Goal: Information Seeking & Learning: Find specific fact

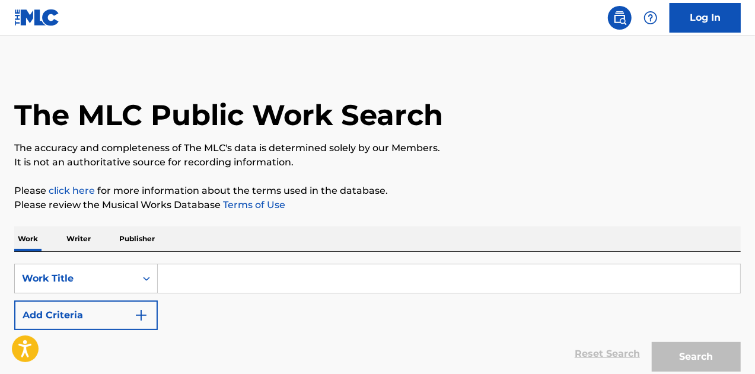
click at [199, 271] on input "Search Form" at bounding box center [449, 278] width 582 height 28
paste input "Stand Up For Something"
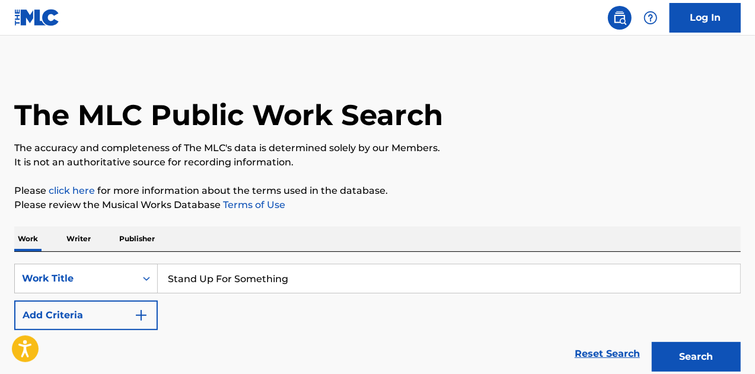
type input "Stand Up For Something"
click at [132, 309] on button "Add Criteria" at bounding box center [85, 316] width 143 height 30
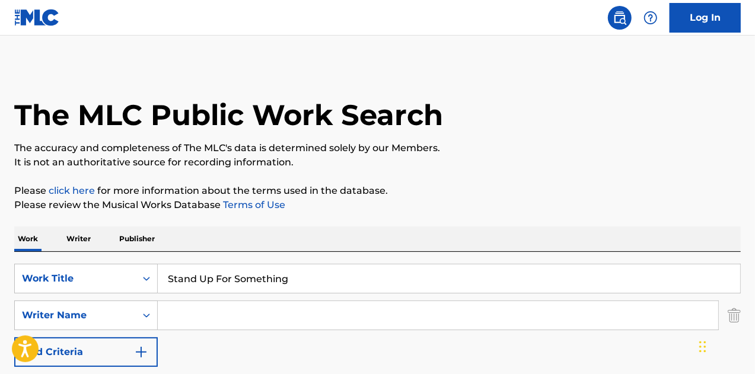
click at [242, 312] on input "Search Form" at bounding box center [438, 315] width 560 height 28
paste input "Hogan"
type input "Hogan"
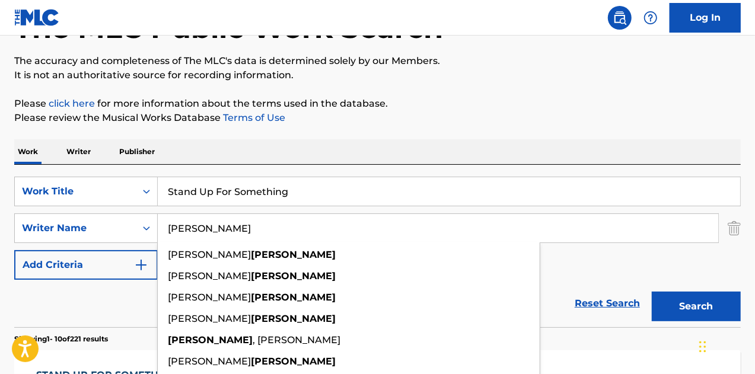
scroll to position [119, 0]
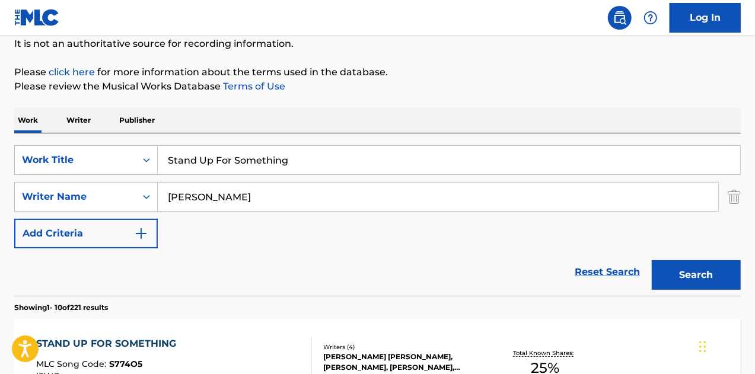
click at [692, 272] on button "Search" at bounding box center [696, 275] width 89 height 30
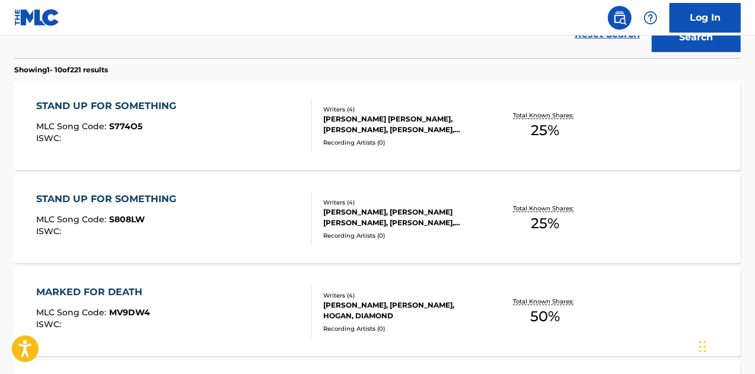
scroll to position [119, 0]
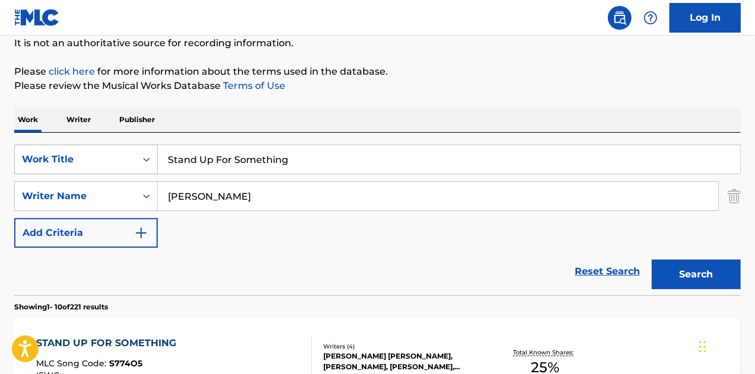
click at [85, 158] on div "SearchWithCriteria4e1ae646-bd9d-47dc-be89-a958fca73eb0 Work Title Stand Up For …" at bounding box center [377, 160] width 726 height 30
paste input "BRUSHIN' OUR TEETH"
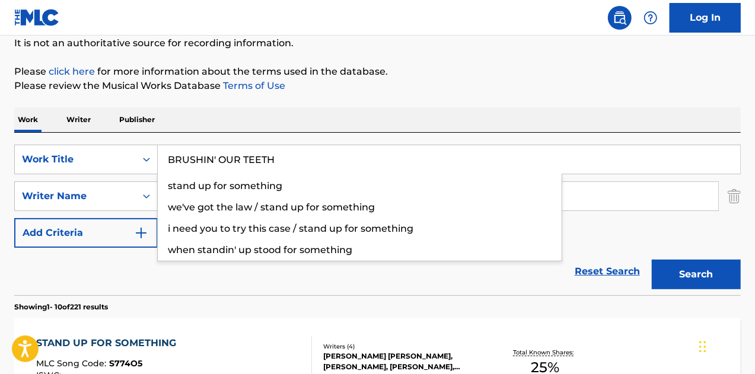
click at [652, 260] on button "Search" at bounding box center [696, 275] width 89 height 30
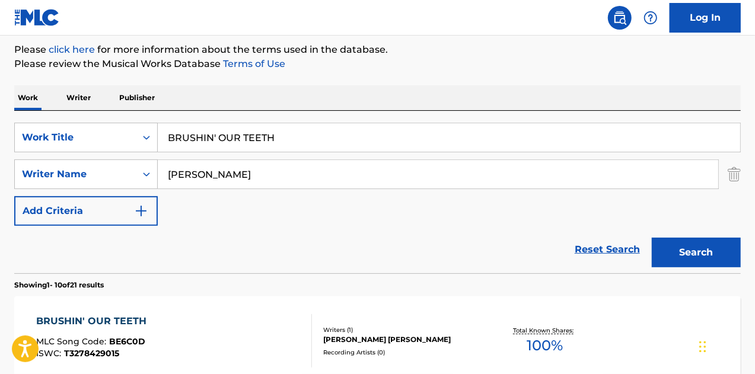
scroll to position [60, 0]
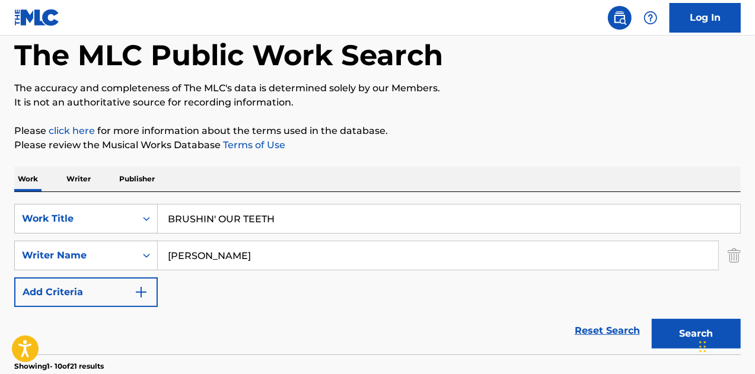
paste input "Zombie Cat Theme"
click at [652, 319] on button "Search" at bounding box center [696, 334] width 89 height 30
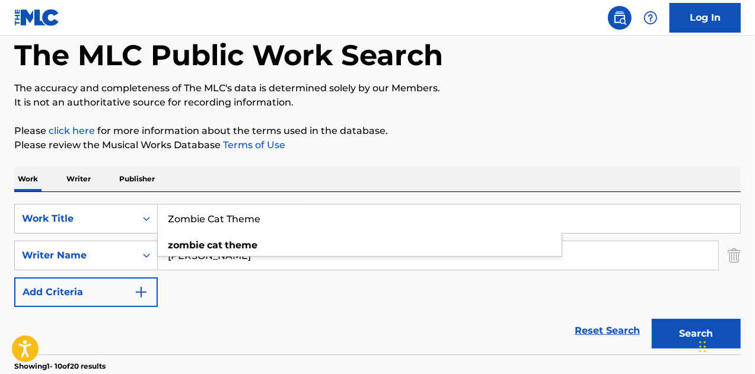
paste input "A Great Charisma"
type input "A Great Charisma"
click at [222, 270] on div "SearchWithCriteria4e1ae646-bd9d-47dc-be89-a958fca73eb0 Work Title A Great Chari…" at bounding box center [377, 255] width 726 height 103
drag, startPoint x: 221, startPoint y: 258, endPoint x: 0, endPoint y: 225, distance: 222.9
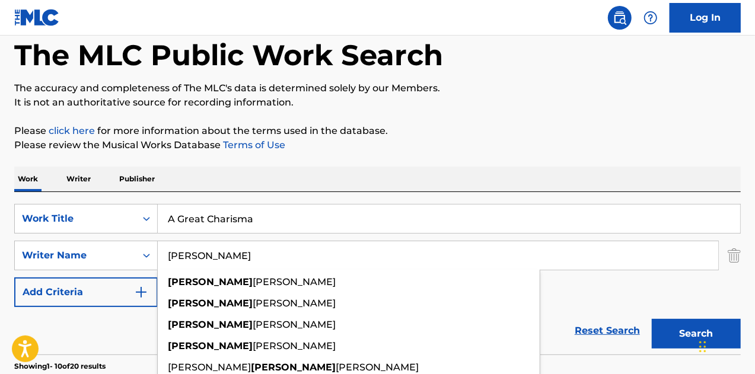
click at [652, 319] on button "Search" at bounding box center [696, 334] width 89 height 30
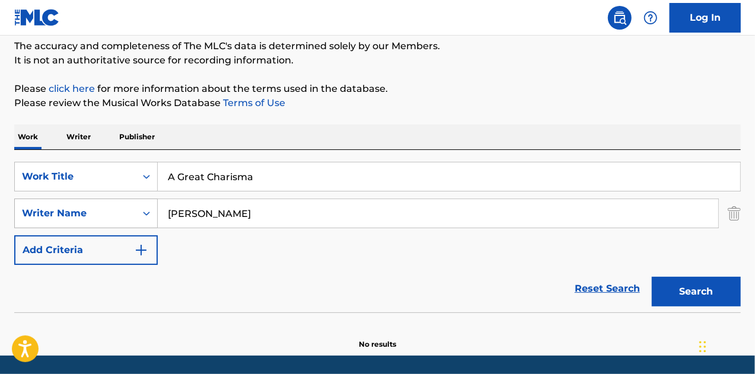
scroll to position [140, 0]
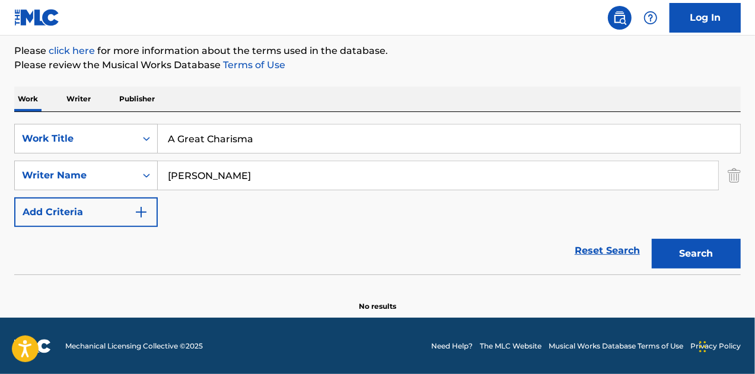
drag, startPoint x: 281, startPoint y: 170, endPoint x: 115, endPoint y: 157, distance: 166.5
click at [115, 157] on div "SearchWithCriteria4e1ae646-bd9d-47dc-be89-a958fca73eb0 Work Title A Great Chari…" at bounding box center [377, 175] width 726 height 103
paste input "avid Appelbaum"
type input "David Appelbaum"
click at [652, 239] on button "Search" at bounding box center [696, 254] width 89 height 30
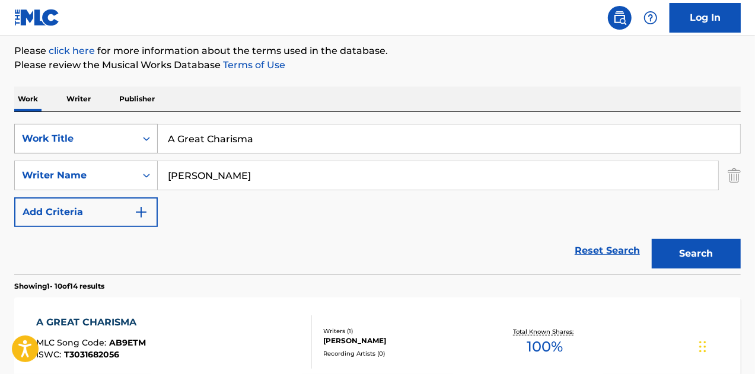
drag, startPoint x: 274, startPoint y: 142, endPoint x: 43, endPoint y: 129, distance: 230.9
click at [43, 129] on div "SearchWithCriteria4e1ae646-bd9d-47dc-be89-a958fca73eb0 Work Title A Great Chari…" at bounding box center [377, 139] width 726 height 30
paste input "ppreciation"
click at [652, 239] on button "Search" at bounding box center [696, 254] width 89 height 30
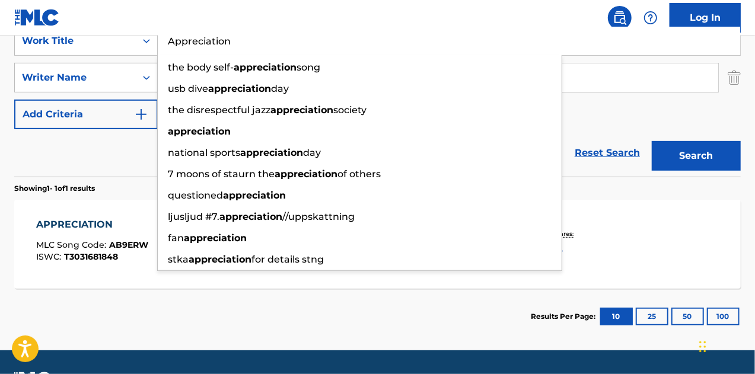
drag, startPoint x: 66, startPoint y: 289, endPoint x: 68, endPoint y: 273, distance: 15.5
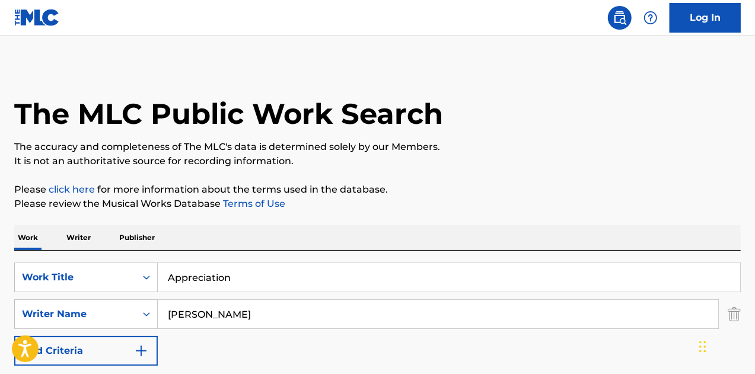
scroll to position [0, 0]
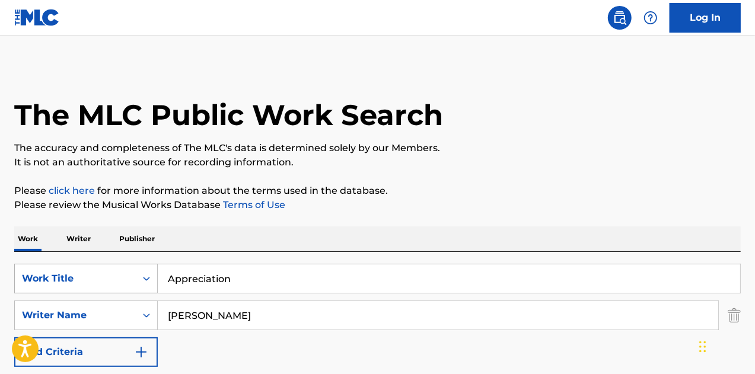
paste input "Cobra"
click at [77, 269] on div "SearchWithCriteria4e1ae646-bd9d-47dc-be89-a958fca73eb0 Work Title Appreciation" at bounding box center [377, 279] width 726 height 30
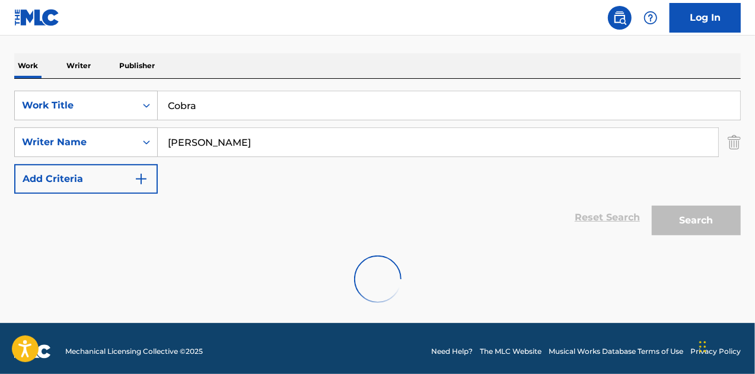
scroll to position [178, 0]
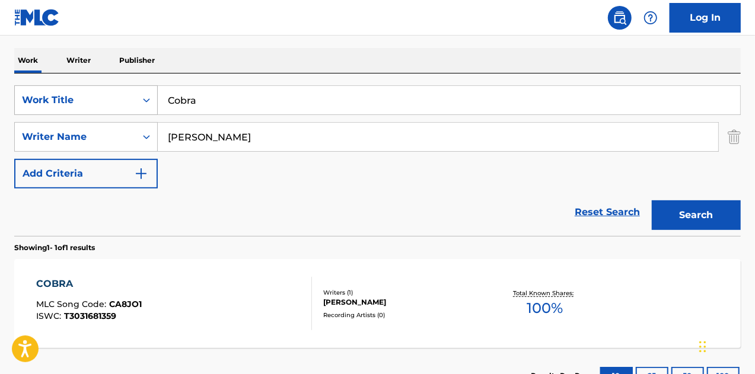
drag, startPoint x: 224, startPoint y: 94, endPoint x: 84, endPoint y: 103, distance: 140.2
click at [84, 103] on div "SearchWithCriteria4e1ae646-bd9d-47dc-be89-a958fca73eb0 Work Title Cobra" at bounding box center [377, 100] width 726 height 30
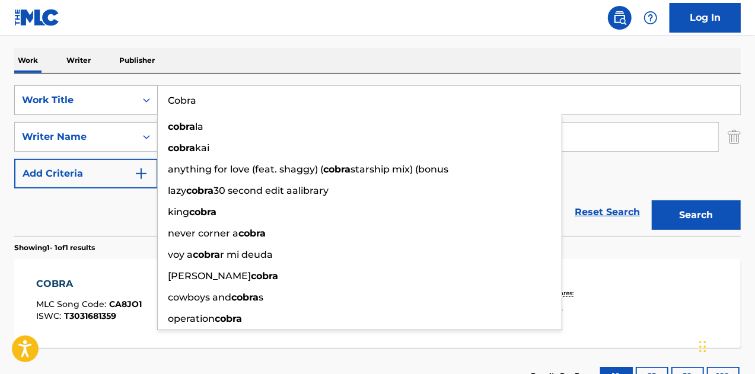
paste input "Derby's Diamonds"
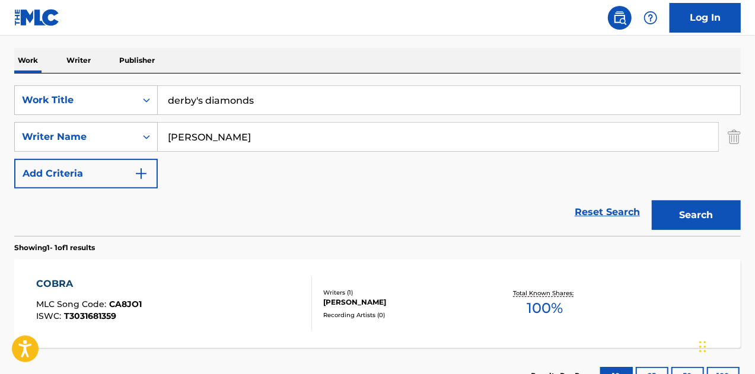
click at [652, 200] on button "Search" at bounding box center [696, 215] width 89 height 30
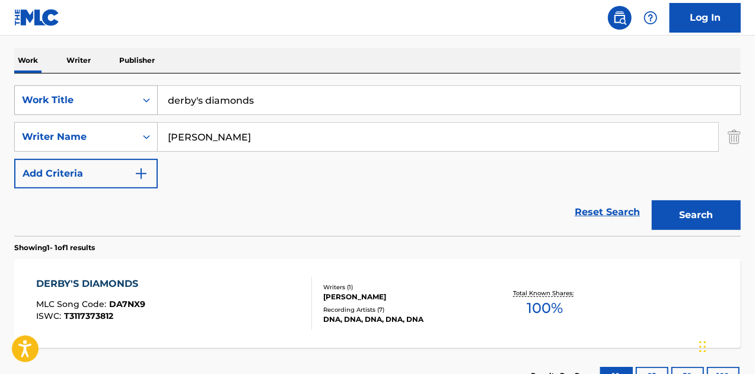
drag, startPoint x: 298, startPoint y: 91, endPoint x: 60, endPoint y: 91, distance: 238.3
click at [60, 91] on div "SearchWithCriteria4e1ae646-bd9d-47dc-be89-a958fca73eb0 Work Title derby's diamo…" at bounding box center [377, 100] width 726 height 30
paste input "Discovering Dusk"
click at [652, 200] on button "Search" at bounding box center [696, 215] width 89 height 30
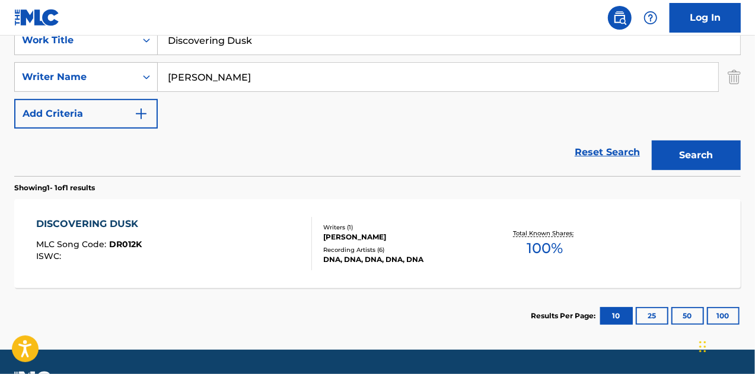
scroll to position [152, 0]
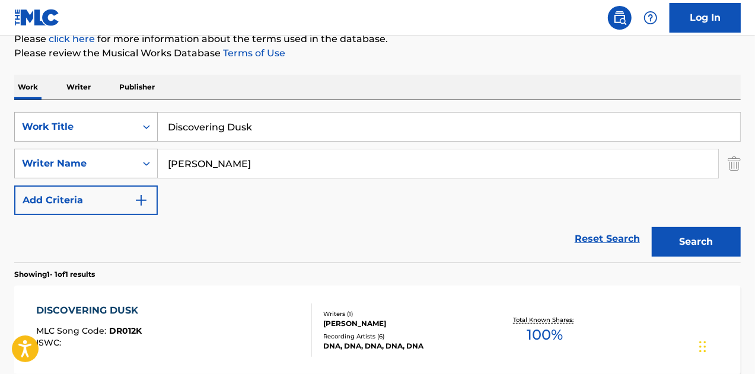
paste input "o You Like Techno"
drag, startPoint x: 123, startPoint y: 129, endPoint x: 137, endPoint y: 120, distance: 16.3
click at [90, 129] on div "SearchWithCriteria4e1ae646-bd9d-47dc-be89-a958fca73eb0 Work Title Discovering D…" at bounding box center [377, 127] width 726 height 30
click at [652, 227] on button "Search" at bounding box center [696, 242] width 89 height 30
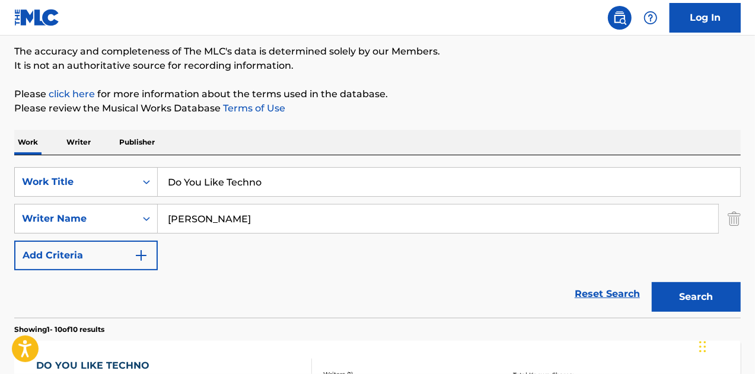
scroll to position [33, 0]
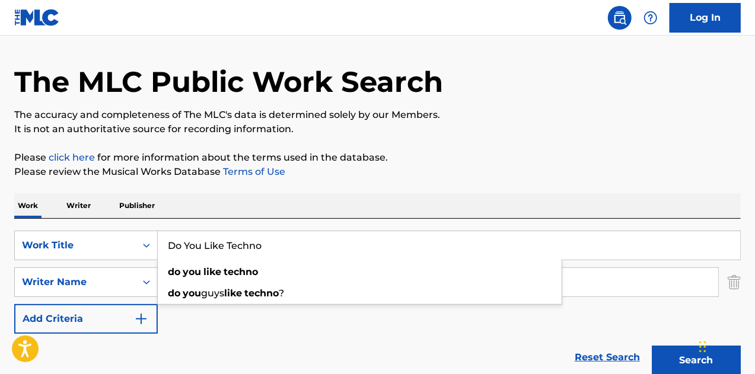
click at [268, 250] on input "Do You Like Techno" at bounding box center [449, 245] width 582 height 28
drag, startPoint x: 285, startPoint y: 246, endPoint x: 73, endPoint y: 242, distance: 211.7
click at [73, 242] on div "SearchWithCriteria4e1ae646-bd9d-47dc-be89-a958fca73eb0 Work Title Do You Like T…" at bounding box center [377, 246] width 726 height 30
paste input "rifting Away"
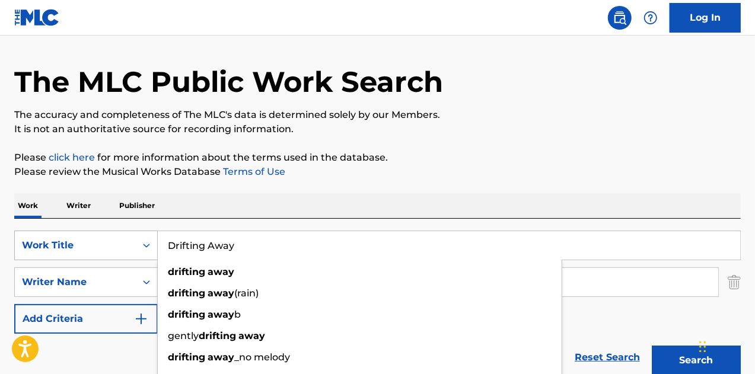
click at [652, 346] on button "Search" at bounding box center [696, 361] width 89 height 30
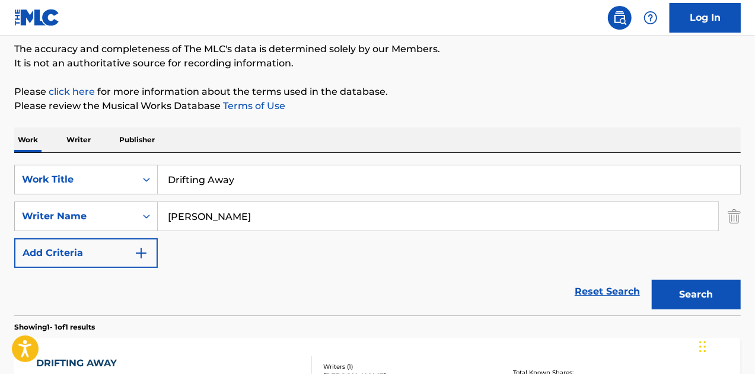
scroll to position [178, 0]
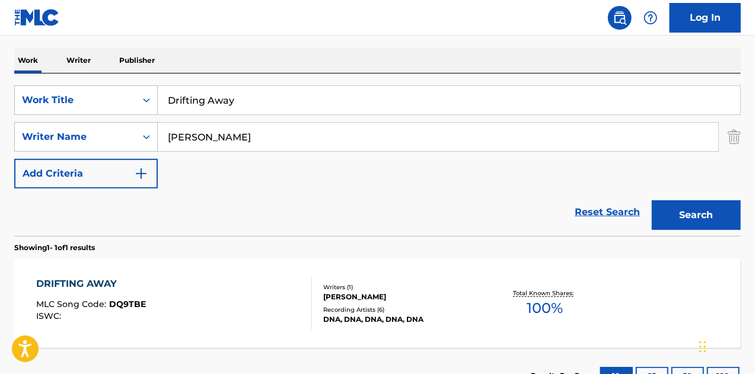
drag, startPoint x: 155, startPoint y: 281, endPoint x: 177, endPoint y: 205, distance: 79.6
paste input "Vibration"
drag, startPoint x: 249, startPoint y: 105, endPoint x: 52, endPoint y: 84, distance: 198.5
click at [52, 84] on div "SearchWithCriteria4e1ae646-bd9d-47dc-be89-a958fca73eb0 Work Title Vibration Sea…" at bounding box center [377, 155] width 726 height 162
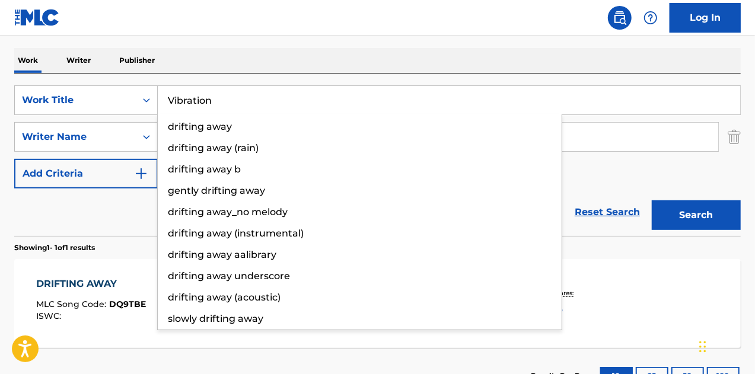
type input "Vibration"
click at [652, 200] on button "Search" at bounding box center [696, 215] width 89 height 30
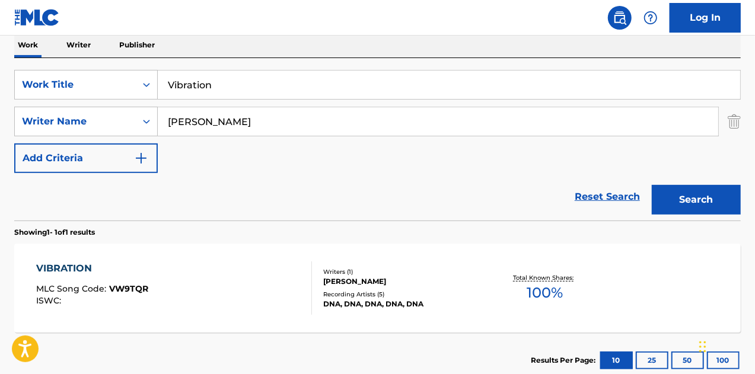
scroll to position [238, 0]
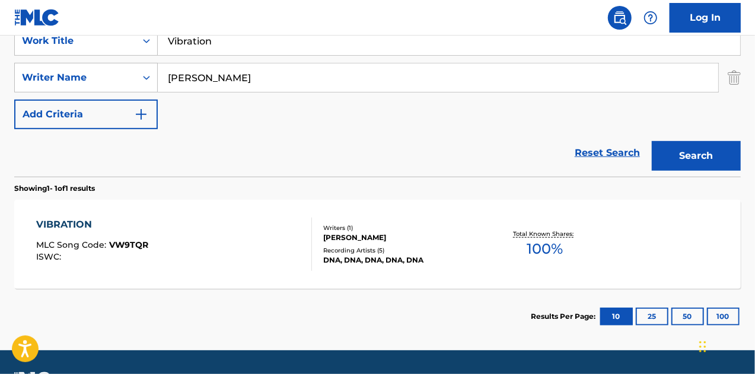
click at [158, 240] on div "VIBRATION MLC Song Code : VW9TQR ISWC :" at bounding box center [174, 244] width 276 height 53
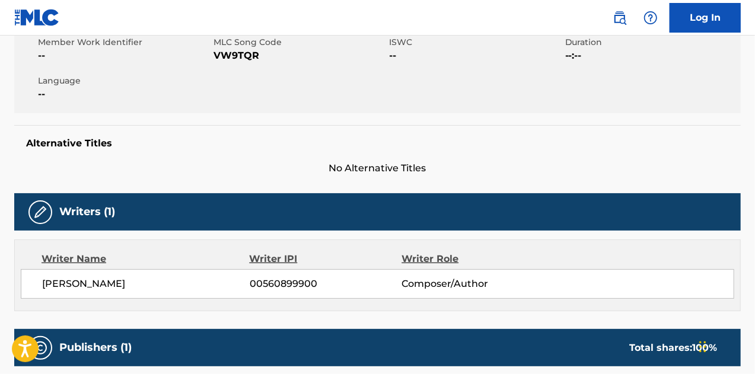
scroll to position [237, 0]
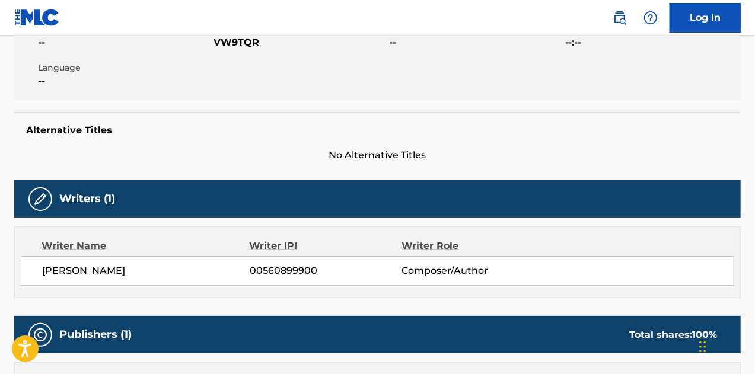
click at [238, 47] on span "VW9TQR" at bounding box center [299, 43] width 173 height 14
copy span "VW9TQR"
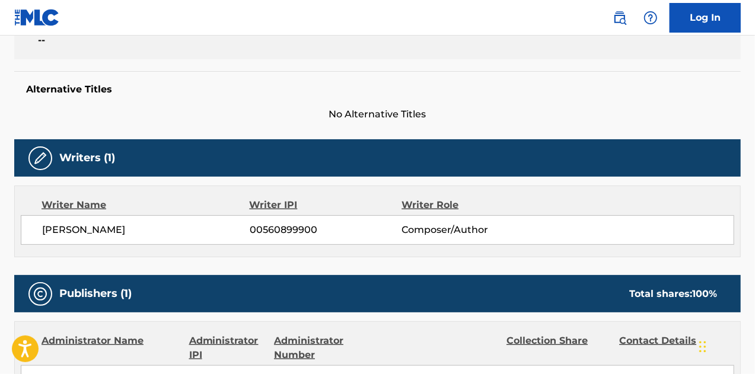
scroll to position [356, 0]
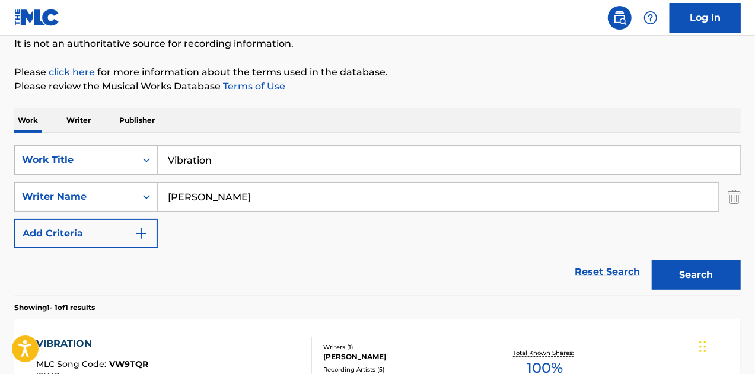
scroll to position [203, 0]
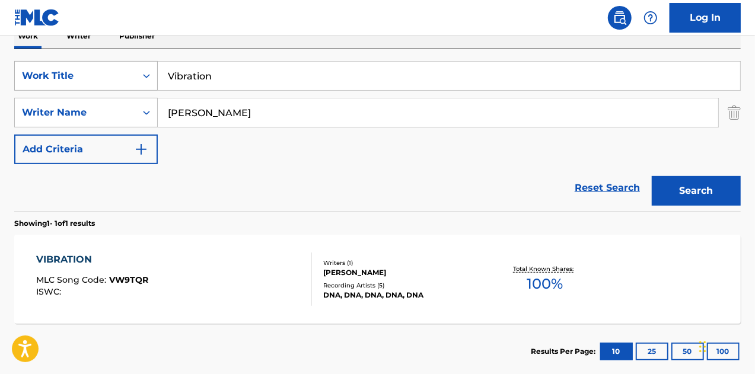
drag, startPoint x: 230, startPoint y: 72, endPoint x: 101, endPoint y: 67, distance: 129.3
click at [101, 67] on div "SearchWithCriteria4e1ae646-bd9d-47dc-be89-a958fca73eb0 Work Title Vibration" at bounding box center [377, 76] width 726 height 30
paste input "Latest Mood"
click at [652, 176] on button "Search" at bounding box center [696, 191] width 89 height 30
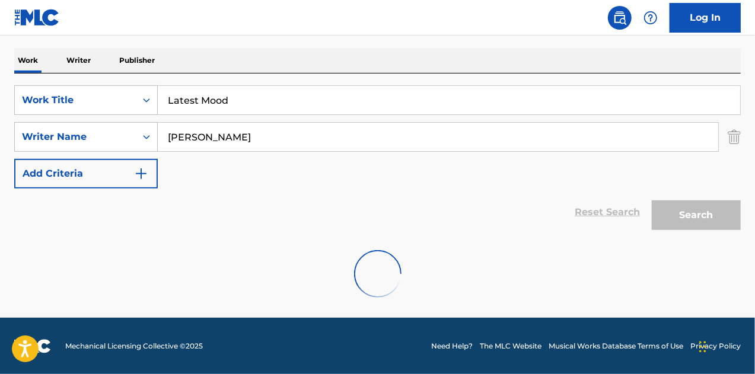
scroll to position [140, 0]
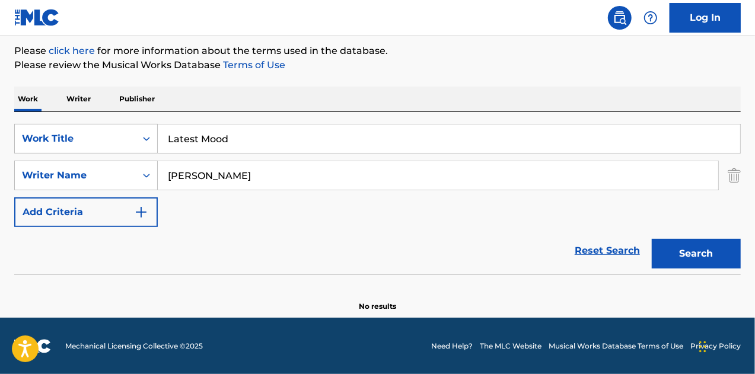
click at [652, 239] on button "Search" at bounding box center [696, 254] width 89 height 30
drag, startPoint x: 243, startPoint y: 136, endPoint x: 108, endPoint y: 137, distance: 134.6
click at [109, 137] on div "SearchWithCriteria4e1ae646-bd9d-47dc-be89-a958fca73eb0 Work Title Latest Mood" at bounding box center [377, 139] width 726 height 30
paste input "onger Days"
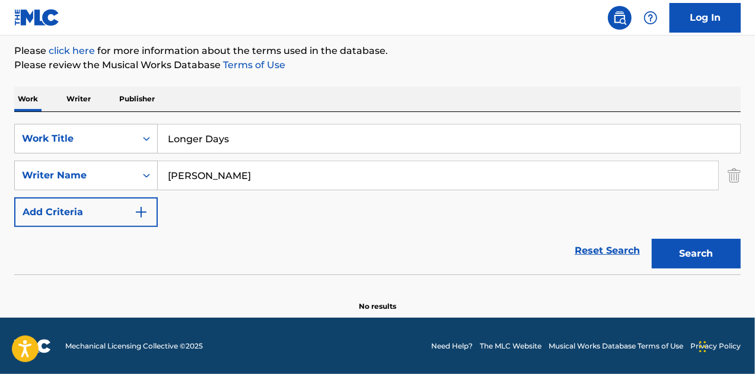
click at [652, 239] on button "Search" at bounding box center [696, 254] width 89 height 30
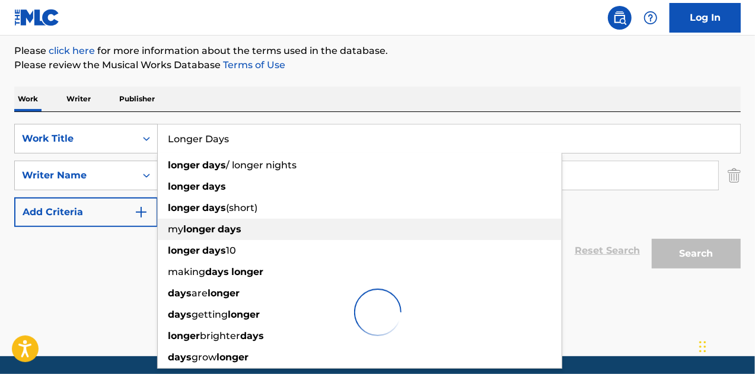
scroll to position [178, 0]
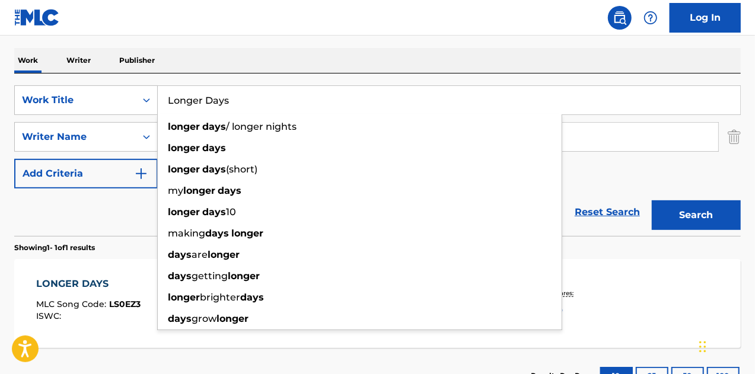
drag, startPoint x: 62, startPoint y: 289, endPoint x: 76, endPoint y: 279, distance: 17.4
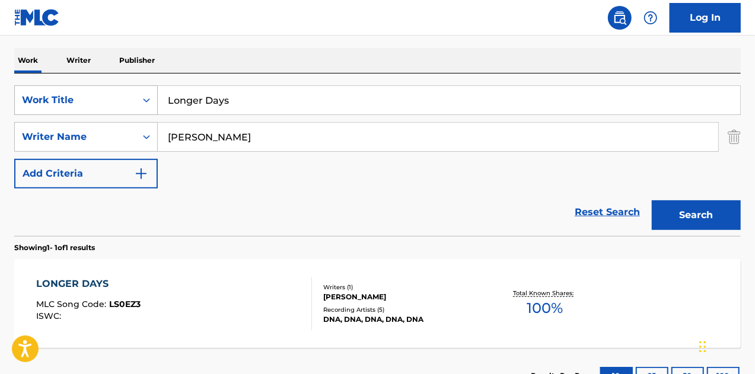
drag, startPoint x: 234, startPoint y: 90, endPoint x: 124, endPoint y: 87, distance: 109.1
click at [124, 87] on div "SearchWithCriteria4e1ae646-bd9d-47dc-be89-a958fca73eb0 Work Title Longer Days" at bounding box center [377, 100] width 726 height 30
paste input "Nostalgic Play"
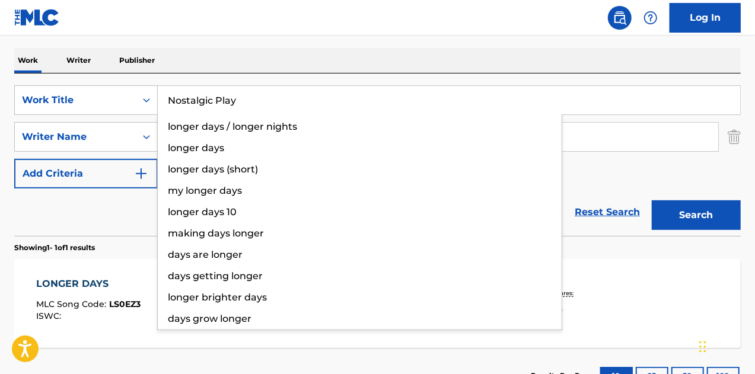
click at [652, 200] on button "Search" at bounding box center [696, 215] width 89 height 30
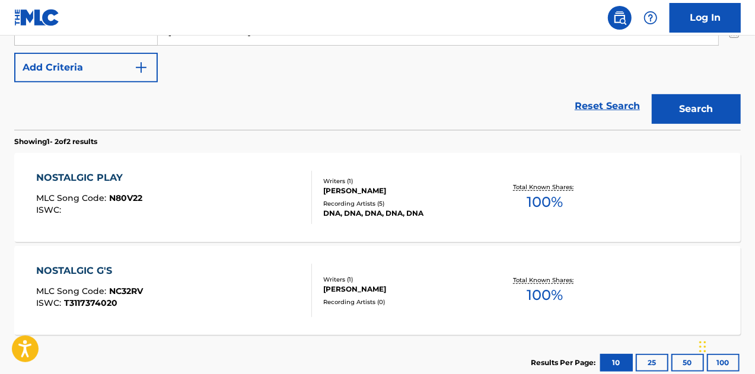
scroll to position [186, 0]
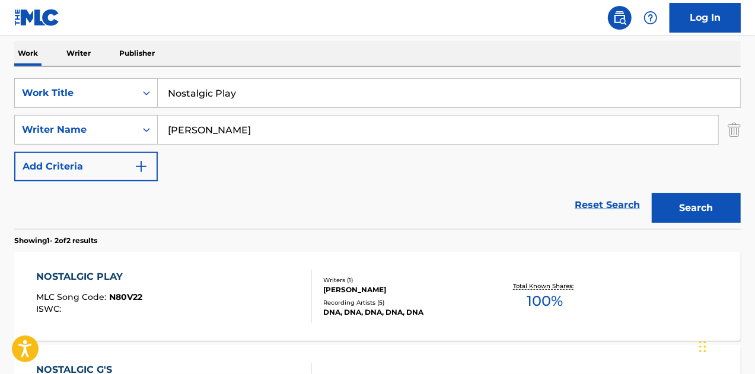
drag, startPoint x: 263, startPoint y: 88, endPoint x: 0, endPoint y: 90, distance: 263.2
click at [0, 90] on div "The MLC Public Work Search The accuracy and completeness of The MLC's data is d…" at bounding box center [377, 185] width 755 height 610
paste input "Over The Horizon"
click at [652, 193] on button "Search" at bounding box center [696, 208] width 89 height 30
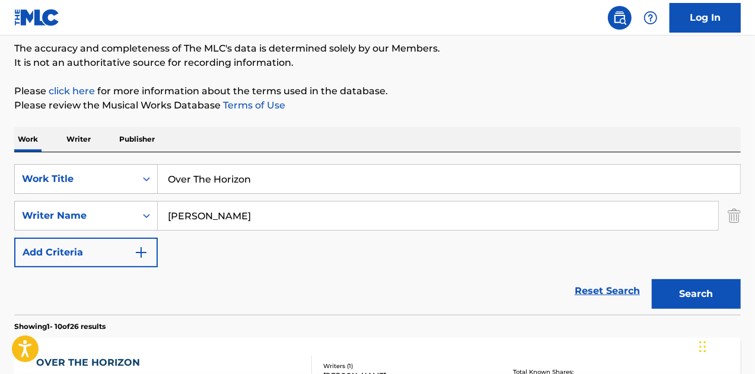
scroll to position [60, 0]
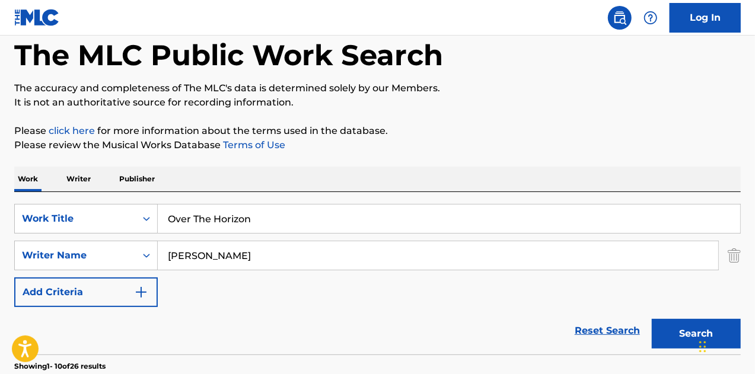
click at [76, 197] on div "SearchWithCriteria4e1ae646-bd9d-47dc-be89-a958fca73eb0 Work Title Over The Hori…" at bounding box center [377, 273] width 726 height 162
paste input "Rains Above and Below"
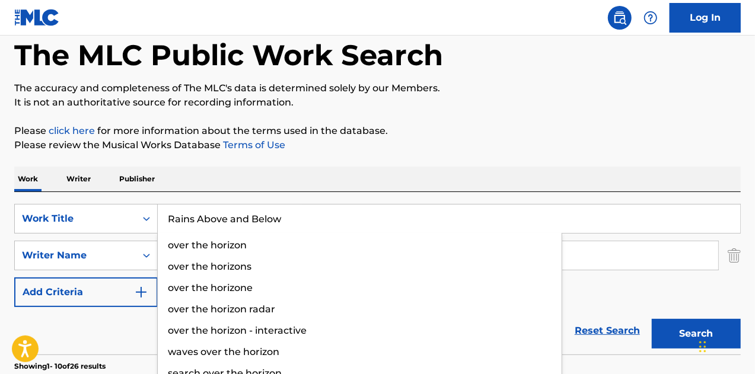
click at [652, 319] on button "Search" at bounding box center [696, 334] width 89 height 30
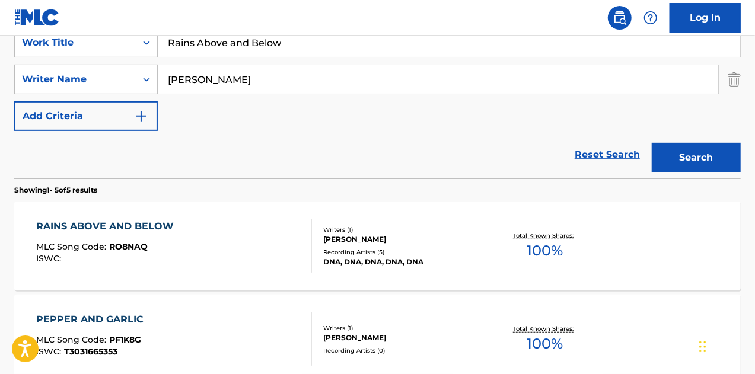
scroll to position [178, 0]
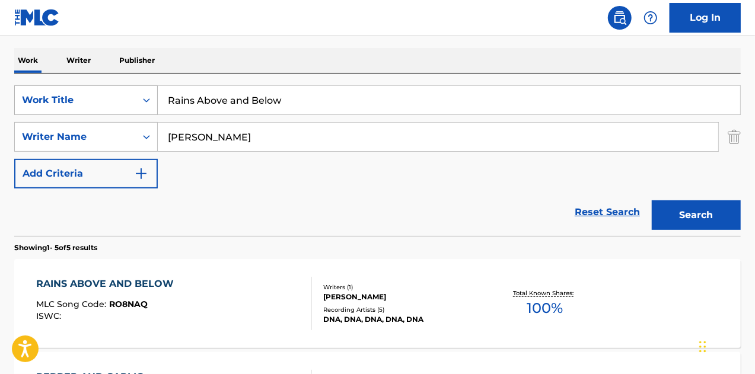
drag, startPoint x: 304, startPoint y: 105, endPoint x: 74, endPoint y: 95, distance: 230.2
click at [74, 95] on div "SearchWithCriteria4e1ae646-bd9d-47dc-be89-a958fca73eb0 Work Title Rains Above a…" at bounding box center [377, 100] width 726 height 30
paste input "Still Aware"
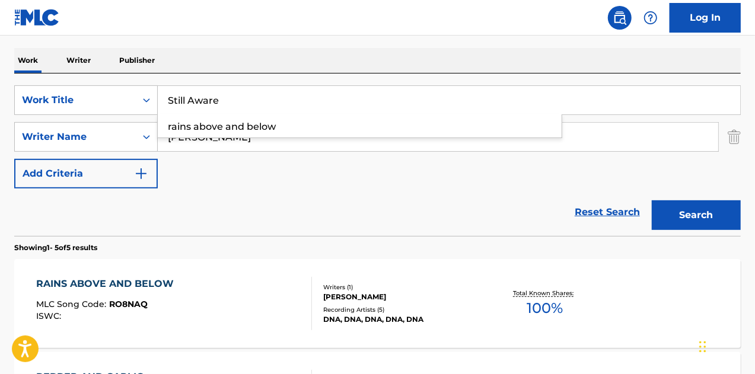
click at [652, 200] on button "Search" at bounding box center [696, 215] width 89 height 30
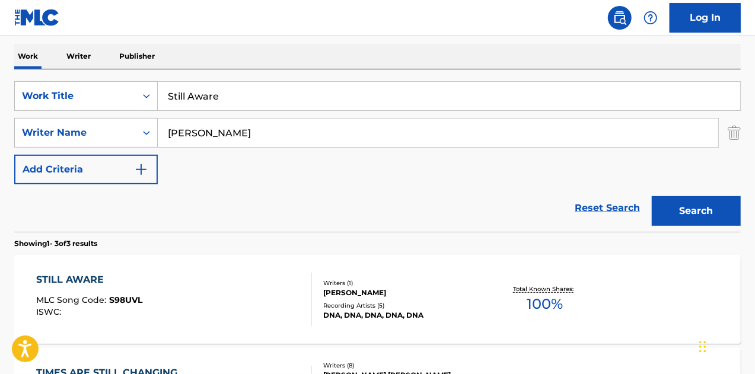
scroll to position [119, 0]
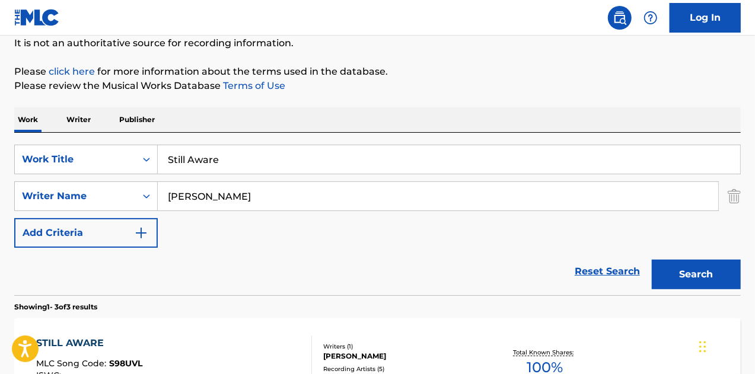
paste input "You've Lost That Epic Feeling"
drag, startPoint x: 258, startPoint y: 152, endPoint x: 104, endPoint y: 133, distance: 155.4
click at [94, 133] on div "SearchWithCriteria4e1ae646-bd9d-47dc-be89-a958fca73eb0 Work Title Still Aware S…" at bounding box center [377, 214] width 726 height 162
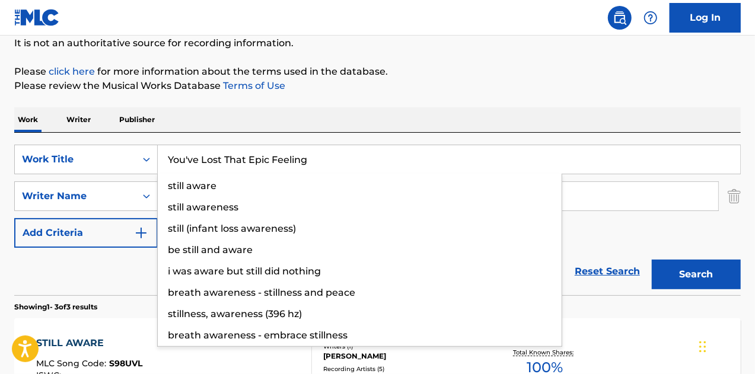
click at [652, 260] on button "Search" at bounding box center [696, 275] width 89 height 30
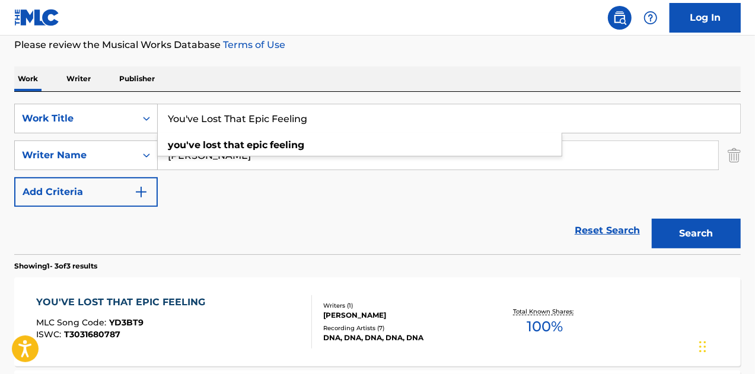
scroll to position [178, 0]
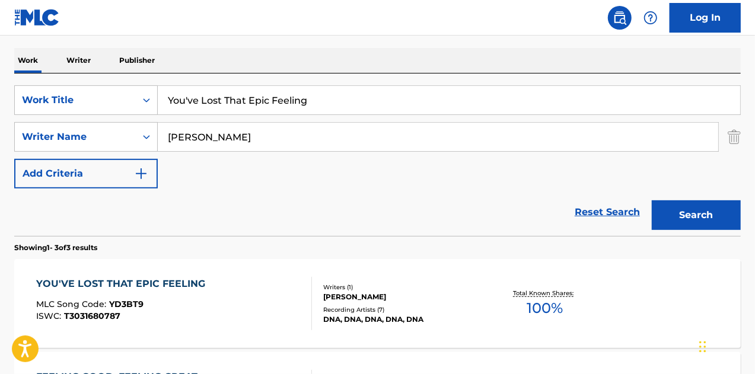
drag, startPoint x: 92, startPoint y: 301, endPoint x: 120, endPoint y: 285, distance: 31.3
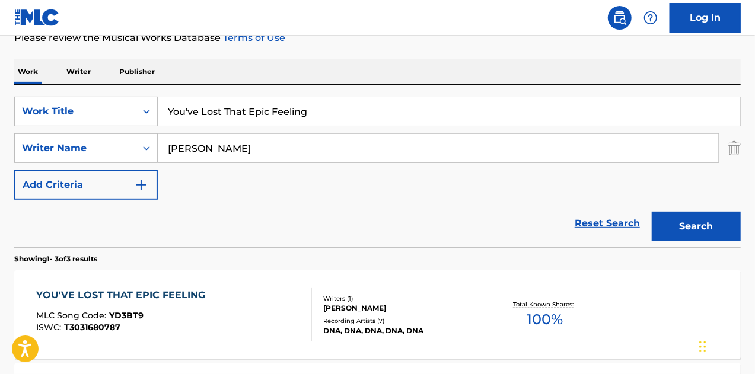
scroll to position [60, 0]
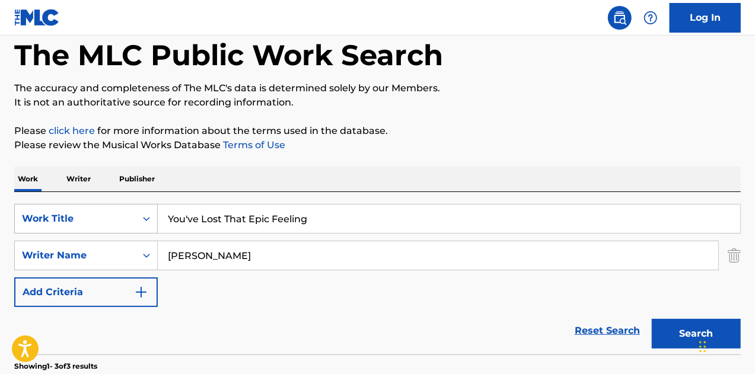
click at [72, 209] on div "SearchWithCriteria4e1ae646-bd9d-47dc-be89-a958fca73eb0 Work Title You've Lost T…" at bounding box center [377, 219] width 726 height 30
paste input "Wasting Time"
click at [0, 239] on div "The MLC Public Work Search The accuracy and completeness of The MLC's data is d…" at bounding box center [377, 356] width 755 height 703
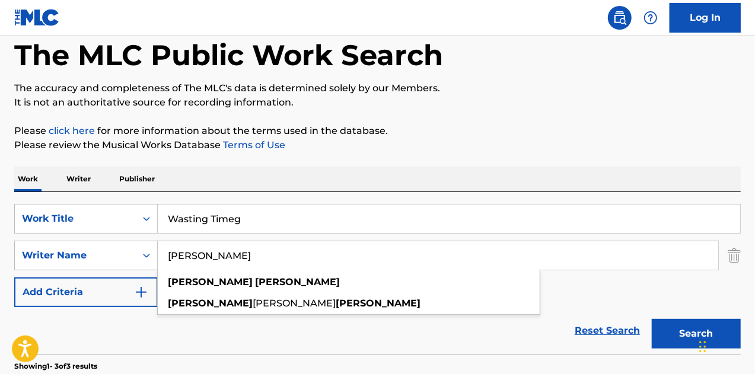
click at [292, 213] on input "Wasting Timeg" at bounding box center [449, 219] width 582 height 28
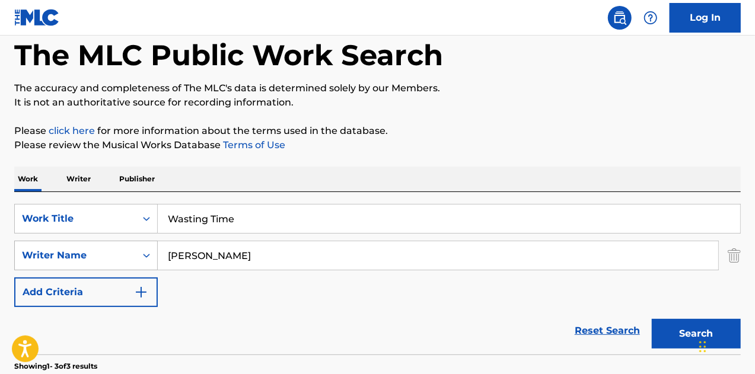
type input "Wasting Time"
click at [37, 253] on div "SearchWithCriteria9c112f33-78f7-49fb-bb86-4cbebe6eb69f Writer Name David Appelb…" at bounding box center [377, 256] width 726 height 30
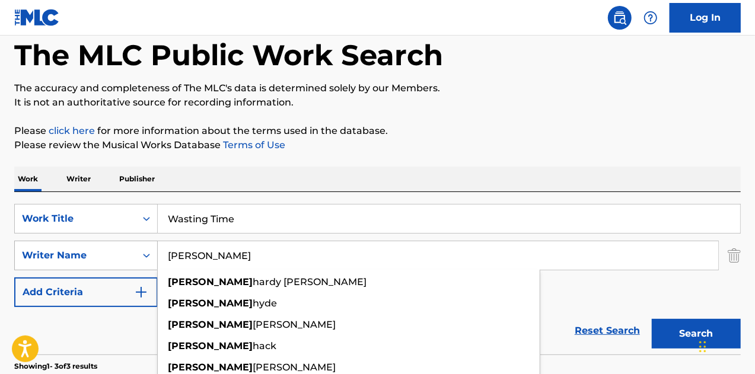
type input "JOSH HOGAN"
click at [652, 319] on button "Search" at bounding box center [696, 334] width 89 height 30
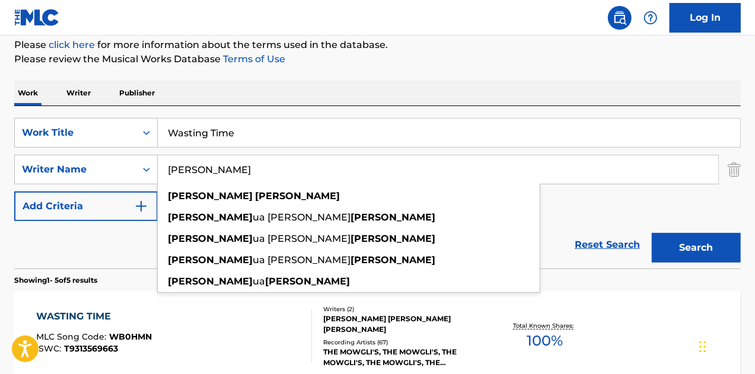
scroll to position [238, 0]
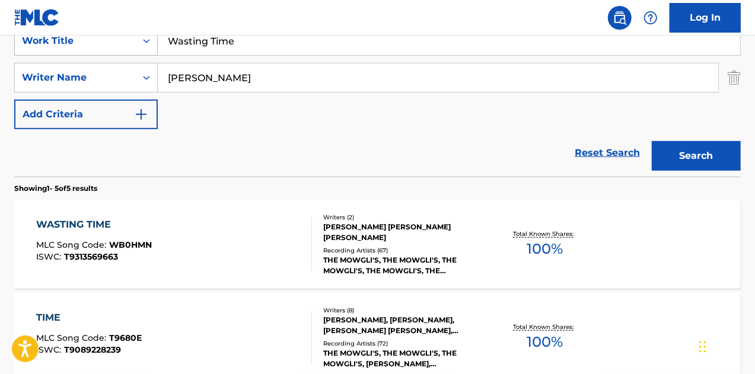
drag, startPoint x: 186, startPoint y: 47, endPoint x: 124, endPoint y: 41, distance: 61.9
click at [124, 41] on div "SearchWithCriteria4e1ae646-bd9d-47dc-be89-a958fca73eb0 Work Title Wasting Time" at bounding box center [377, 41] width 726 height 30
paste input "Fighting With Yourself"
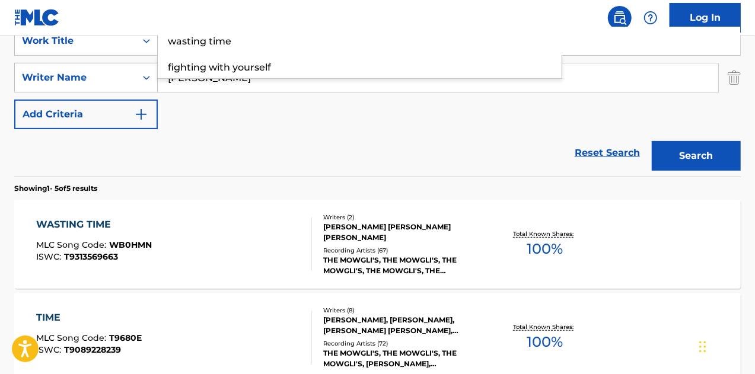
click at [652, 141] on button "Search" at bounding box center [696, 156] width 89 height 30
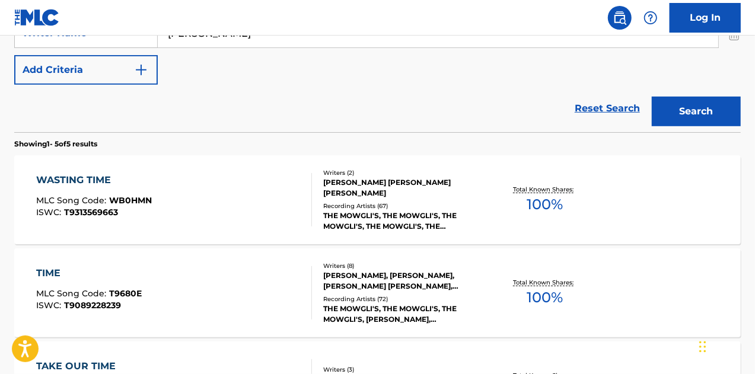
scroll to position [297, 0]
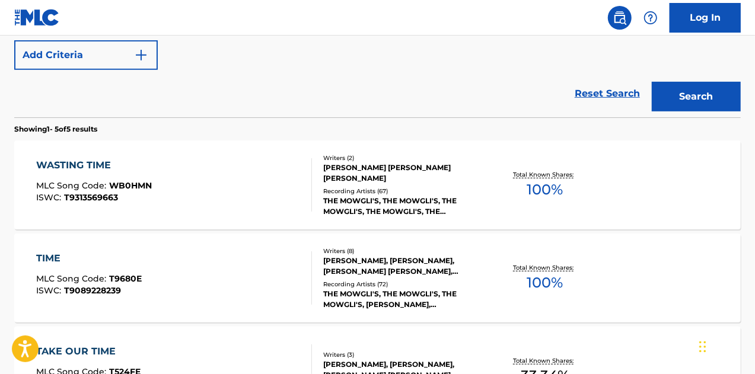
drag, startPoint x: 119, startPoint y: 170, endPoint x: 186, endPoint y: 37, distance: 148.7
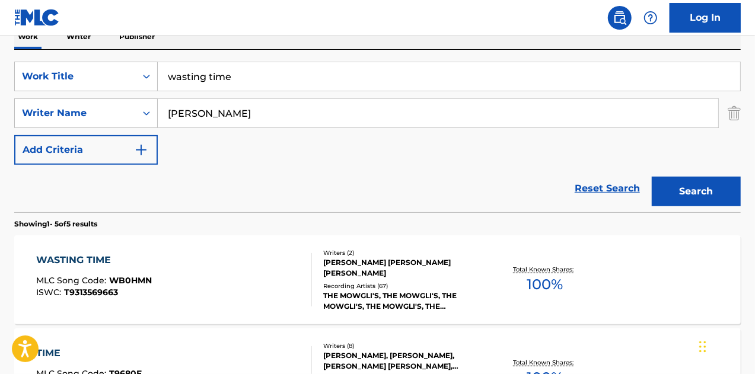
scroll to position [119, 0]
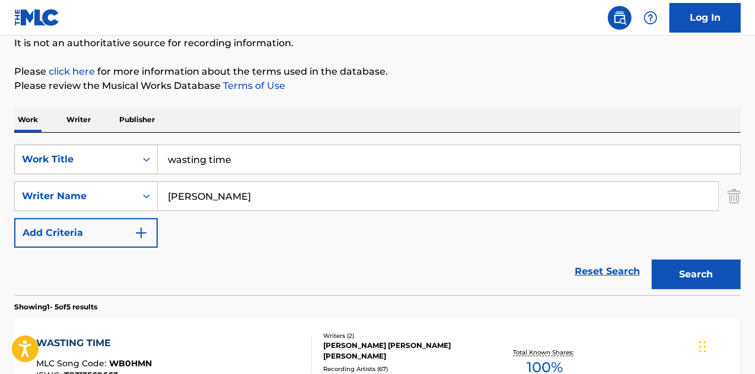
drag, startPoint x: 315, startPoint y: 159, endPoint x: 94, endPoint y: 150, distance: 221.9
click at [106, 150] on div "SearchWithCriteria4e1ae646-bd9d-47dc-be89-a958fca73eb0 Work Title wasting time" at bounding box center [377, 160] width 726 height 30
paste input "Bottle And Can Man"
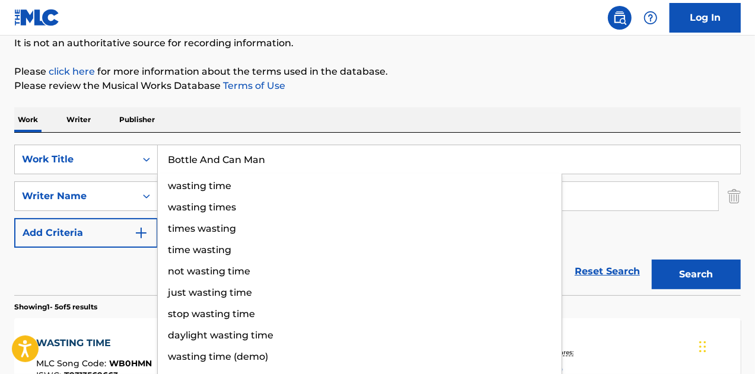
click at [652, 260] on button "Search" at bounding box center [696, 275] width 89 height 30
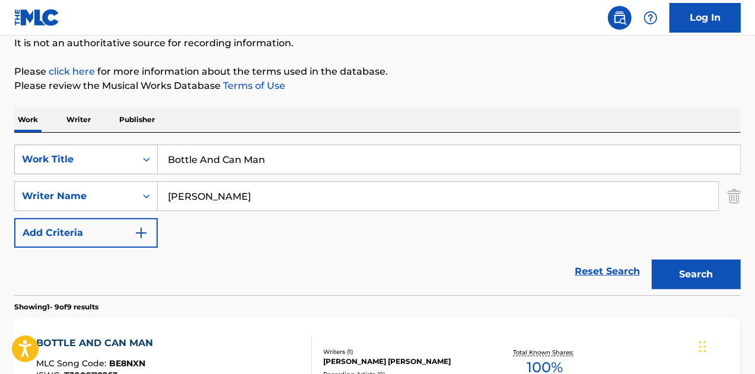
drag, startPoint x: 260, startPoint y: 154, endPoint x: 56, endPoint y: 145, distance: 204.1
click at [56, 145] on div "SearchWithCriteria4e1ae646-bd9d-47dc-be89-a958fca73eb0 Work Title Bottle And Ca…" at bounding box center [377, 160] width 726 height 30
drag, startPoint x: 314, startPoint y: 141, endPoint x: 251, endPoint y: 154, distance: 63.5
click at [251, 154] on div "SearchWithCriteria4e1ae646-bd9d-47dc-be89-a958fca73eb0 Work Title Bottle And Ca…" at bounding box center [377, 214] width 726 height 162
click at [63, 151] on div "SearchWithCriteria4e1ae646-bd9d-47dc-be89-a958fca73eb0 Work Title Bottle And Ca…" at bounding box center [377, 160] width 726 height 30
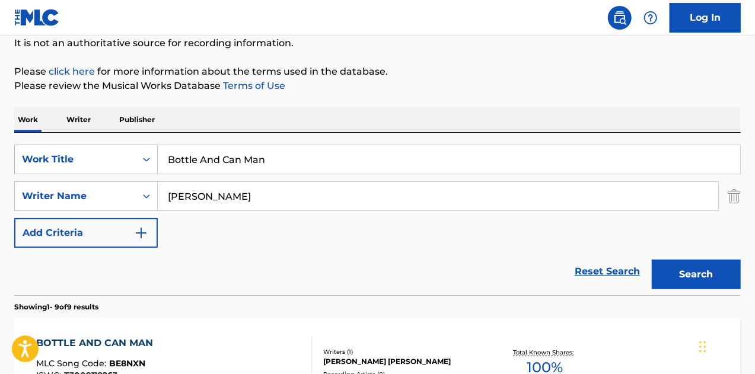
paste input "More Love"
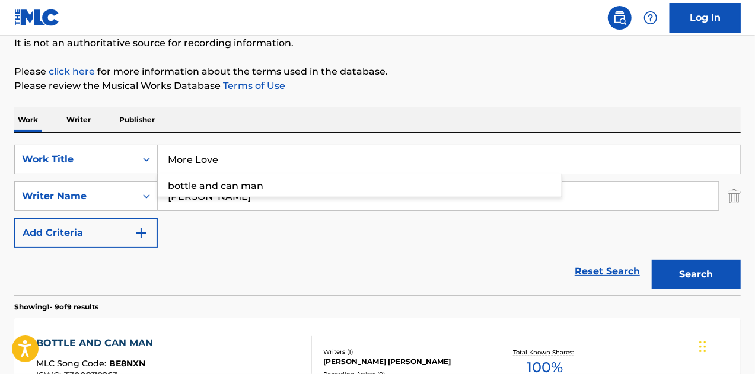
click at [652, 260] on button "Search" at bounding box center [696, 275] width 89 height 30
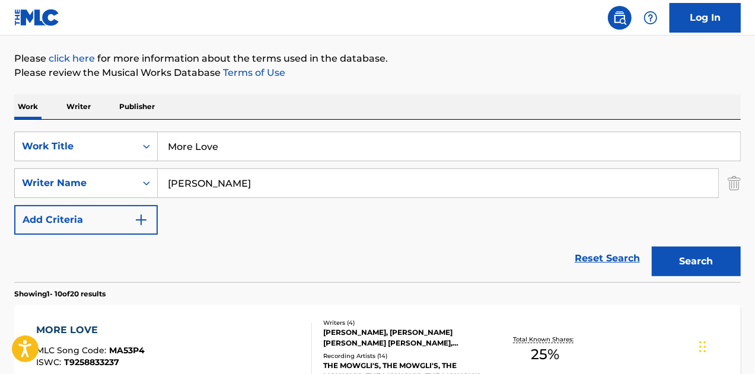
scroll to position [60, 0]
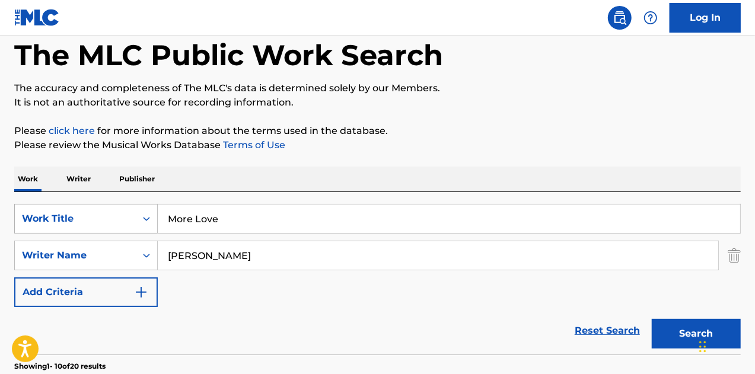
drag, startPoint x: 272, startPoint y: 215, endPoint x: 70, endPoint y: 215, distance: 201.6
click at [69, 215] on div "SearchWithCriteria4e1ae646-bd9d-47dc-be89-a958fca73eb0 Work Title More Love" at bounding box center [377, 219] width 726 height 30
paste input "Weight On M"
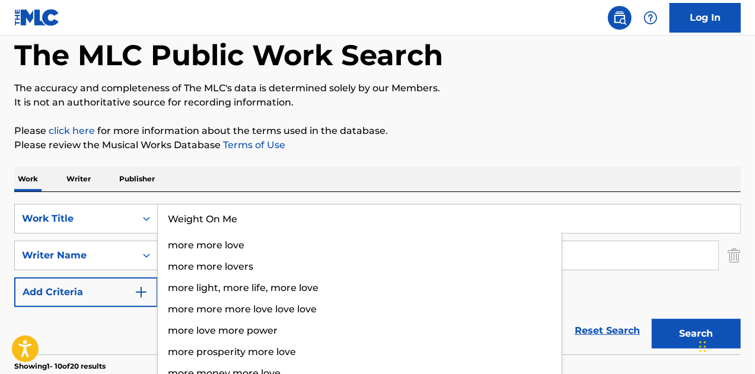
click at [652, 319] on button "Search" at bounding box center [696, 334] width 89 height 30
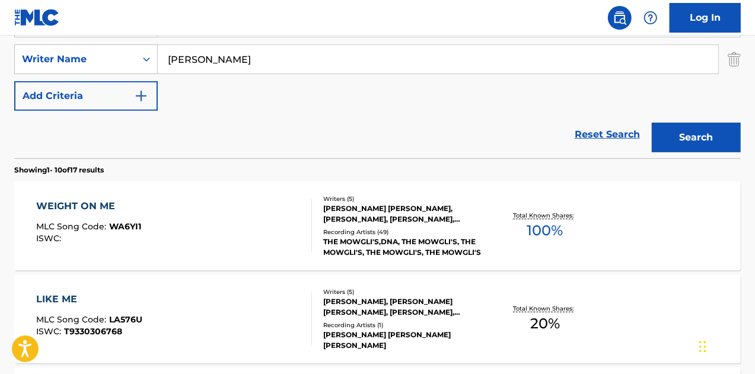
scroll to position [297, 0]
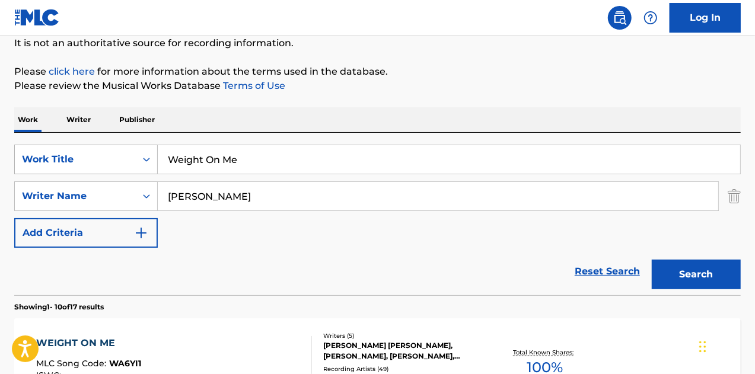
drag, startPoint x: 265, startPoint y: 162, endPoint x: 101, endPoint y: 148, distance: 164.2
click at [101, 148] on div "SearchWithCriteria4e1ae646-bd9d-47dc-be89-a958fca73eb0 Work Title Weight On Me" at bounding box center [377, 160] width 726 height 30
paste input "Vacation"
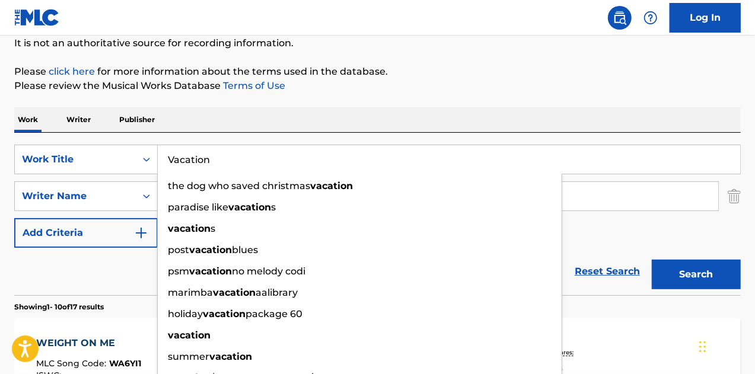
type input "Vacation"
click at [652, 260] on button "Search" at bounding box center [696, 275] width 89 height 30
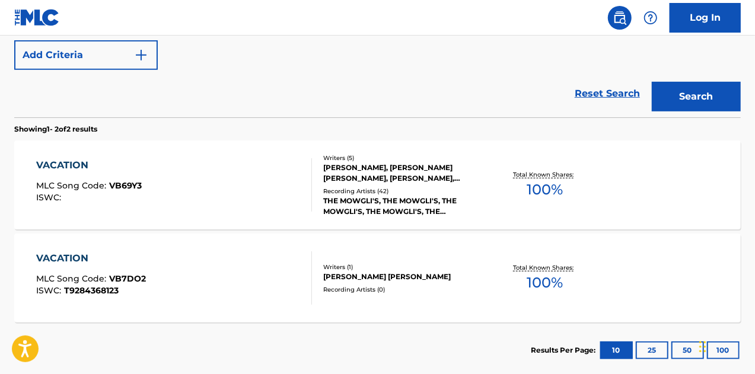
drag, startPoint x: 152, startPoint y: 273, endPoint x: 215, endPoint y: 36, distance: 245.9
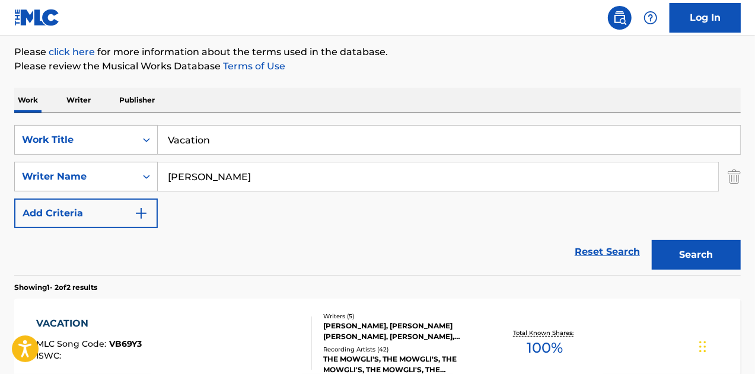
scroll to position [60, 0]
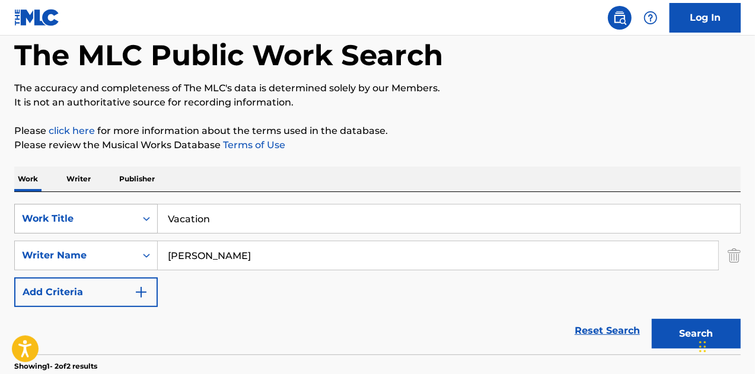
click at [130, 216] on div "Work Title" at bounding box center [75, 218] width 121 height 23
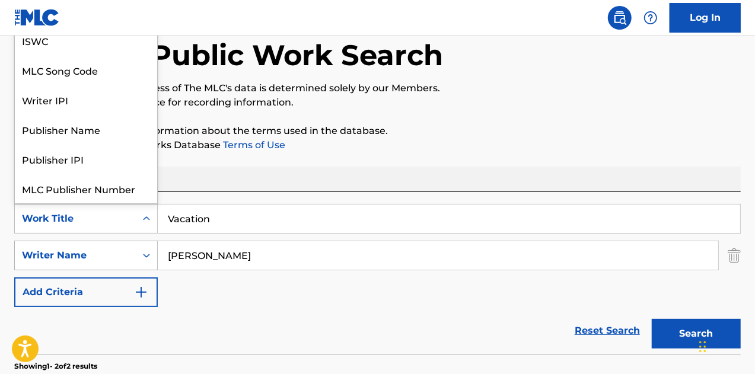
scroll to position [30, 0]
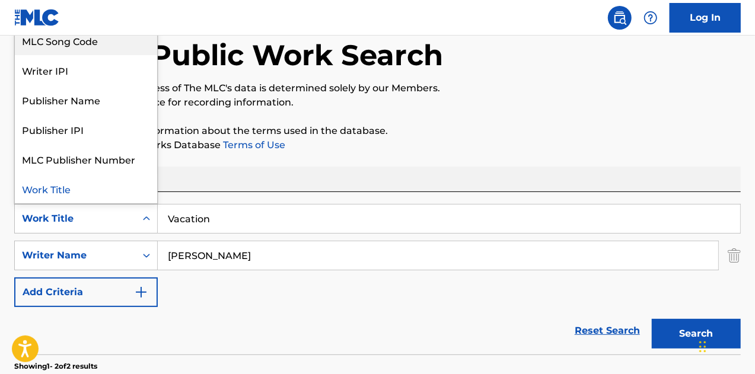
click at [99, 49] on div "MLC Song Code" at bounding box center [86, 40] width 142 height 30
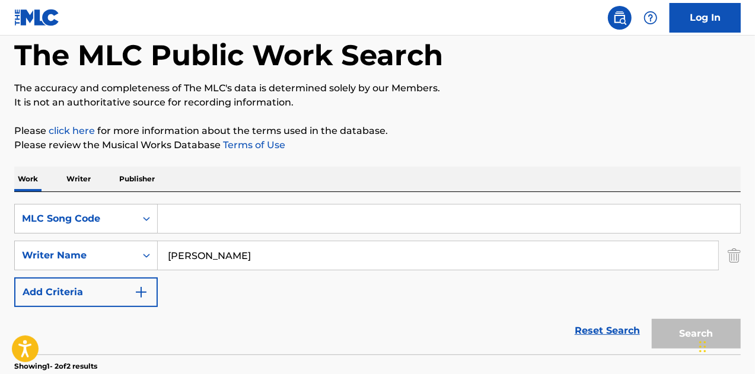
click at [217, 218] on input "Search Form" at bounding box center [449, 219] width 582 height 28
paste input "MA53P4"
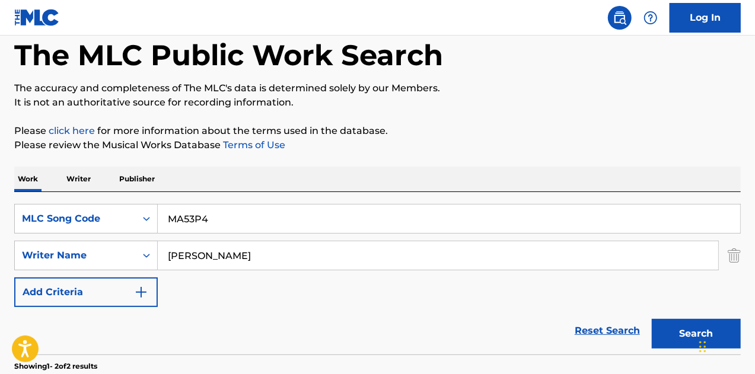
type input "MA53P4"
drag, startPoint x: 261, startPoint y: 248, endPoint x: 60, endPoint y: 252, distance: 201.6
click at [60, 252] on div "SearchWithCriteria9c112f33-78f7-49fb-bb86-4cbebe6eb69f Writer Name" at bounding box center [377, 256] width 726 height 30
click at [652, 319] on button "Search" at bounding box center [696, 334] width 89 height 30
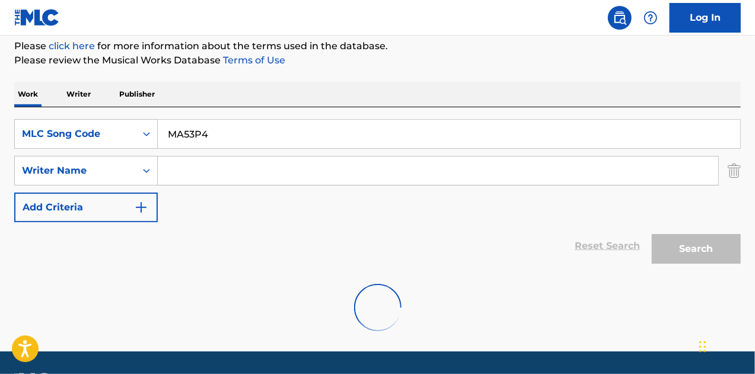
scroll to position [178, 0]
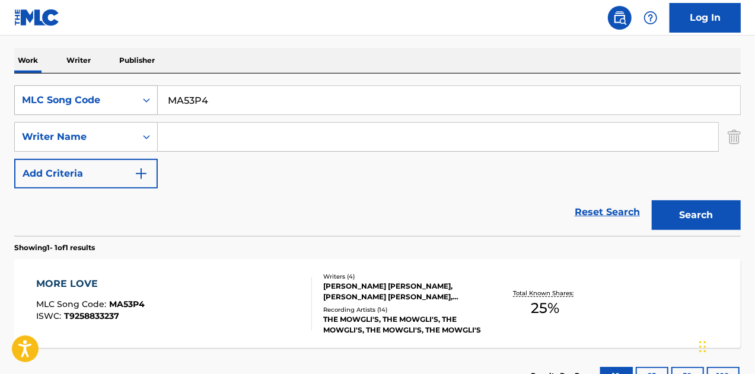
click at [72, 98] on div "SearchWithCriteria79729b20-bd18-45d8-8662-7e0781697327 MLC Song Code MA53P4" at bounding box center [377, 100] width 726 height 30
paste input "WA6YI1"
click at [652, 200] on button "Search" at bounding box center [696, 215] width 89 height 30
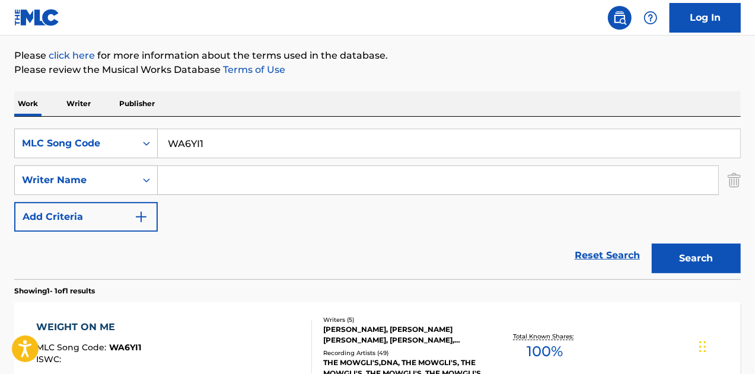
scroll to position [119, 0]
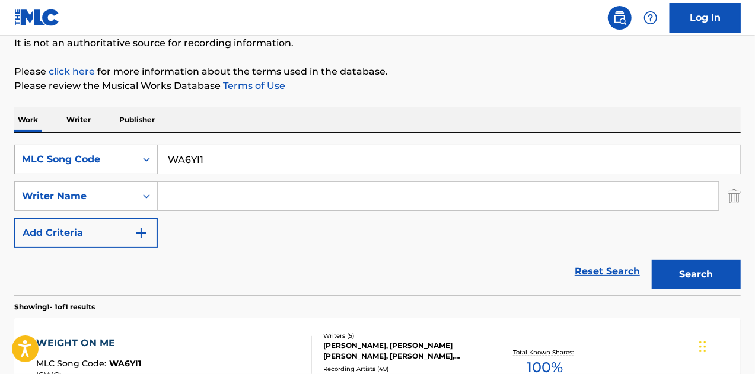
drag, startPoint x: 229, startPoint y: 163, endPoint x: 91, endPoint y: 153, distance: 137.9
click at [91, 153] on div "SearchWithCriteria79729b20-bd18-45d8-8662-7e0781697327 MLC Song Code WA6YI1" at bounding box center [377, 160] width 726 height 30
paste input "Vacation"
type input "Vacation"
click at [111, 161] on div "MLC Song Code" at bounding box center [75, 159] width 107 height 14
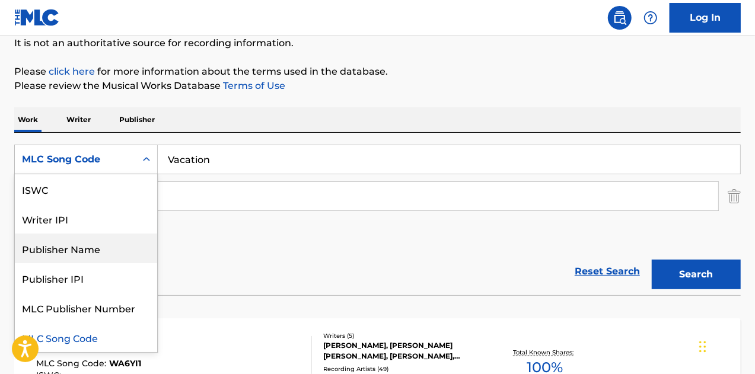
scroll to position [0, 0]
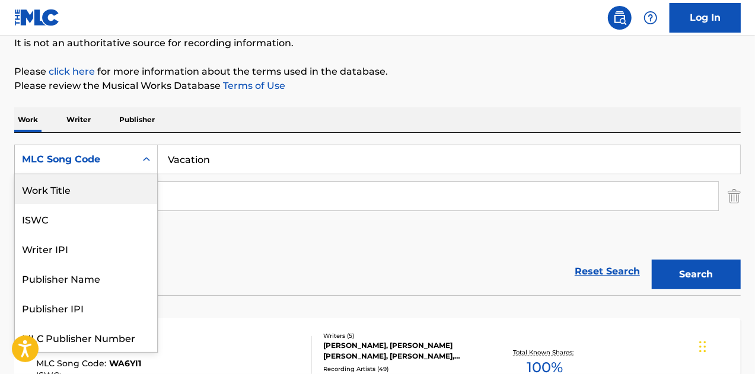
click at [96, 187] on div "Work Title" at bounding box center [86, 189] width 142 height 30
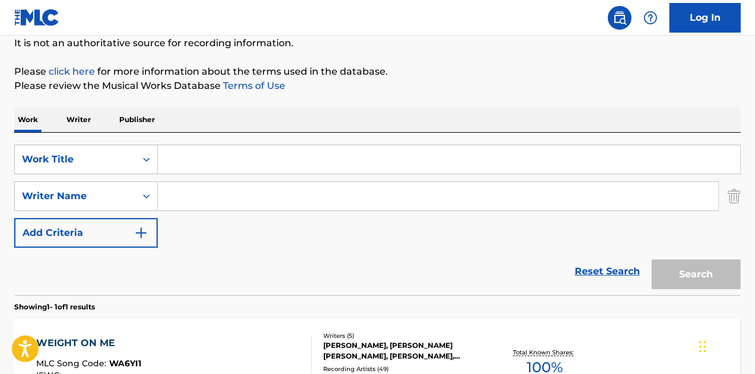
click at [327, 168] on input "Search Form" at bounding box center [449, 159] width 582 height 28
paste input "Vacation"
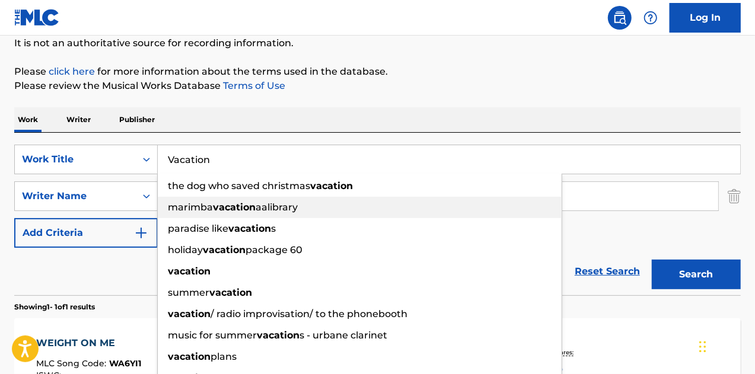
click at [205, 194] on div "the dog who saved christmas vacation" at bounding box center [360, 185] width 404 height 21
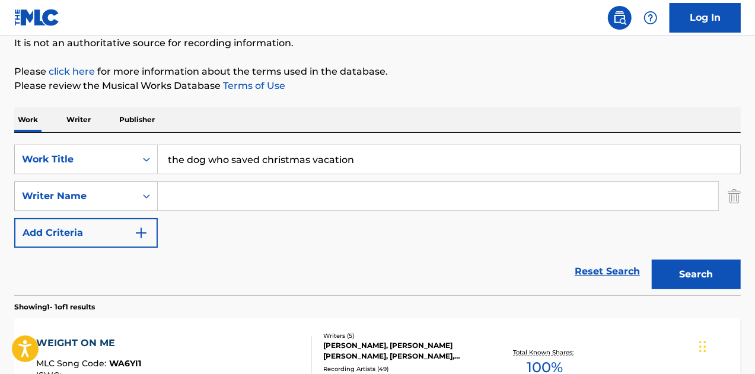
drag, startPoint x: 395, startPoint y: 160, endPoint x: 340, endPoint y: 165, distance: 54.7
click at [388, 159] on input "the dog who saved christmas vacation" at bounding box center [449, 159] width 582 height 28
drag, startPoint x: 314, startPoint y: 161, endPoint x: 19, endPoint y: 139, distance: 296.0
click at [19, 139] on div "SearchWithCriteriae4513636-23df-4e1e-b463-34663ec23ee6 Work Title the dog who s…" at bounding box center [377, 214] width 726 height 162
type input "vacation"
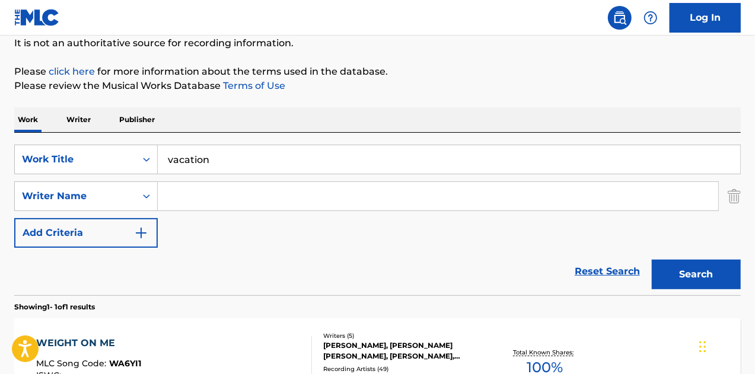
click at [198, 199] on input "Search Form" at bounding box center [438, 196] width 560 height 28
paste input "Josh Hogan"
type input "Josh Hogan"
click at [652, 260] on button "Search" at bounding box center [696, 275] width 89 height 30
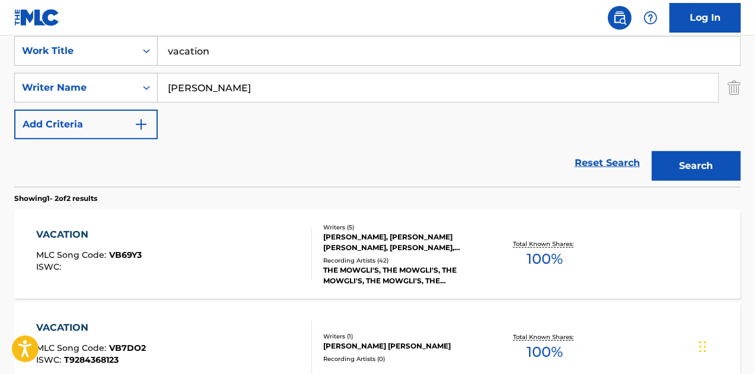
scroll to position [178, 0]
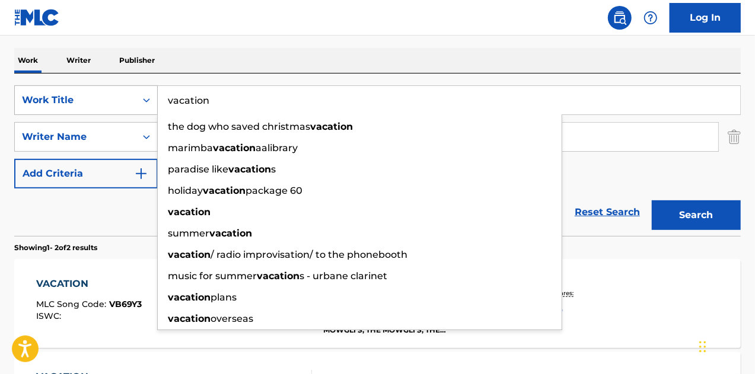
drag, startPoint x: 264, startPoint y: 100, endPoint x: 111, endPoint y: 95, distance: 153.0
click at [118, 96] on div "SearchWithCriteriae4513636-23df-4e1e-b463-34663ec23ee6 Work Title vacation the …" at bounding box center [377, 100] width 726 height 30
paste input "Change"
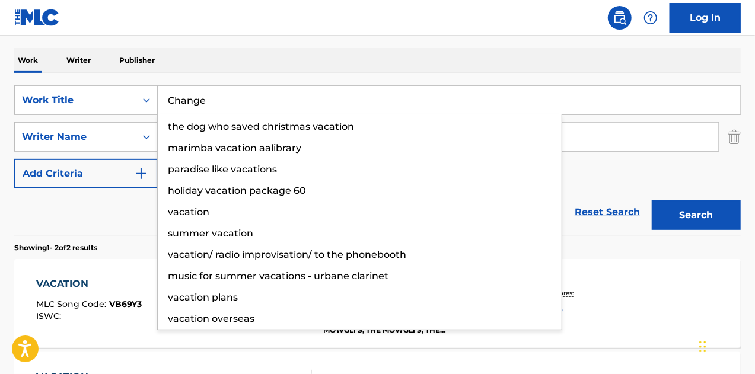
click at [652, 200] on button "Search" at bounding box center [696, 215] width 89 height 30
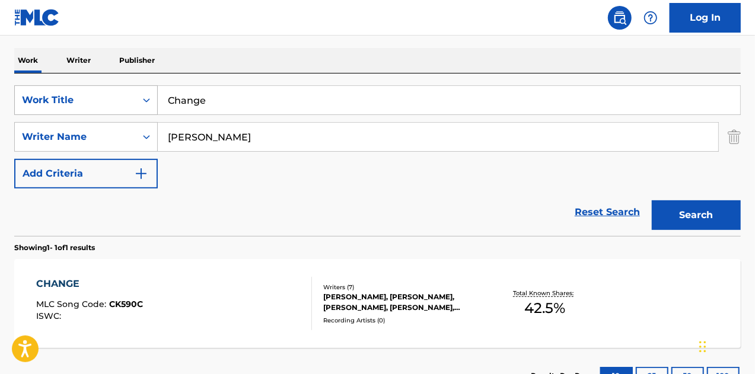
click at [87, 100] on div "SearchWithCriteriae4513636-23df-4e1e-b463-34663ec23ee6 Work Title Change" at bounding box center [377, 100] width 726 height 30
paste input "The Devil insid"
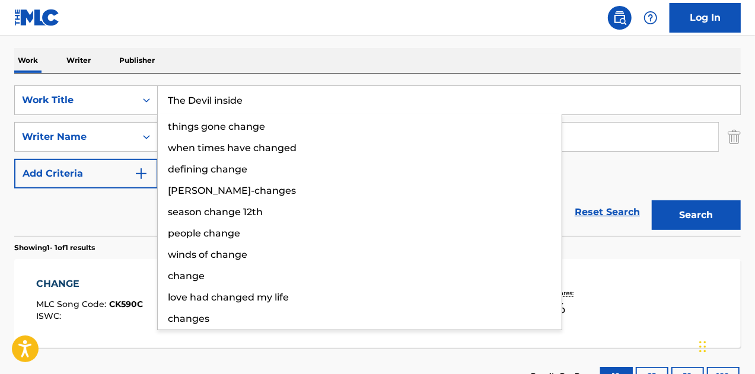
click at [652, 200] on button "Search" at bounding box center [696, 215] width 89 height 30
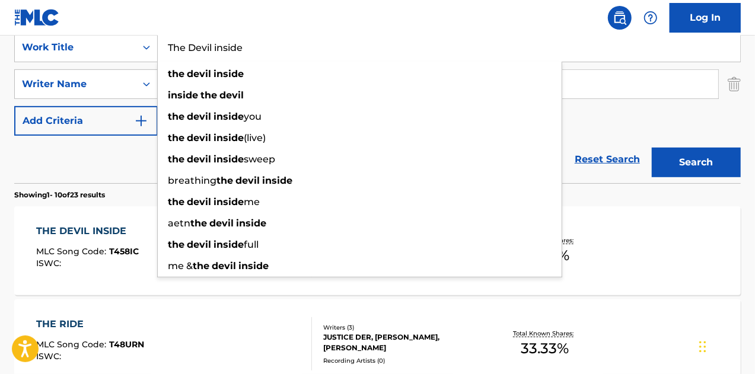
scroll to position [297, 0]
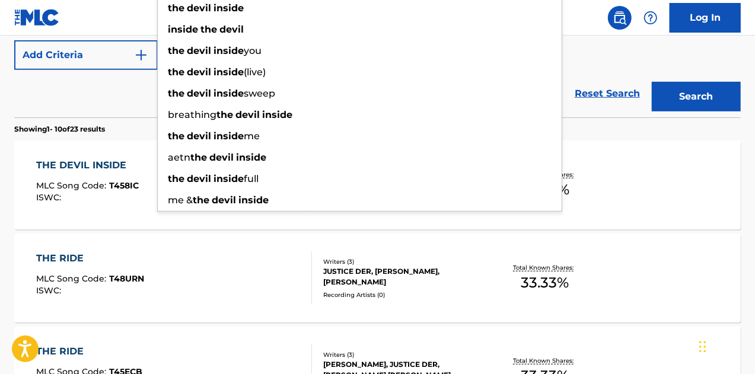
drag, startPoint x: 89, startPoint y: 174, endPoint x: 101, endPoint y: 171, distance: 12.2
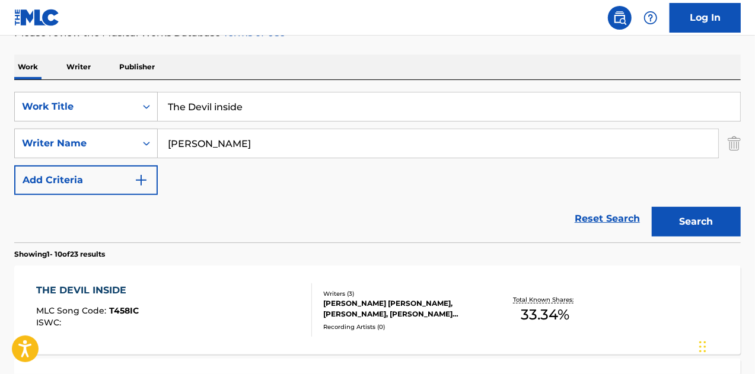
scroll to position [60, 0]
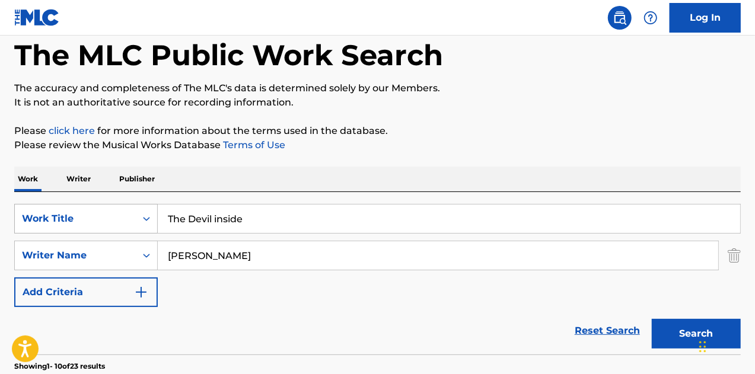
drag, startPoint x: 237, startPoint y: 214, endPoint x: 87, endPoint y: 212, distance: 150.0
click at [87, 212] on div "SearchWithCriteriae4513636-23df-4e1e-b463-34663ec23ee6 Work Title The Devil ins…" at bounding box center [377, 219] width 726 height 30
paste input "West Coast Weather"
click at [652, 319] on button "Search" at bounding box center [696, 334] width 89 height 30
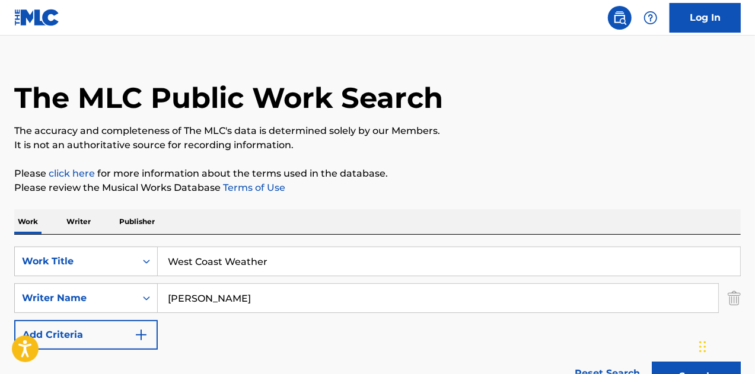
scroll to position [1, 0]
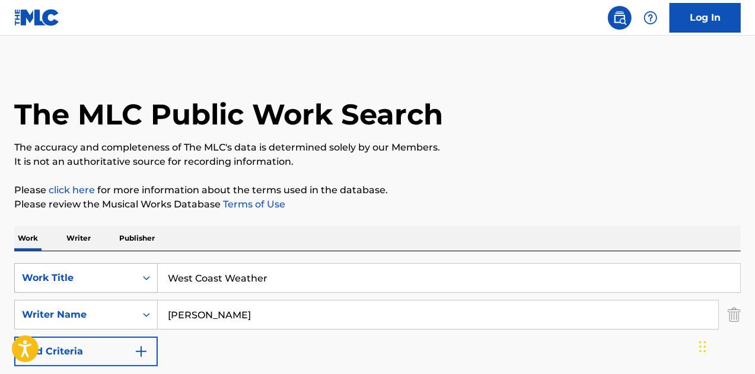
drag, startPoint x: 290, startPoint y: 267, endPoint x: 129, endPoint y: 264, distance: 160.7
click at [126, 262] on div "SearchWithCriteriae4513636-23df-4e1e-b463-34663ec23ee6 Work Title West Coast We…" at bounding box center [377, 332] width 726 height 162
paste input "HERE HAVE YOU BEEN FUCK"
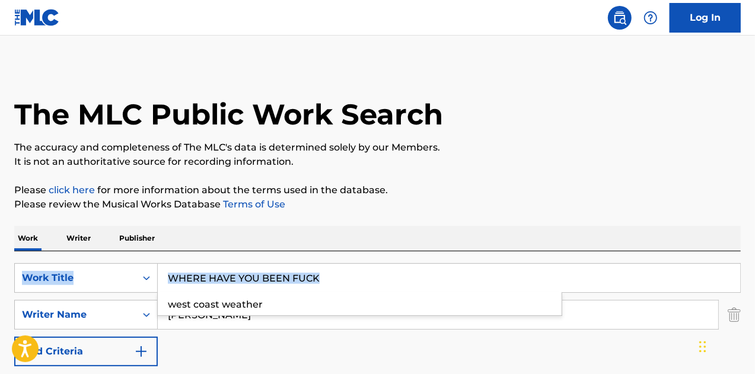
drag, startPoint x: 1, startPoint y: 271, endPoint x: 0, endPoint y: 261, distance: 9.6
click at [0, 261] on div "The MLC Public Work Search The accuracy and completeness of The MLC's data is d…" at bounding box center [377, 323] width 755 height 517
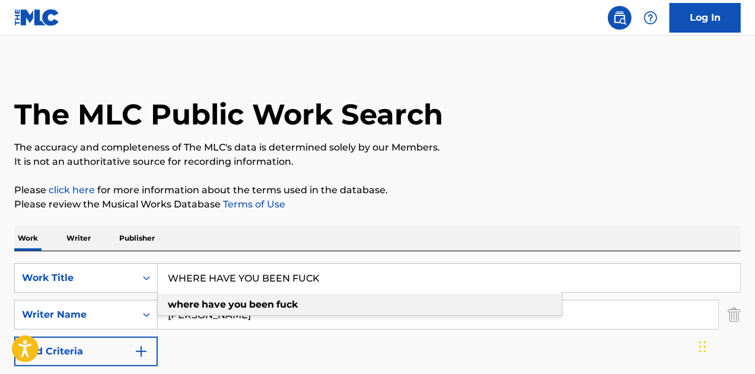
drag, startPoint x: 312, startPoint y: 304, endPoint x: 302, endPoint y: 310, distance: 11.7
click at [311, 304] on div "where have you been fuck" at bounding box center [360, 304] width 404 height 21
type input "where have you been fuck"
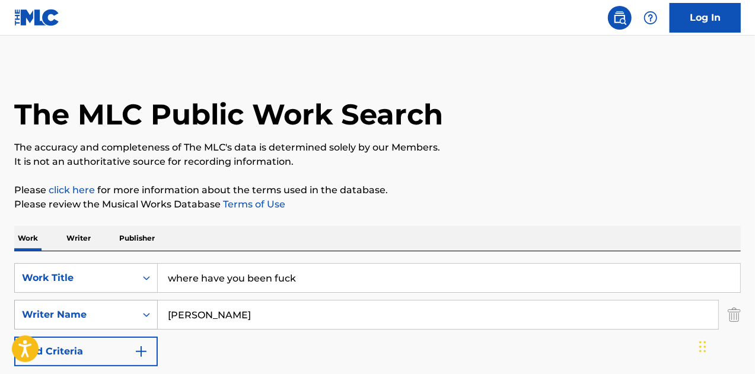
drag, startPoint x: 275, startPoint y: 316, endPoint x: 58, endPoint y: 323, distance: 217.1
click at [58, 323] on div "SearchWithCriteria9c112f33-78f7-49fb-bb86-4cbebe6eb69f Writer Name Josh Hogan" at bounding box center [377, 315] width 726 height 30
type input "colby rodgers"
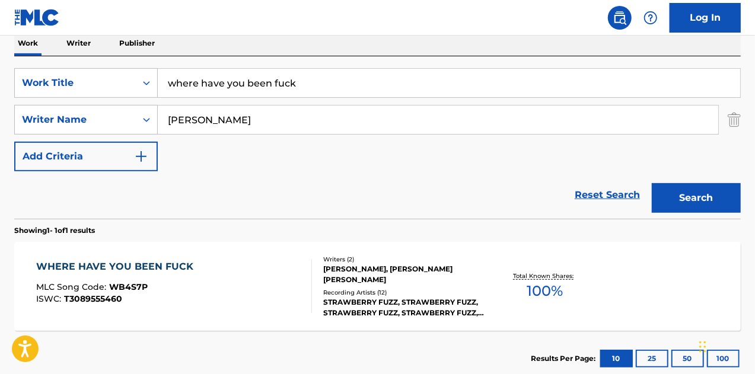
scroll to position [178, 0]
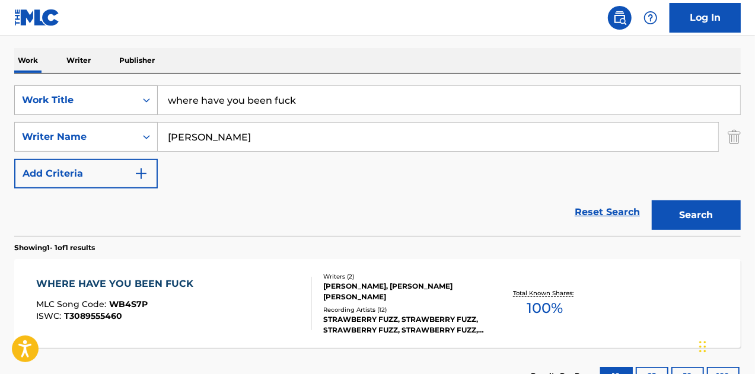
drag, startPoint x: 323, startPoint y: 90, endPoint x: 126, endPoint y: 85, distance: 196.3
click at [126, 85] on div "SearchWithCriteriae4513636-23df-4e1e-b463-34663ec23ee6 Work Title where have yo…" at bounding box center [377, 100] width 726 height 30
paste input "BACKSTAGE"
click at [652, 200] on button "Search" at bounding box center [696, 215] width 89 height 30
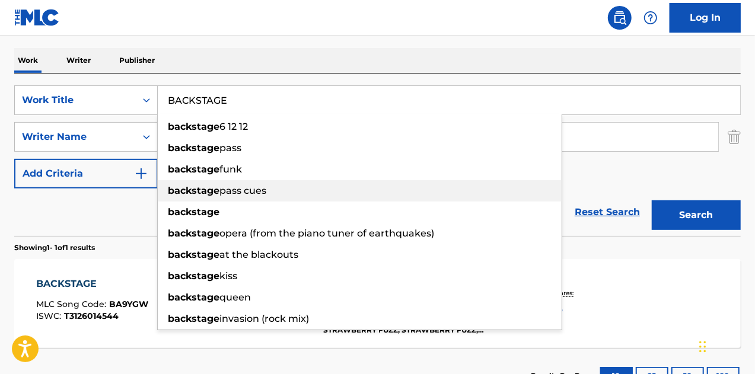
scroll to position [238, 0]
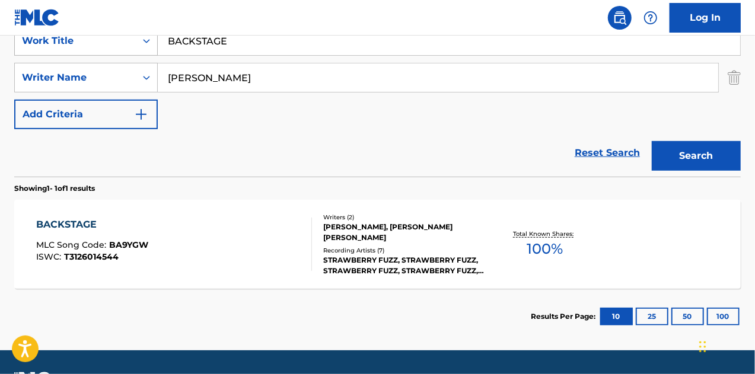
drag, startPoint x: 245, startPoint y: 49, endPoint x: 142, endPoint y: 46, distance: 102.6
click at [138, 47] on div "SearchWithCriteriae4513636-23df-4e1e-b463-34663ec23ee6 Work Title BACKSTAGE" at bounding box center [377, 41] width 726 height 30
paste input "DISCO CRAWL"
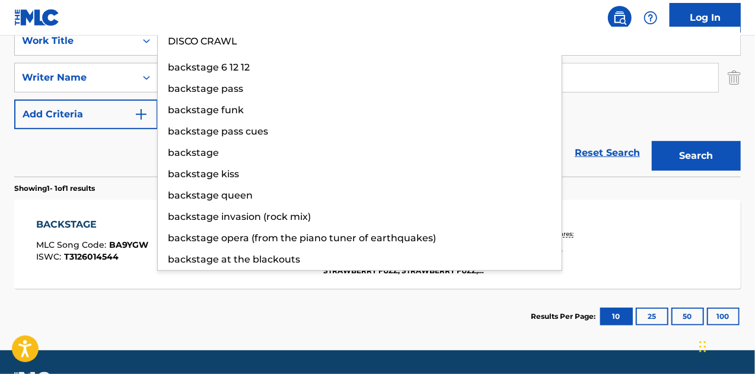
click at [652, 141] on button "Search" at bounding box center [696, 156] width 89 height 30
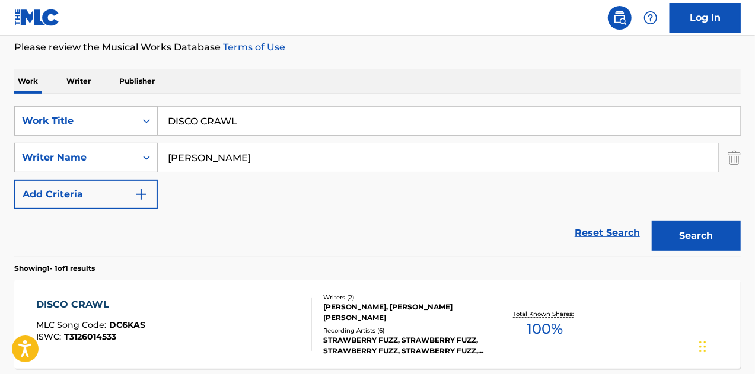
scroll to position [119, 0]
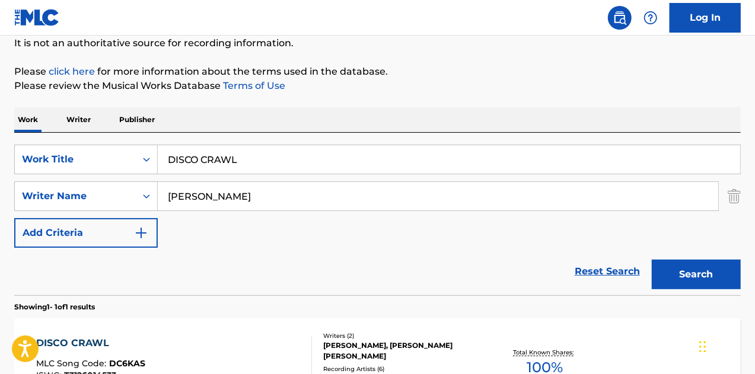
click at [68, 130] on div "Work Writer Publisher SearchWithCriteriae4513636-23df-4e1e-b463-34663ec23ee6 Wo…" at bounding box center [377, 285] width 726 height 356
paste input "SADNESS"
click at [652, 260] on button "Search" at bounding box center [696, 275] width 89 height 30
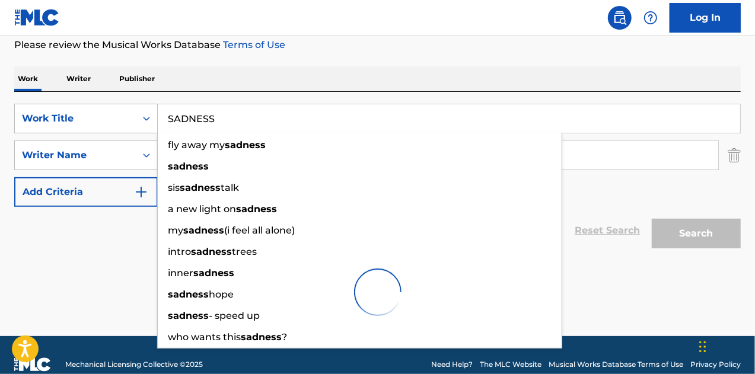
scroll to position [178, 0]
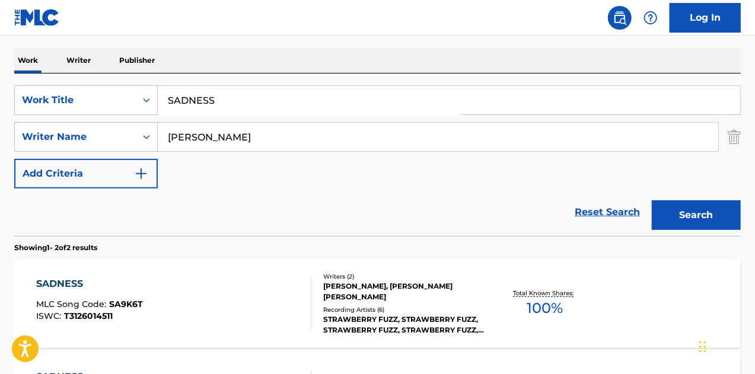
drag, startPoint x: 57, startPoint y: 289, endPoint x: 84, endPoint y: 284, distance: 27.7
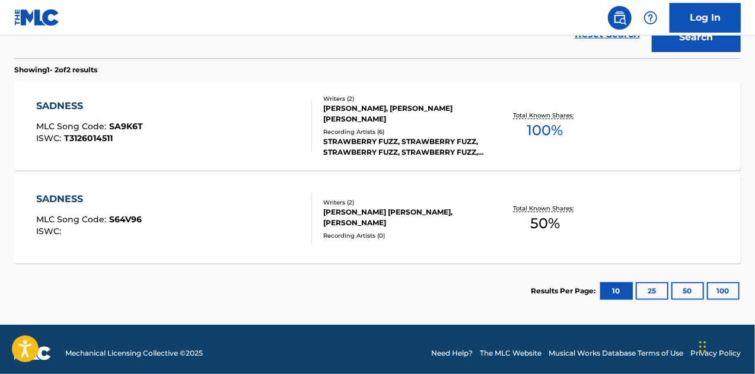
scroll to position [60, 0]
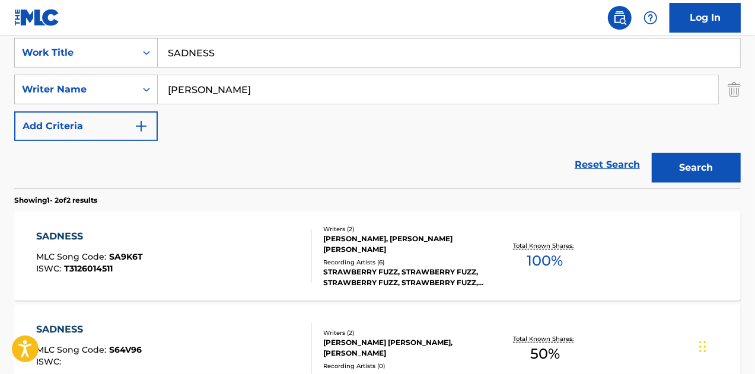
drag, startPoint x: 385, startPoint y: 168, endPoint x: 370, endPoint y: 175, distance: 17.2
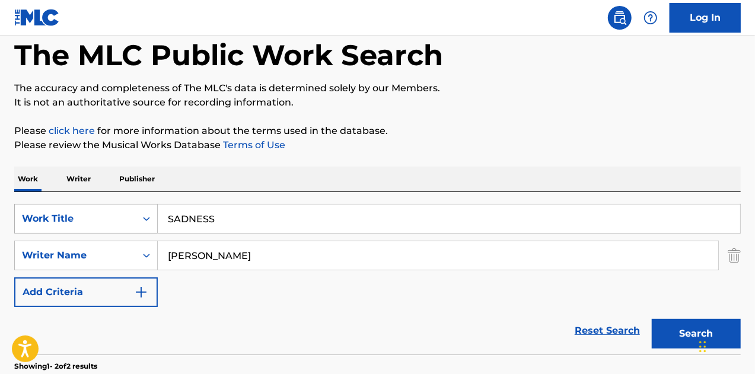
drag, startPoint x: 232, startPoint y: 223, endPoint x: 117, endPoint y: 218, distance: 115.1
click at [113, 216] on div "SearchWithCriteriae4513636-23df-4e1e-b463-34663ec23ee6 Work Title SADNESS" at bounding box center [377, 219] width 726 height 30
paste input "BABY"
click at [652, 319] on button "Search" at bounding box center [696, 334] width 89 height 30
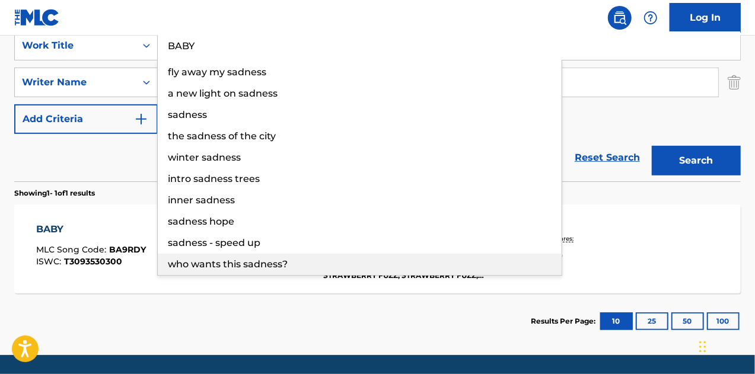
scroll to position [270, 0]
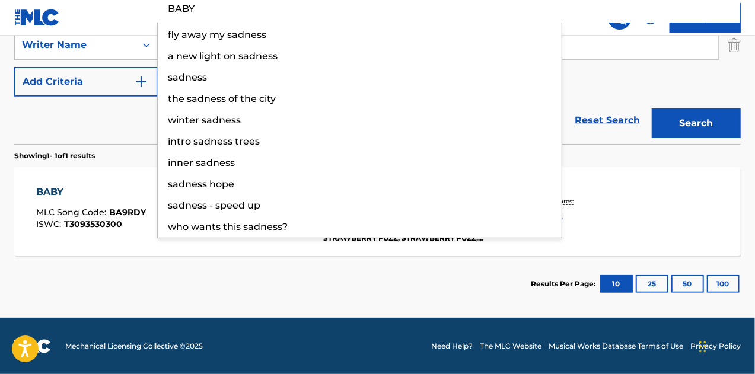
drag, startPoint x: 70, startPoint y: 200, endPoint x: 109, endPoint y: 171, distance: 48.7
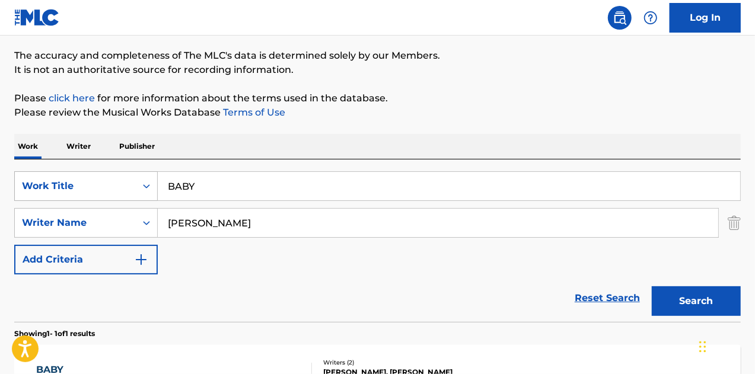
drag, startPoint x: 230, startPoint y: 181, endPoint x: 117, endPoint y: 180, distance: 112.6
click at [88, 180] on div "SearchWithCriteriae4513636-23df-4e1e-b463-34663ec23ee6 Work Title BABY" at bounding box center [377, 186] width 726 height 30
paste input "LONG RIDE TO HOLLYWOOD"
click at [652, 286] on button "Search" at bounding box center [696, 301] width 89 height 30
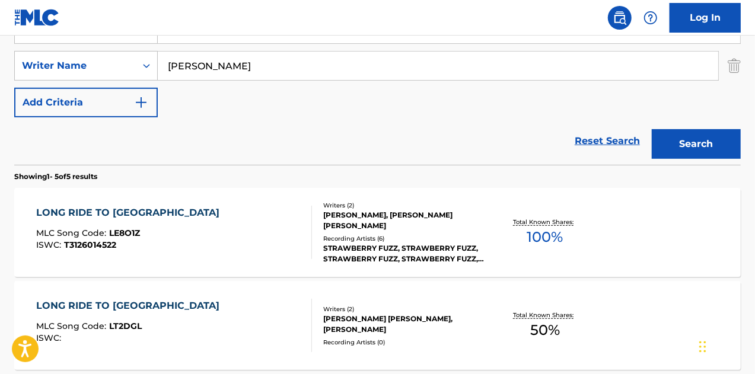
scroll to position [178, 0]
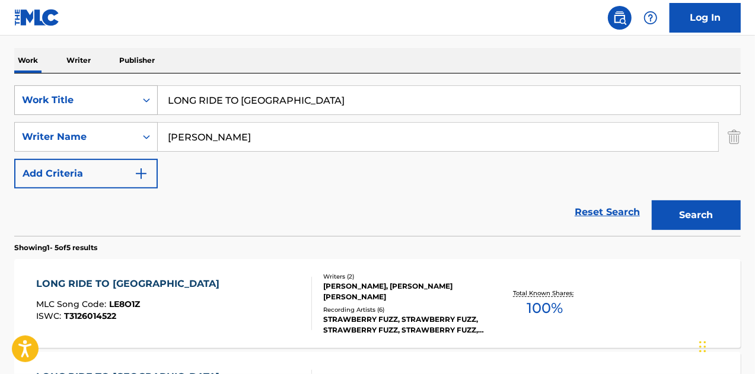
drag, startPoint x: 312, startPoint y: 95, endPoint x: 64, endPoint y: 87, distance: 247.9
click at [64, 87] on div "SearchWithCriteriae4513636-23df-4e1e-b463-34663ec23ee6 Work Title LONG RIDE TO …" at bounding box center [377, 100] width 726 height 30
paste input "RATFACE"
click at [652, 200] on button "Search" at bounding box center [696, 215] width 89 height 30
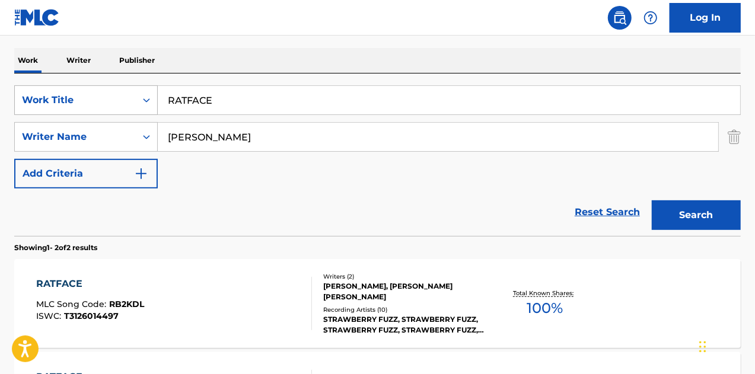
click at [62, 88] on div "SearchWithCriteriae4513636-23df-4e1e-b463-34663ec23ee6 Work Title RATFACE" at bounding box center [377, 100] width 726 height 30
paste input "86'd"
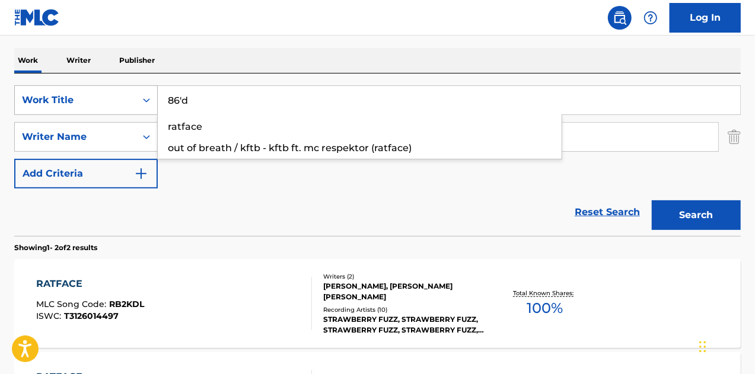
click at [652, 200] on button "Search" at bounding box center [696, 215] width 89 height 30
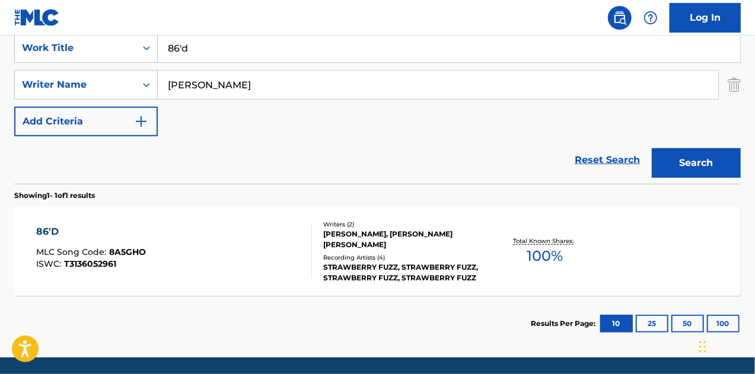
scroll to position [270, 0]
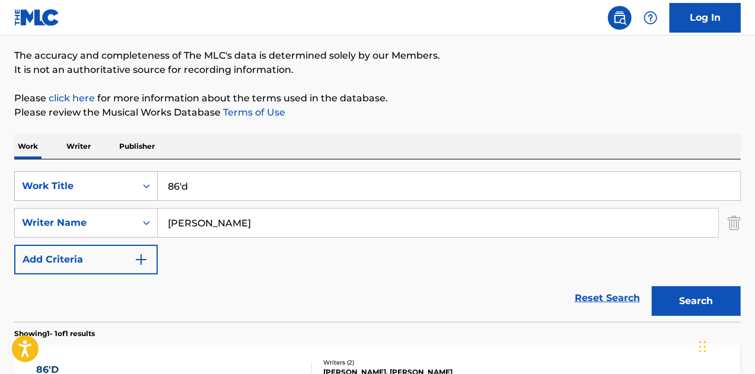
click at [62, 184] on div "SearchWithCriteriae4513636-23df-4e1e-b463-34663ec23ee6 Work Title 86'd" at bounding box center [377, 186] width 726 height 30
paste input "THIN LIZZY"
click at [652, 286] on button "Search" at bounding box center [696, 301] width 89 height 30
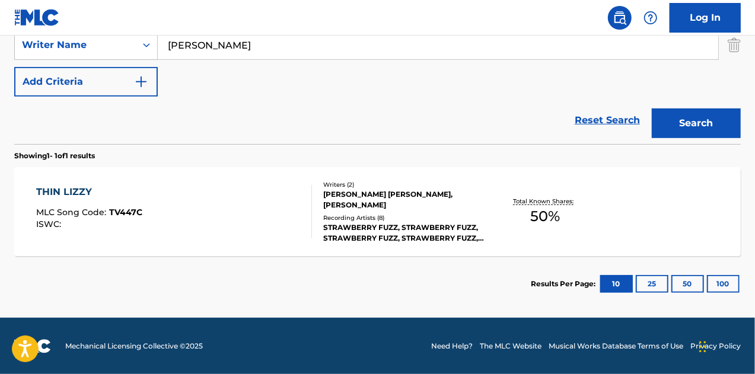
drag, startPoint x: 69, startPoint y: 218, endPoint x: 126, endPoint y: 143, distance: 94.3
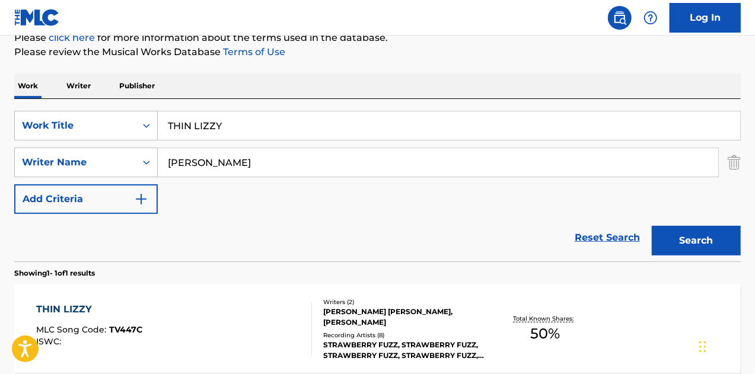
scroll to position [152, 0]
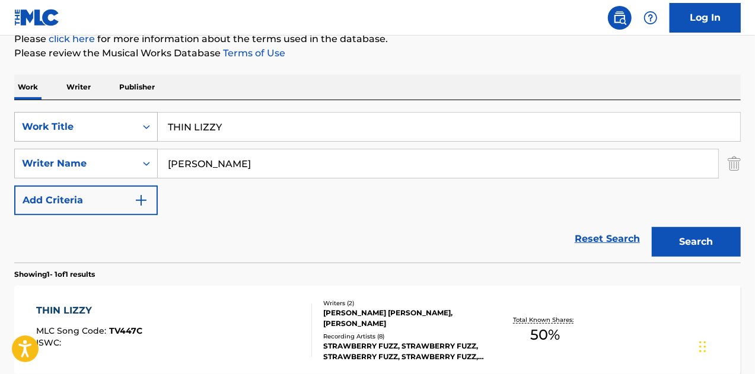
drag, startPoint x: 229, startPoint y: 130, endPoint x: 106, endPoint y: 123, distance: 123.5
click at [106, 123] on div "SearchWithCriteriae4513636-23df-4e1e-b463-34663ec23ee6 Work Title THIN LIZZY" at bounding box center [377, 127] width 726 height 30
paste input "BAD DREAMS"
drag, startPoint x: 232, startPoint y: 123, endPoint x: 97, endPoint y: 107, distance: 136.7
click at [85, 106] on div "SearchWithCriteriae4513636-23df-4e1e-b463-34663ec23ee6 Work Title thin lizzy Se…" at bounding box center [377, 181] width 726 height 162
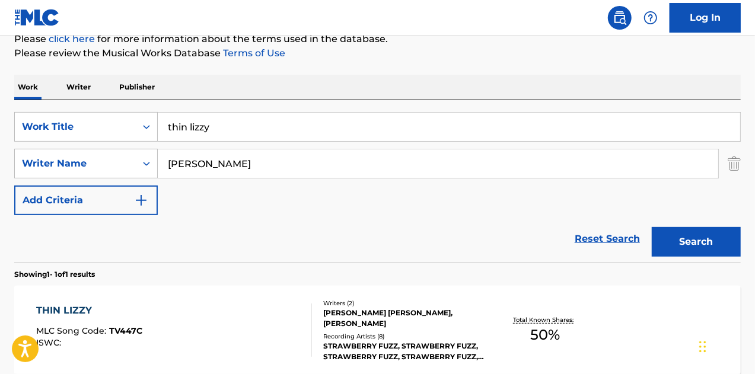
paste input "BAD DREAMS"
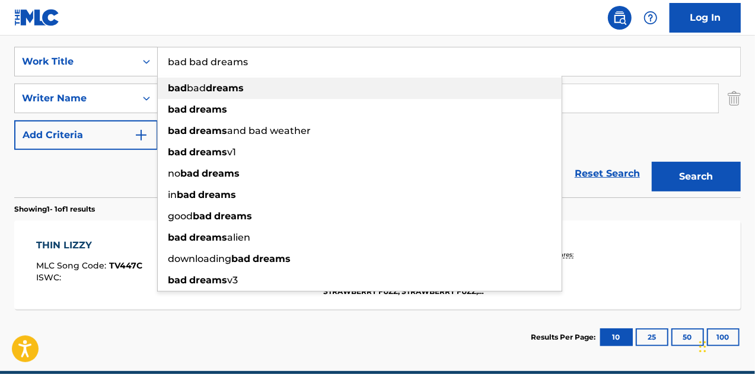
scroll to position [270, 0]
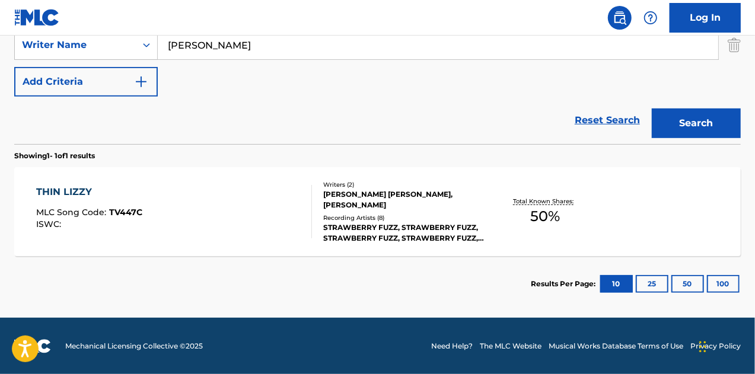
click at [652, 108] on button "Search" at bounding box center [696, 123] width 89 height 30
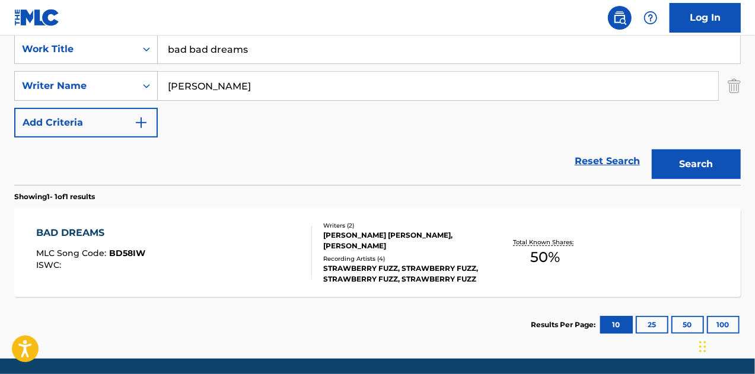
scroll to position [211, 0]
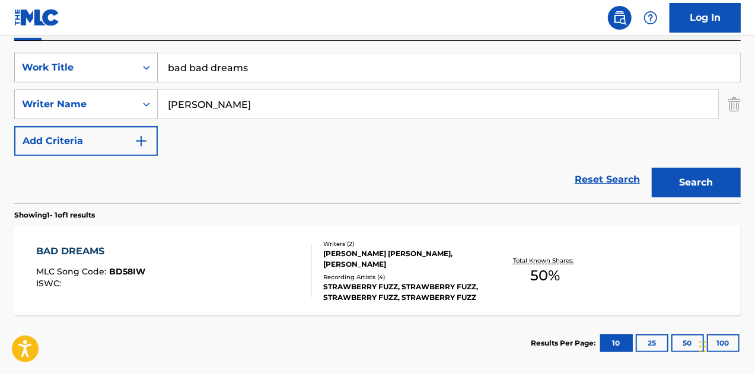
drag, startPoint x: 163, startPoint y: 68, endPoint x: 97, endPoint y: 61, distance: 66.8
click at [97, 61] on div "SearchWithCriteriae4513636-23df-4e1e-b463-34663ec23ee6 Work Title bad bad dreams" at bounding box center [377, 68] width 726 height 30
paste input "COWBOY"
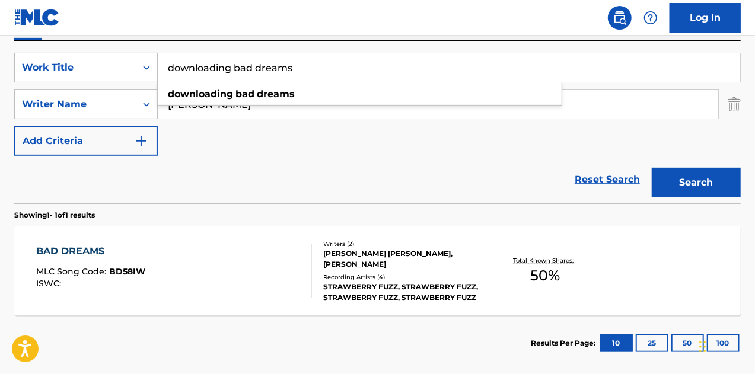
click at [320, 52] on div "SearchWithCriteriae4513636-23df-4e1e-b463-34663ec23ee6 Work Title downloading b…" at bounding box center [377, 122] width 726 height 162
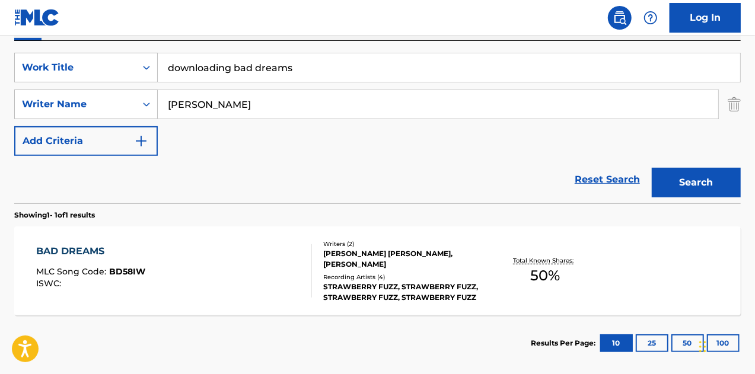
drag, startPoint x: 315, startPoint y: 66, endPoint x: 0, endPoint y: 66, distance: 315.4
click at [0, 65] on div "The MLC Public Work Search The accuracy and completeness of The MLC's data is d…" at bounding box center [377, 112] width 755 height 517
click at [652, 168] on button "Search" at bounding box center [696, 183] width 89 height 30
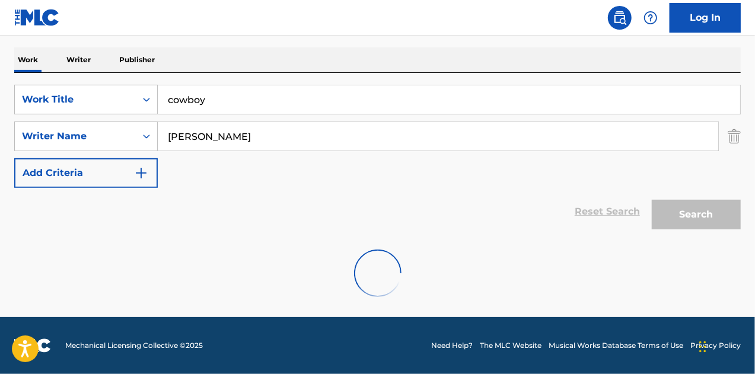
scroll to position [178, 0]
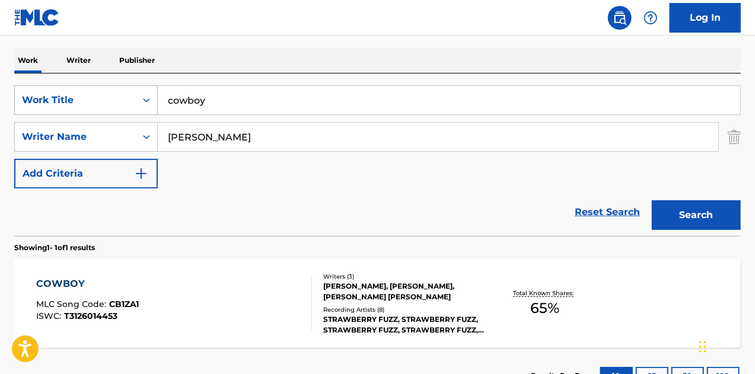
drag, startPoint x: 218, startPoint y: 106, endPoint x: 126, endPoint y: 97, distance: 92.4
click at [126, 97] on div "SearchWithCriteriae4513636-23df-4e1e-b463-34663ec23ee6 Work Title cowboy" at bounding box center [377, 100] width 726 height 30
paste input "WAY TOO FAST"
click at [652, 200] on button "Search" at bounding box center [696, 215] width 89 height 30
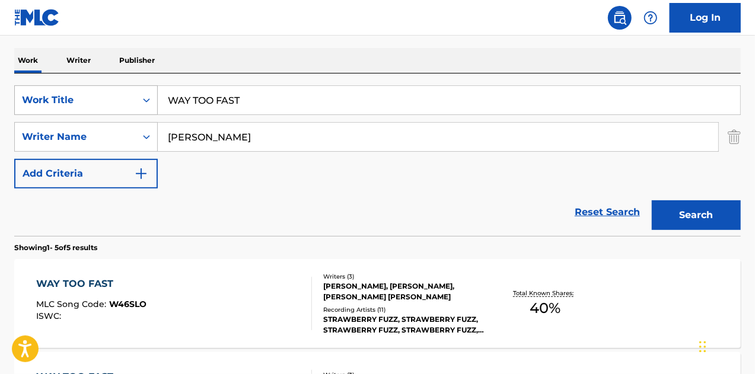
drag, startPoint x: 224, startPoint y: 97, endPoint x: 107, endPoint y: 98, distance: 117.4
click at [97, 97] on div "SearchWithCriteriae4513636-23df-4e1e-b463-34663ec23ee6 Work Title WAY TOO FAST" at bounding box center [377, 100] width 726 height 30
paste input "MAGAZINE"
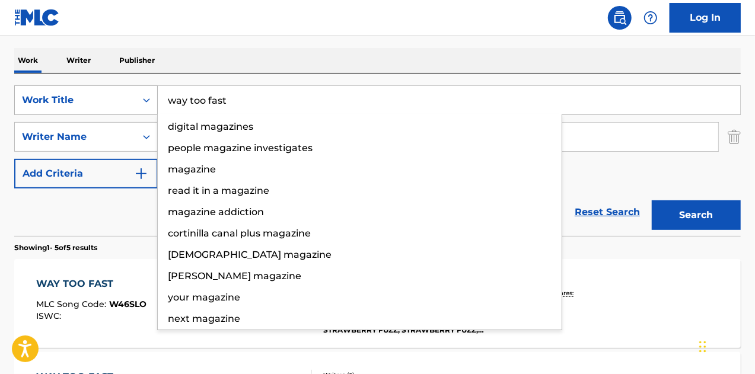
click at [111, 93] on div "SearchWithCriteriae4513636-23df-4e1e-b463-34663ec23ee6 Work Title way too fast …" at bounding box center [377, 100] width 726 height 30
paste input "MAGAZINE"
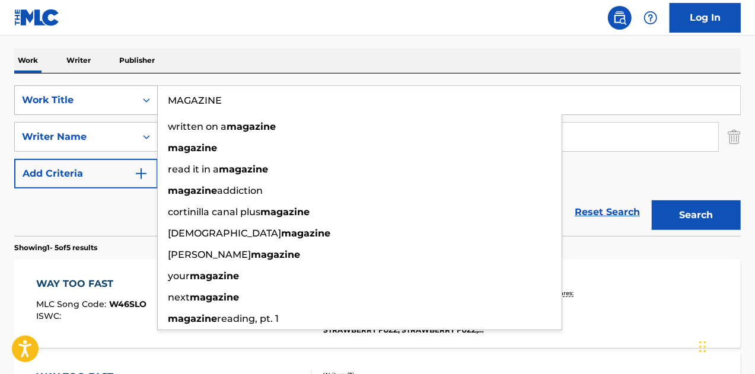
click at [652, 200] on button "Search" at bounding box center [696, 215] width 89 height 30
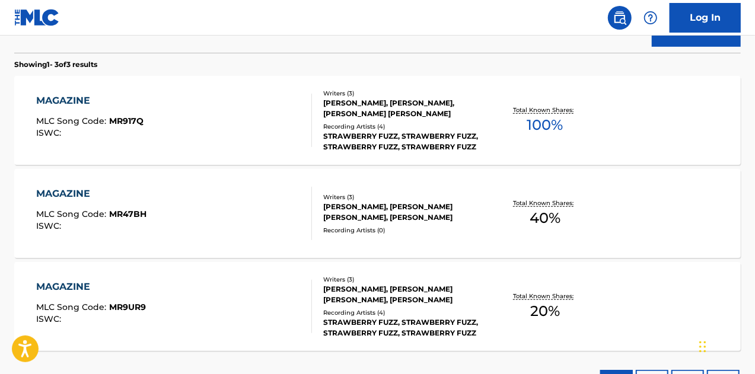
scroll to position [416, 0]
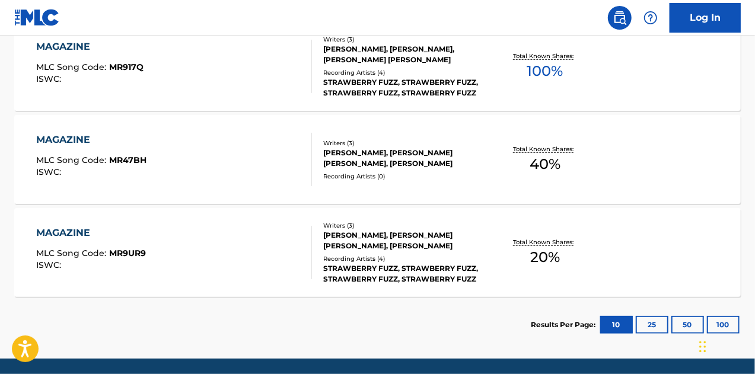
drag, startPoint x: 145, startPoint y: 260, endPoint x: 207, endPoint y: 104, distance: 168.4
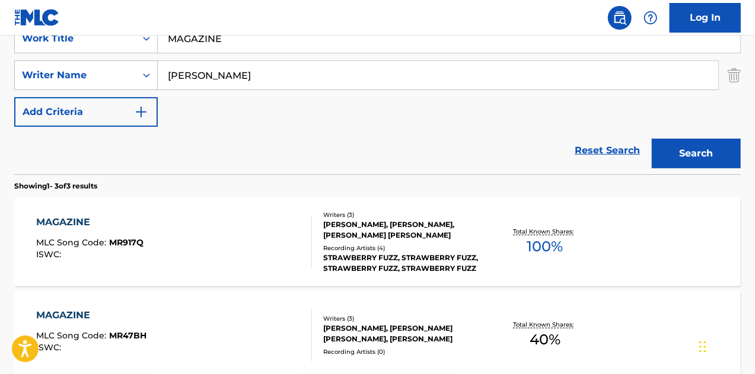
scroll to position [178, 0]
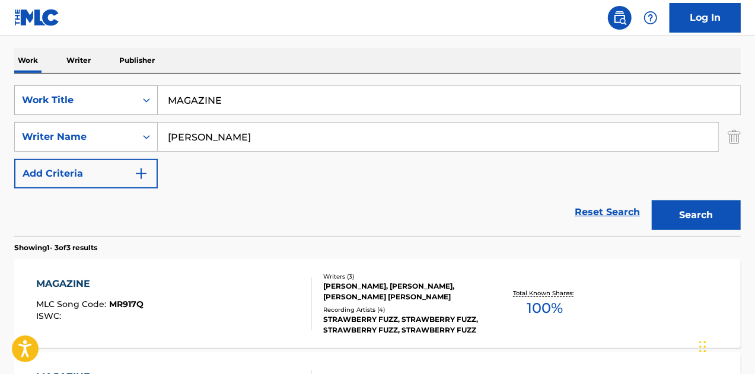
drag, startPoint x: 229, startPoint y: 104, endPoint x: 100, endPoint y: 101, distance: 129.3
click at [103, 101] on div "SearchWithCriteriae4513636-23df-4e1e-b463-34663ec23ee6 Work Title MAGAZINE" at bounding box center [377, 100] width 726 height 30
paste input "WAKING UP"
click at [652, 200] on button "Search" at bounding box center [696, 215] width 89 height 30
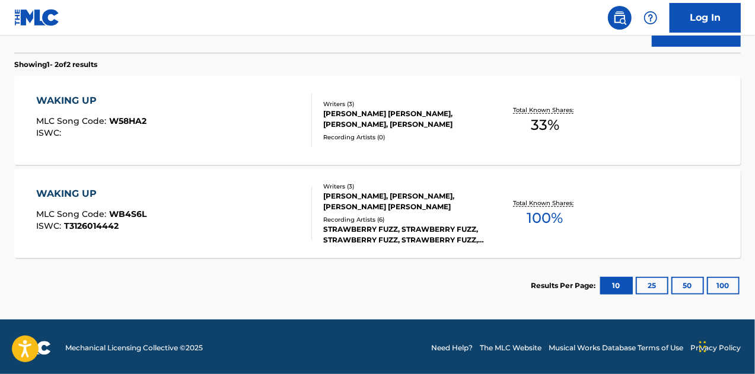
scroll to position [363, 0]
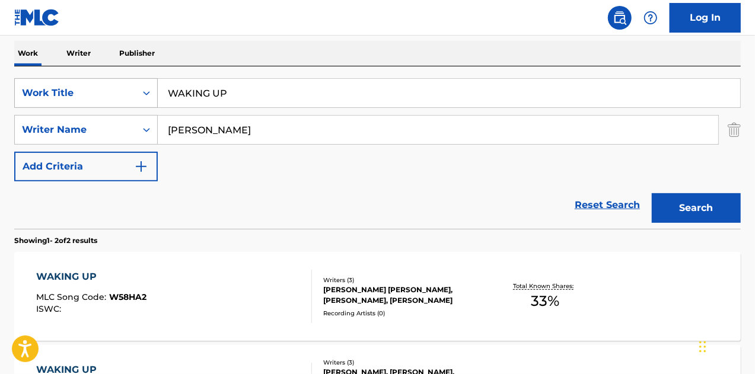
drag, startPoint x: 269, startPoint y: 94, endPoint x: 56, endPoint y: 81, distance: 213.2
click at [56, 81] on div "SearchWithCriteriae4513636-23df-4e1e-b463-34663ec23ee6 Work Title WAKING UP" at bounding box center [377, 93] width 726 height 30
paste input "OUT TO LUNCH"
click at [652, 193] on button "Search" at bounding box center [696, 208] width 89 height 30
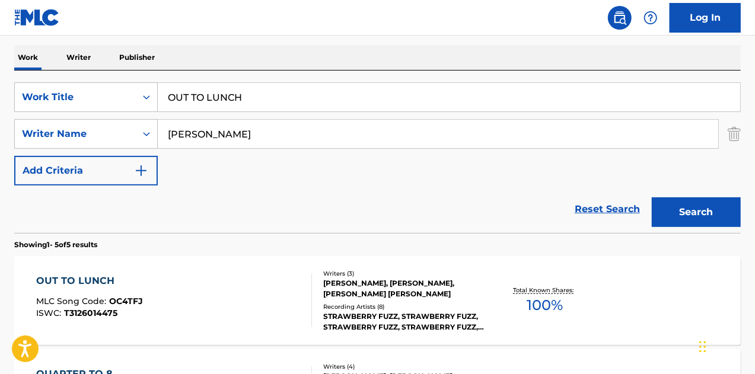
scroll to position [119, 0]
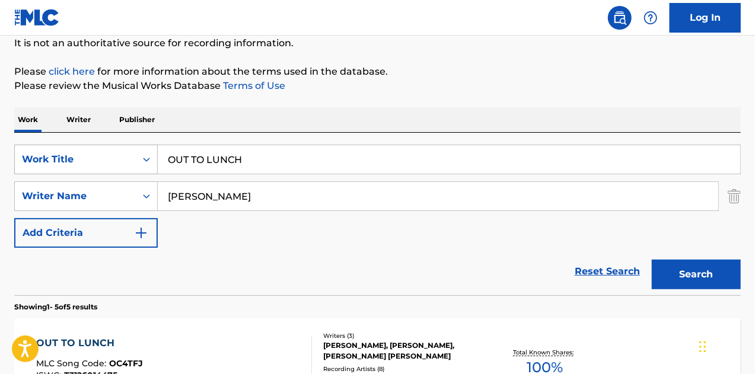
drag, startPoint x: 258, startPoint y: 157, endPoint x: 64, endPoint y: 157, distance: 194.4
click at [64, 157] on div "SearchWithCriteriae4513636-23df-4e1e-b463-34663ec23ee6 Work Title OUT TO LUNCH" at bounding box center [377, 160] width 726 height 30
paste input "NO LIGHTER"
click at [652, 260] on button "Search" at bounding box center [696, 275] width 89 height 30
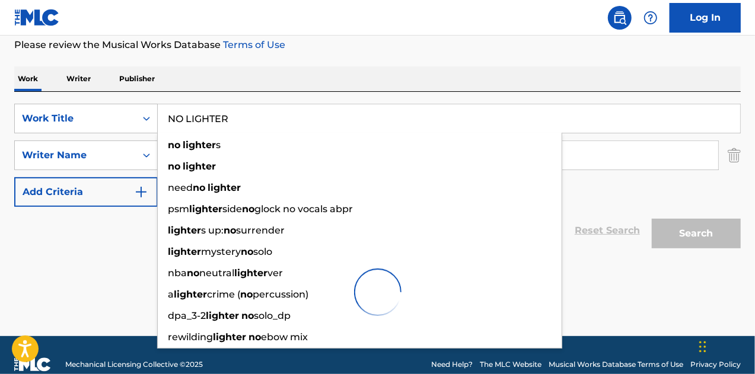
scroll to position [178, 0]
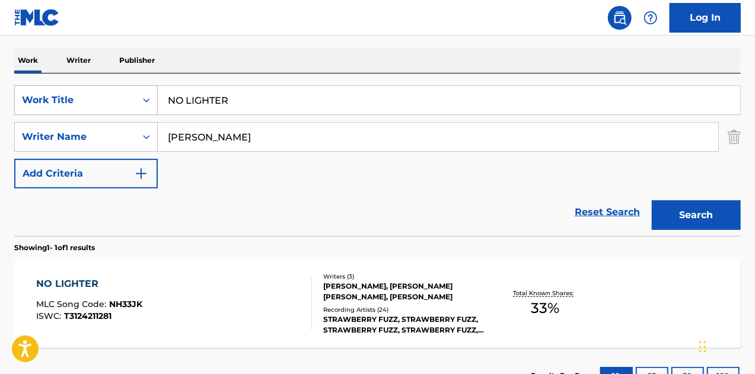
drag, startPoint x: 261, startPoint y: 90, endPoint x: 113, endPoint y: 92, distance: 148.8
click at [113, 92] on div "SearchWithCriteriae4513636-23df-4e1e-b463-34663ec23ee6 Work Title NO LIGHTER Se…" at bounding box center [377, 155] width 726 height 162
drag, startPoint x: 238, startPoint y: 92, endPoint x: 72, endPoint y: 93, distance: 166.0
click at [72, 93] on div "SearchWithCriteriae4513636-23df-4e1e-b463-34663ec23ee6 Work Title NO LIGHTER" at bounding box center [377, 100] width 726 height 30
paste input "WASTING MY TIME"
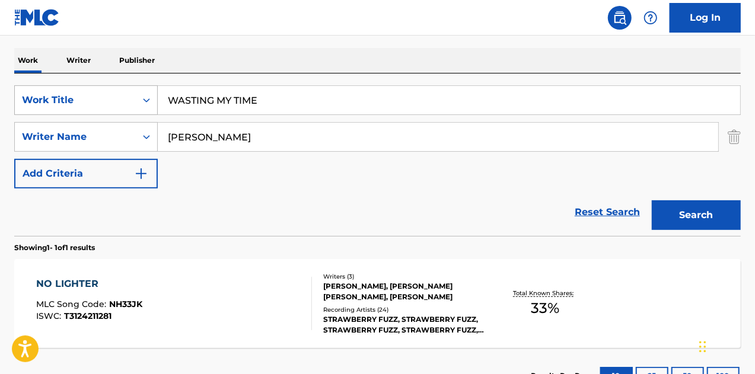
click at [652, 200] on button "Search" at bounding box center [696, 215] width 89 height 30
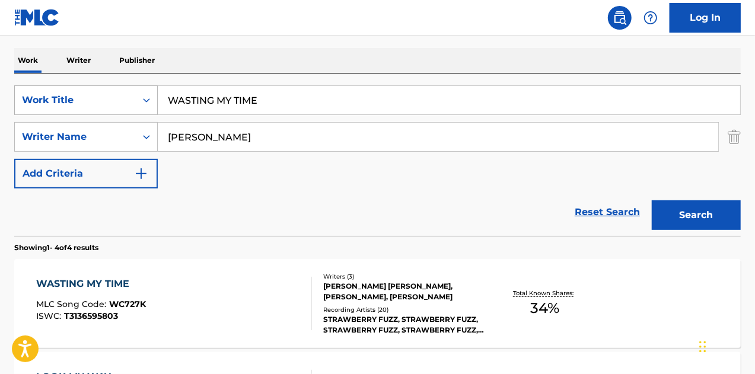
drag, startPoint x: 178, startPoint y: 91, endPoint x: 62, endPoint y: 90, distance: 116.2
click at [62, 90] on div "SearchWithCriteriae4513636-23df-4e1e-b463-34663ec23ee6 Work Title WASTING MY TI…" at bounding box center [377, 100] width 726 height 30
paste input "DROPOUT"
click at [652, 200] on button "Search" at bounding box center [696, 215] width 89 height 30
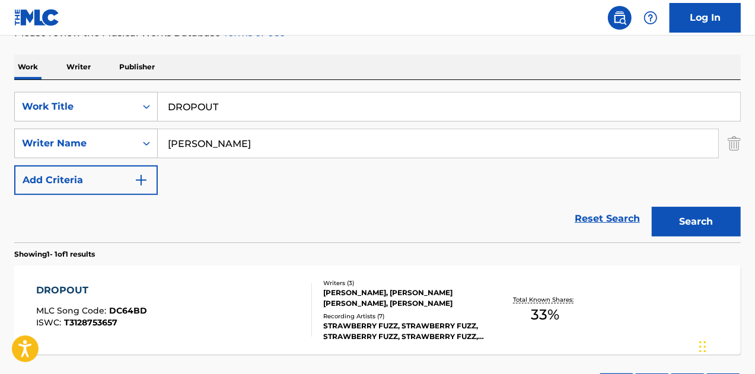
scroll to position [92, 0]
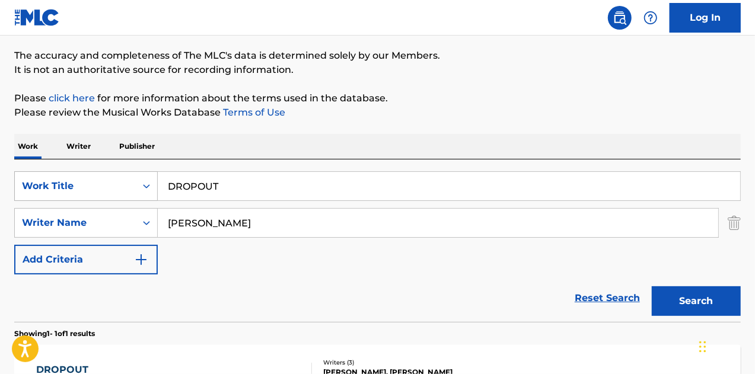
drag, startPoint x: 215, startPoint y: 182, endPoint x: 71, endPoint y: 187, distance: 144.1
click at [70, 187] on div "SearchWithCriteriae4513636-23df-4e1e-b463-34663ec23ee6 Work Title DROPOUT" at bounding box center [377, 186] width 726 height 30
paste input "SOMETHING"
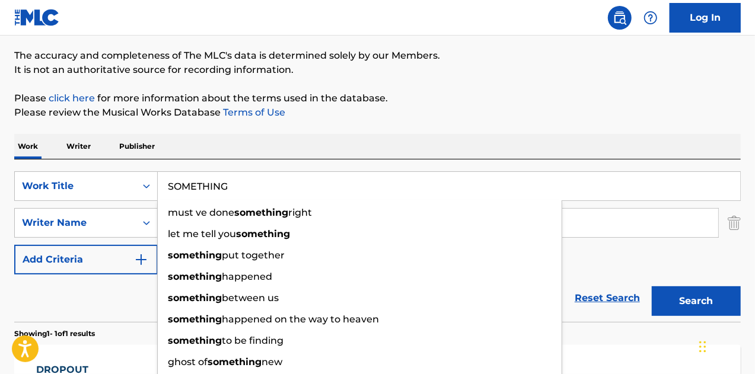
click at [652, 286] on button "Search" at bounding box center [696, 301] width 89 height 30
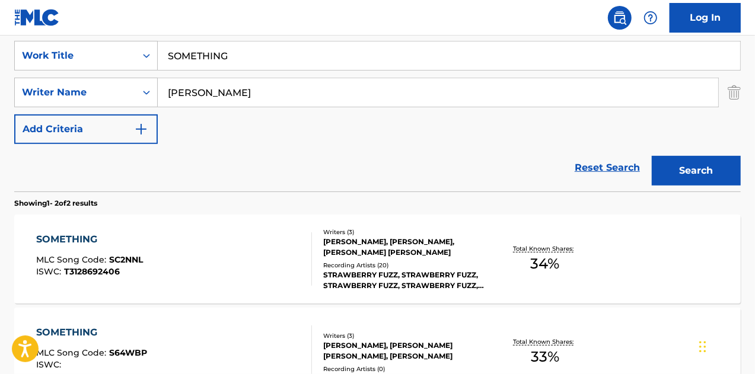
scroll to position [119, 0]
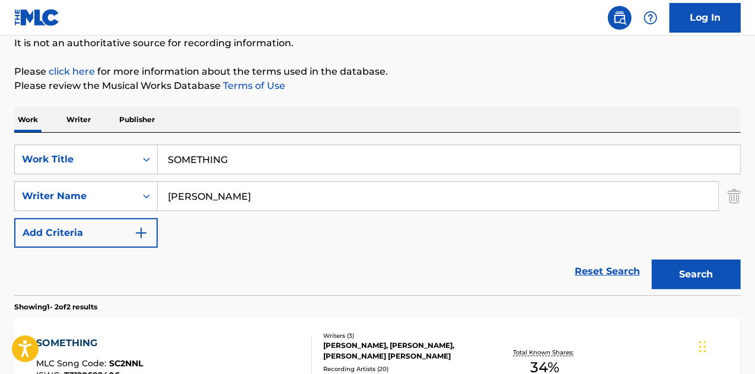
drag, startPoint x: 269, startPoint y: 163, endPoint x: 2, endPoint y: 172, distance: 267.5
click at [0, 173] on div "The MLC Public Work Search The accuracy and completeness of The MLC's data is d…" at bounding box center [377, 251] width 755 height 610
paste input "LOOK MY WAY"
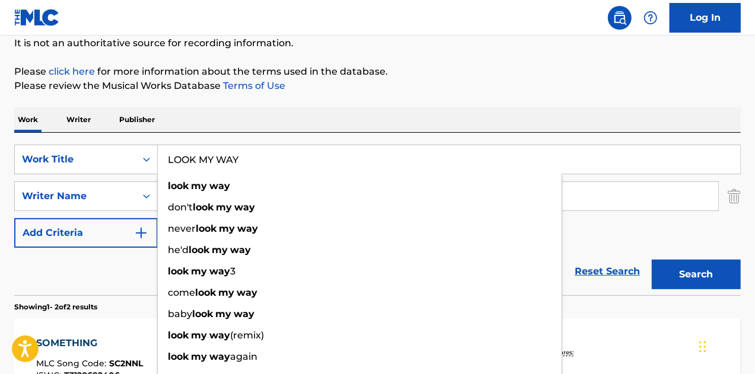
click at [652, 260] on button "Search" at bounding box center [696, 275] width 89 height 30
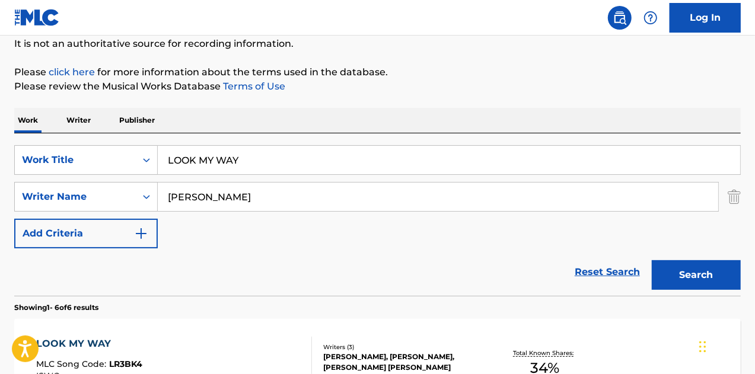
scroll to position [60, 0]
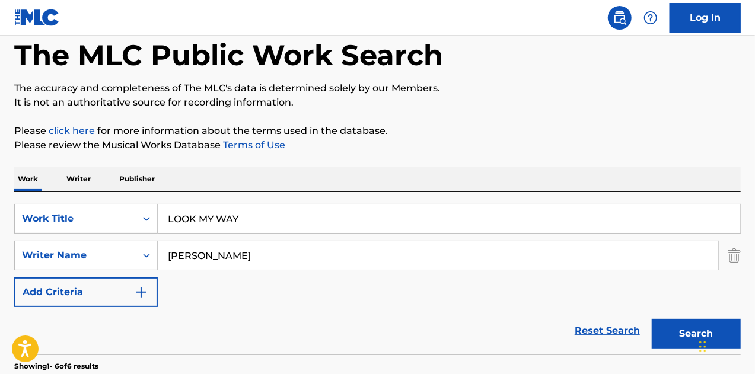
drag, startPoint x: 206, startPoint y: 210, endPoint x: 0, endPoint y: 211, distance: 205.7
paste input "EAST OF THE 405"
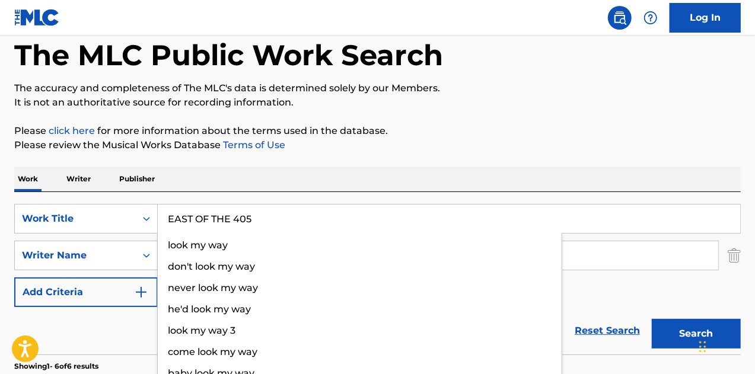
click at [652, 319] on button "Search" at bounding box center [696, 334] width 89 height 30
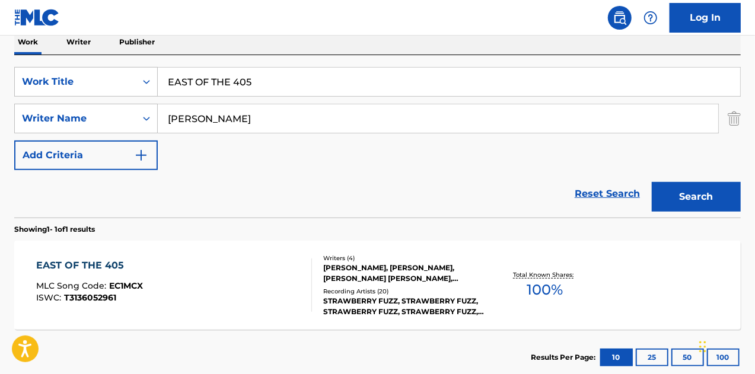
scroll to position [178, 0]
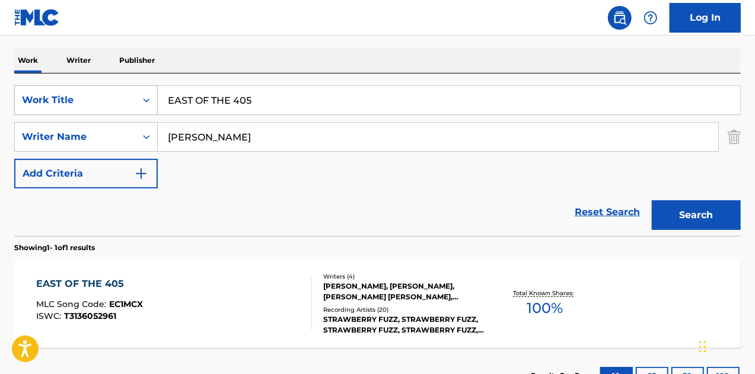
click at [59, 107] on div "SearchWithCriteriae4513636-23df-4e1e-b463-34663ec23ee6 Work Title EAST OF THE 4…" at bounding box center [377, 100] width 726 height 30
paste input "QUARTER TO 8"
click at [652, 200] on button "Search" at bounding box center [696, 215] width 89 height 30
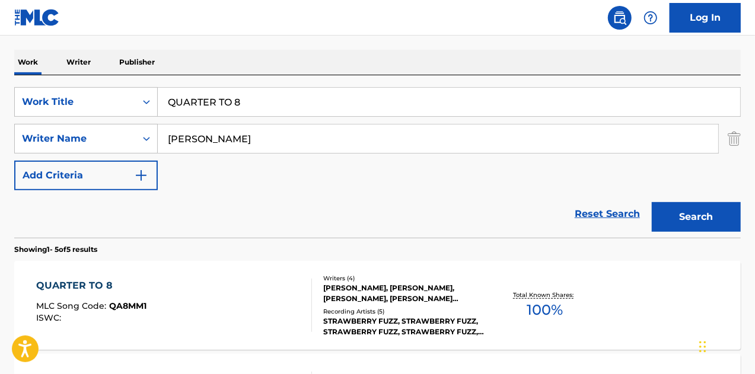
scroll to position [119, 0]
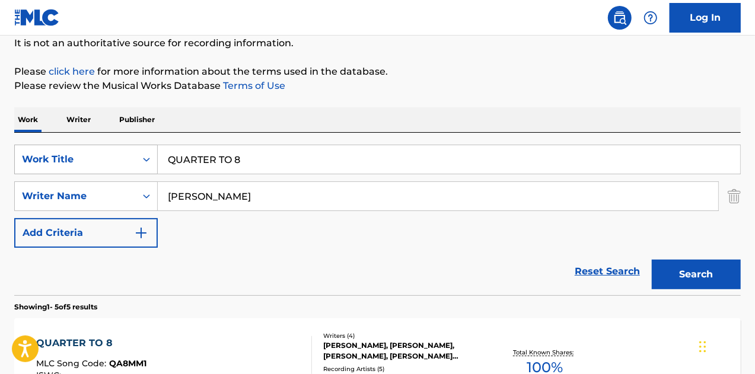
click at [110, 158] on div "SearchWithCriteriae4513636-23df-4e1e-b463-34663ec23ee6 Work Title QUARTER TO 8" at bounding box center [377, 160] width 726 height 30
paste input "BROKE"
click at [652, 260] on button "Search" at bounding box center [696, 275] width 89 height 30
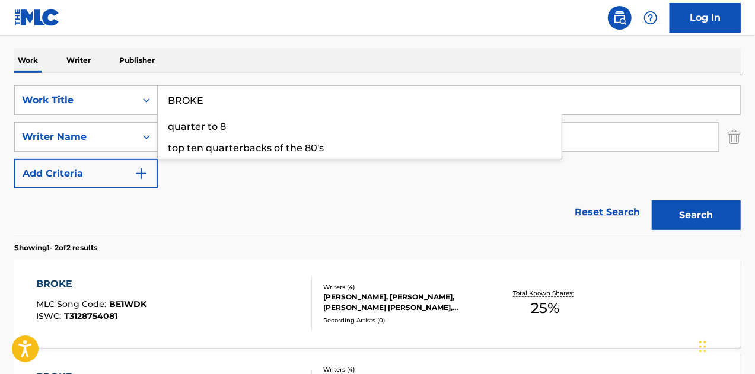
drag, startPoint x: 97, startPoint y: 306, endPoint x: 133, endPoint y: 292, distance: 38.3
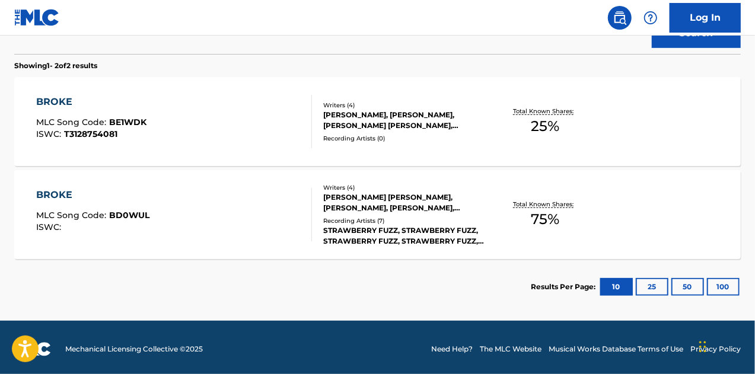
scroll to position [363, 0]
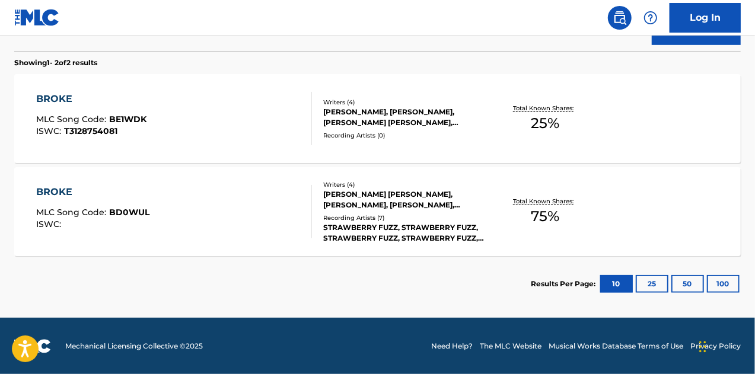
drag, startPoint x: 105, startPoint y: 226, endPoint x: 187, endPoint y: 29, distance: 213.4
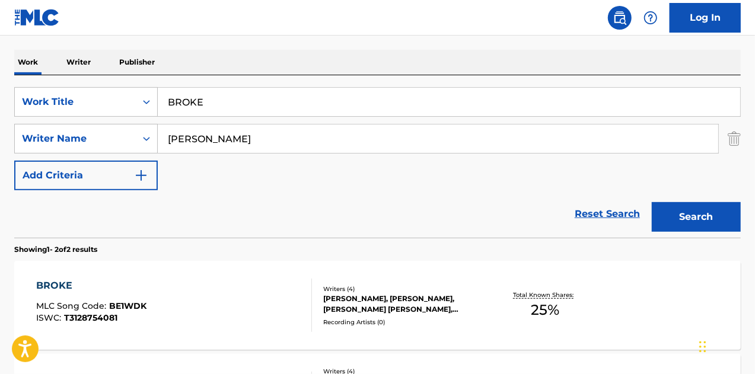
scroll to position [8, 0]
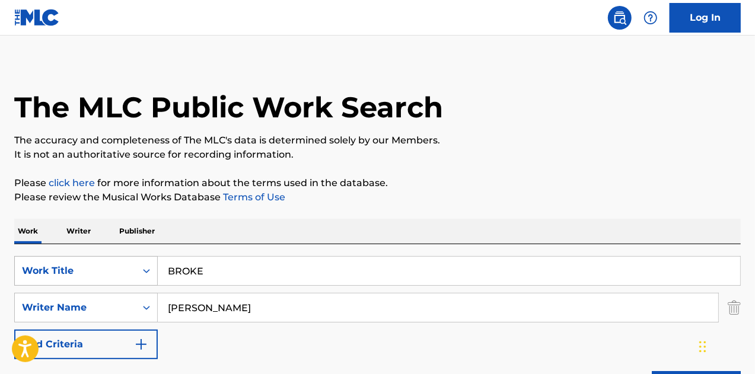
drag, startPoint x: 205, startPoint y: 258, endPoint x: 136, endPoint y: 263, distance: 68.9
click at [136, 263] on div "SearchWithCriteriae4513636-23df-4e1e-b463-34663ec23ee6 Work Title BROKE" at bounding box center [377, 271] width 726 height 30
paste input "TALK"
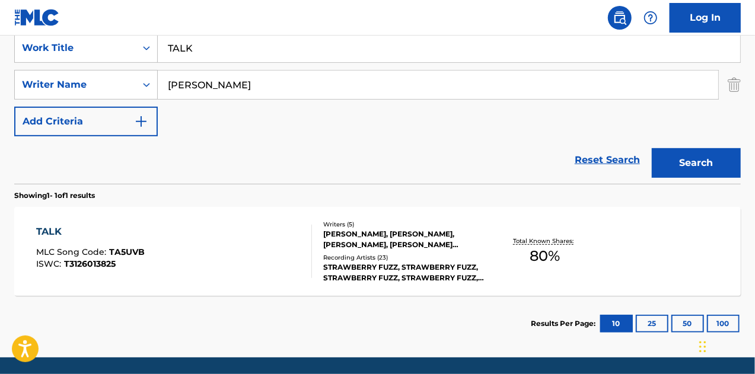
scroll to position [270, 0]
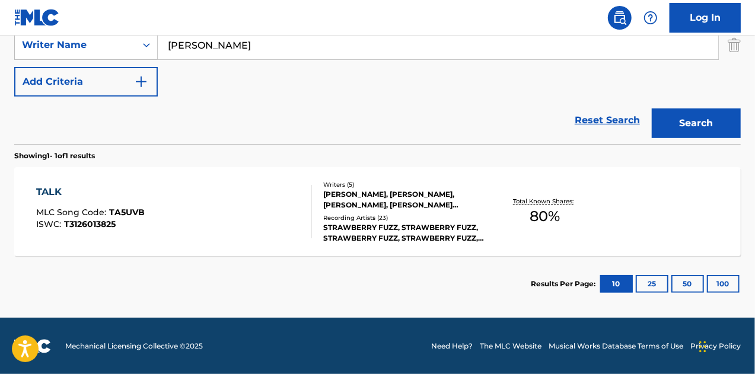
drag, startPoint x: 81, startPoint y: 215, endPoint x: 130, endPoint y: 141, distance: 88.8
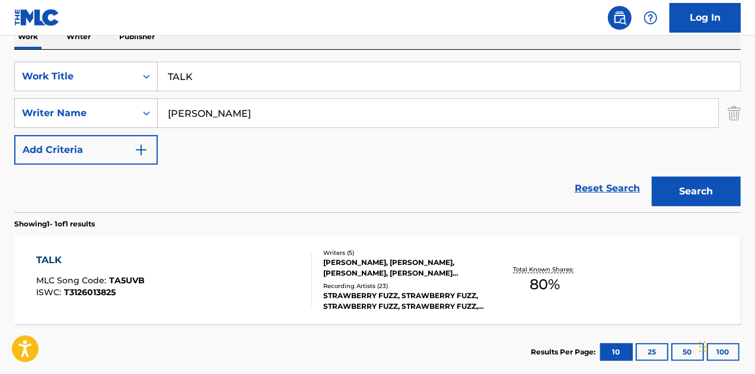
scroll to position [152, 0]
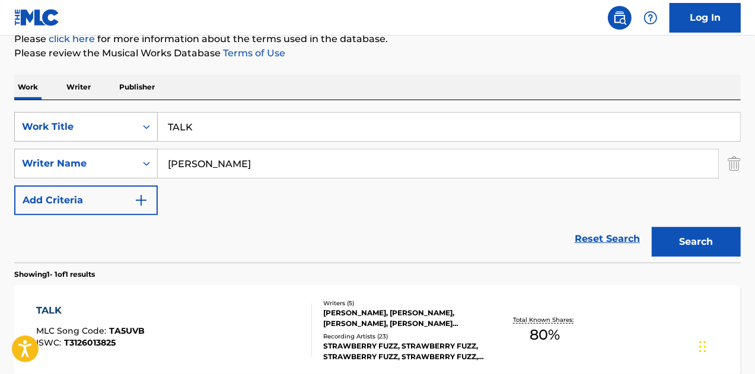
drag, startPoint x: 52, startPoint y: 127, endPoint x: 40, endPoint y: 126, distance: 11.9
click at [40, 126] on div "SearchWithCriteriae4513636-23df-4e1e-b463-34663ec23ee6 Work Title TALK" at bounding box center [377, 127] width 726 height 30
paste input "SUGAR"
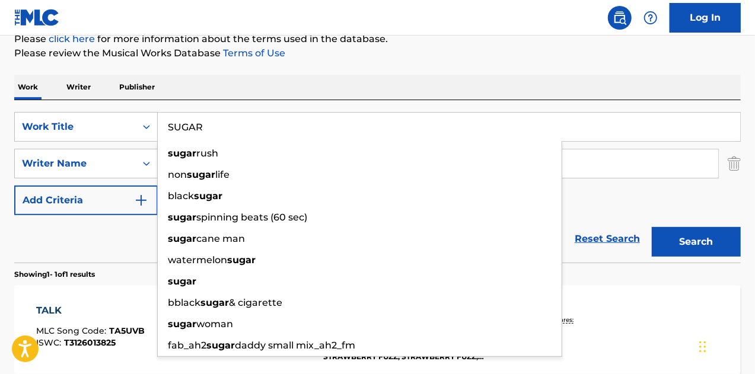
click at [652, 227] on button "Search" at bounding box center [696, 242] width 89 height 30
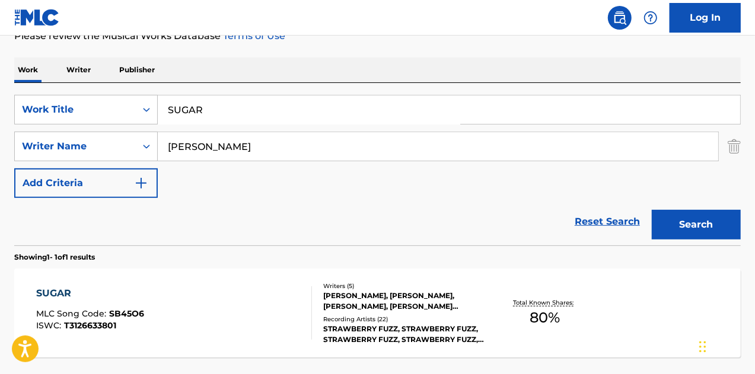
scroll to position [178, 0]
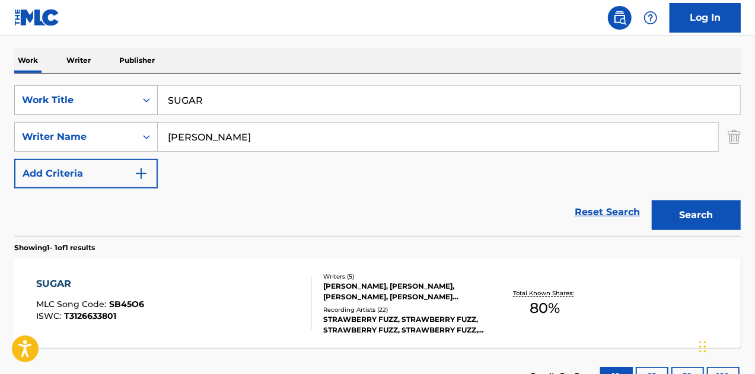
drag, startPoint x: 177, startPoint y: 108, endPoint x: 122, endPoint y: 106, distance: 55.2
click at [122, 106] on div "SearchWithCriteriae4513636-23df-4e1e-b463-34663ec23ee6 Work Title SUGAR" at bounding box center [377, 100] width 726 height 30
paste input "GO HOME KOOK"
click at [652, 200] on button "Search" at bounding box center [696, 215] width 89 height 30
click at [90, 105] on div "SearchWithCriteriae4513636-23df-4e1e-b463-34663ec23ee6 Work Title GO HOME KOOK" at bounding box center [377, 100] width 726 height 30
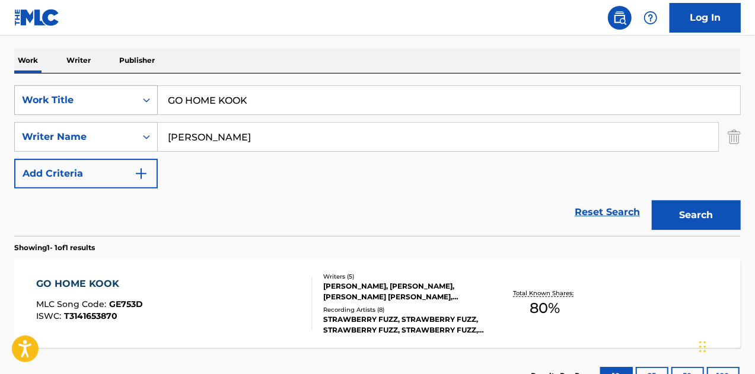
paste input "CORNER STORE"
click at [652, 200] on button "Search" at bounding box center [696, 215] width 89 height 30
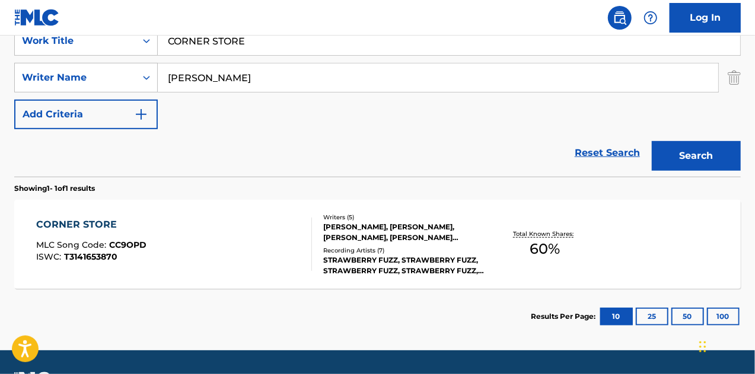
scroll to position [0, 0]
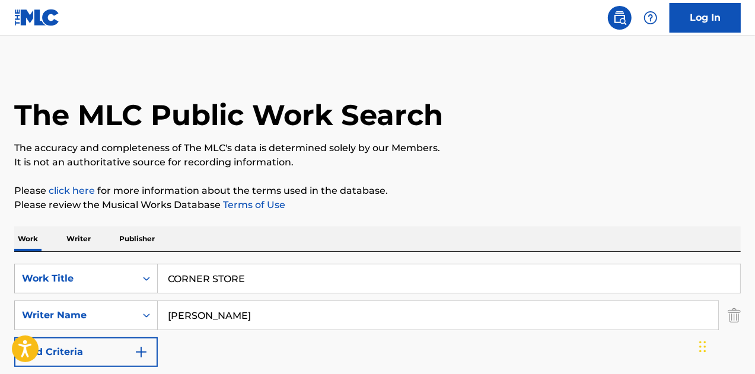
drag, startPoint x: 231, startPoint y: 278, endPoint x: 213, endPoint y: 273, distance: 19.0
click at [216, 275] on input "CORNER STORE" at bounding box center [449, 278] width 582 height 28
paste input "VENICE BEACH"
drag, startPoint x: 304, startPoint y: 273, endPoint x: 78, endPoint y: 264, distance: 226.0
click at [78, 264] on div "SearchWithCriteriae4513636-23df-4e1e-b463-34663ec23ee6 Work Title CORNER SVENIC…" at bounding box center [377, 279] width 726 height 30
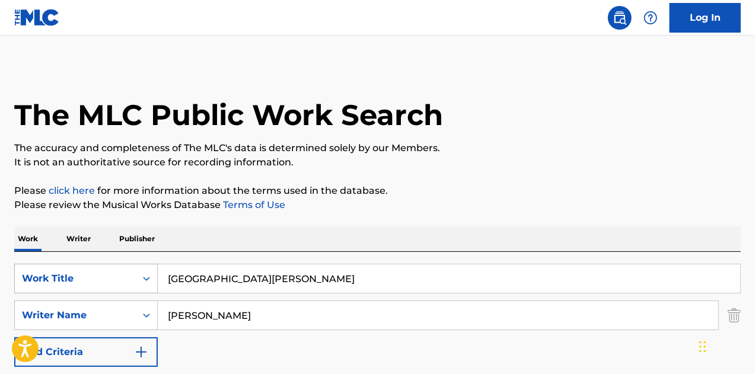
paste input "Search Form"
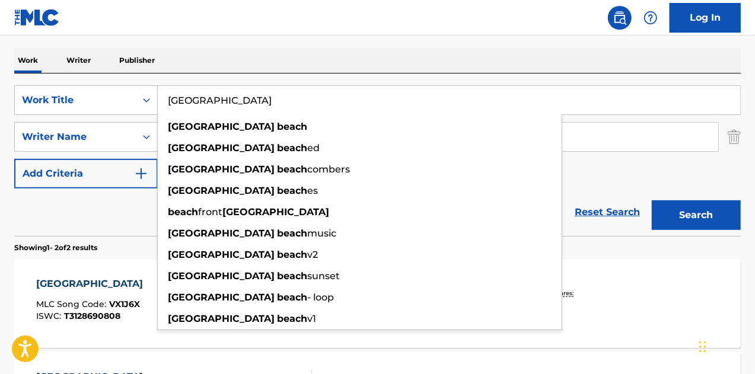
drag, startPoint x: 111, startPoint y: 286, endPoint x: 125, endPoint y: 277, distance: 16.3
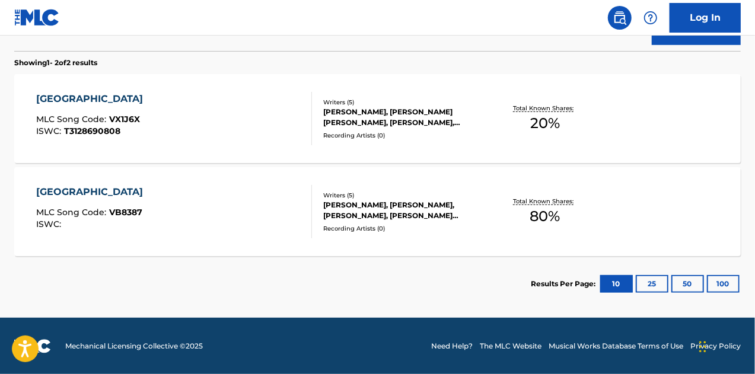
scroll to position [186, 0]
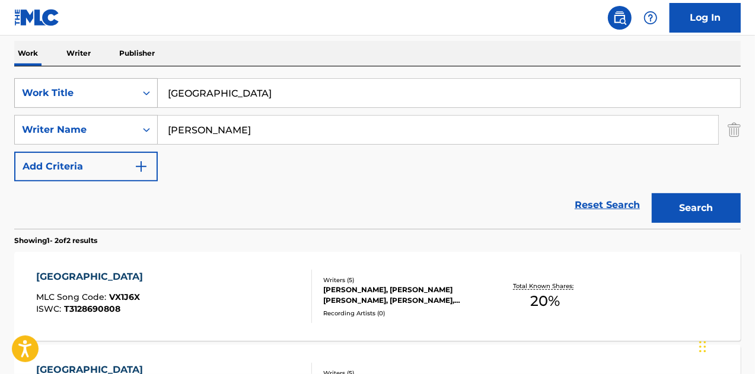
drag, startPoint x: 275, startPoint y: 84, endPoint x: 31, endPoint y: 90, distance: 244.3
click at [31, 90] on div "SearchWithCriteriae4513636-23df-4e1e-b463-34663ec23ee6 Work Title VENICE BEACH" at bounding box center [377, 93] width 726 height 30
paste input "I MAKE ME SICK"
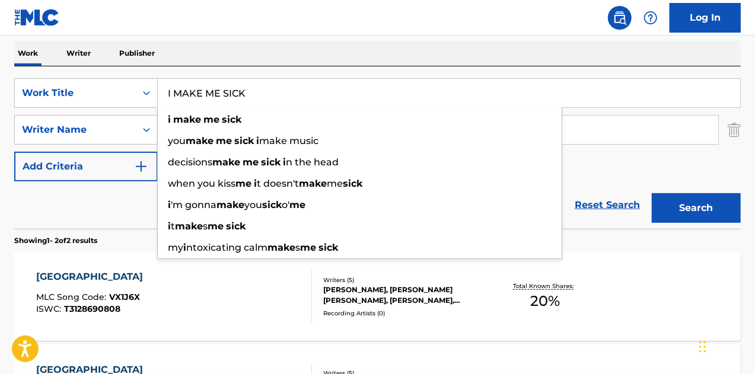
click at [652, 193] on button "Search" at bounding box center [696, 208] width 89 height 30
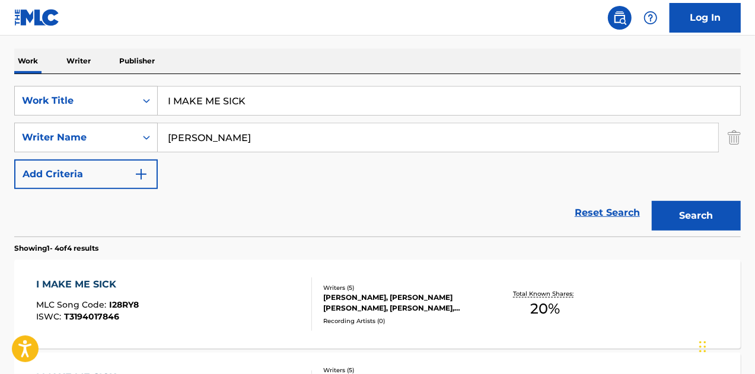
scroll to position [67, 0]
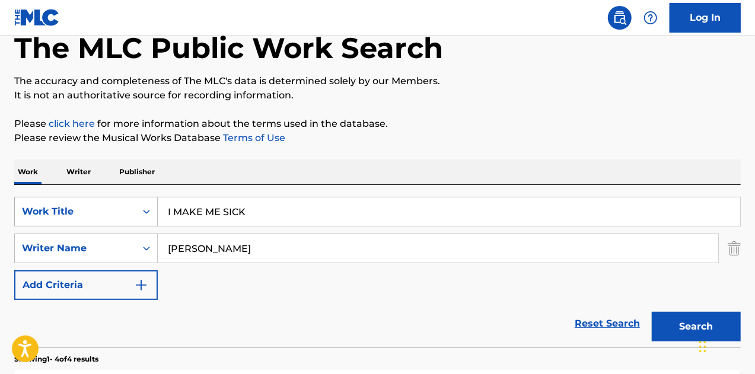
drag, startPoint x: 272, startPoint y: 205, endPoint x: 105, endPoint y: 203, distance: 166.6
click at [107, 203] on div "SearchWithCriteriae4513636-23df-4e1e-b463-34663ec23ee6 Work Title I MAKE ME SICK" at bounding box center [377, 212] width 726 height 30
paste input "FOUND ME DEAD"
click at [652, 312] on button "Search" at bounding box center [696, 327] width 89 height 30
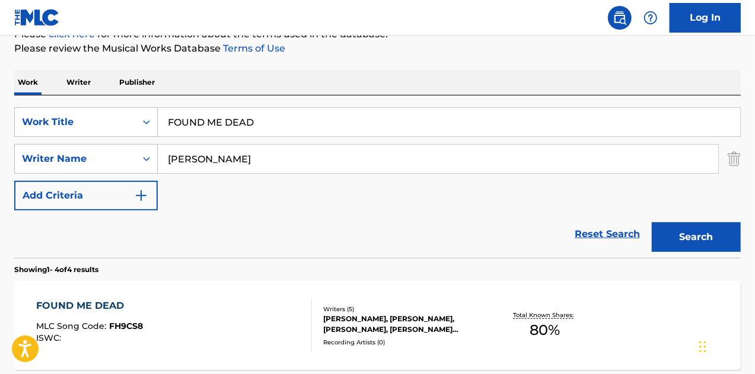
scroll to position [60, 0]
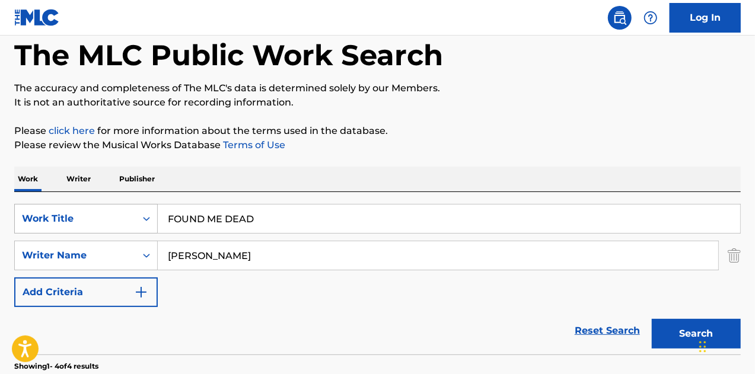
paste input "GREEN ROOM"
drag, startPoint x: 226, startPoint y: 215, endPoint x: 117, endPoint y: 207, distance: 109.9
click at [117, 207] on div "SearchWithCriteriae4513636-23df-4e1e-b463-34663ec23ee6 Work Title FOUND ME DEAD" at bounding box center [377, 219] width 726 height 30
click at [652, 319] on button "Search" at bounding box center [696, 334] width 89 height 30
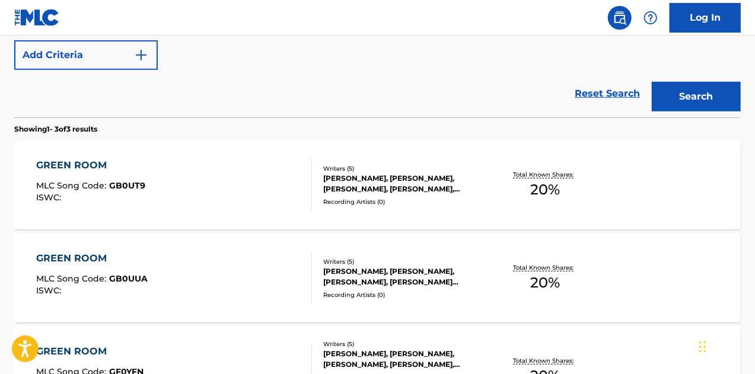
scroll to position [238, 0]
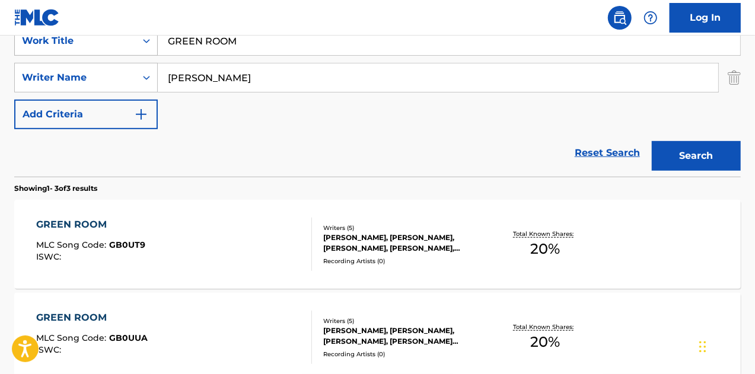
drag, startPoint x: 113, startPoint y: 47, endPoint x: 121, endPoint y: 44, distance: 8.8
click at [111, 47] on div "SearchWithCriteriae4513636-23df-4e1e-b463-34663ec23ee6 Work Title GREEN ROOM" at bounding box center [377, 41] width 726 height 30
paste input "STRONGS DR"
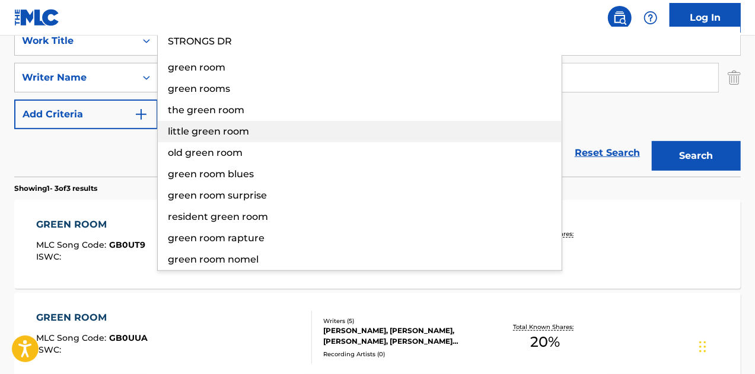
click at [652, 141] on button "Search" at bounding box center [696, 156] width 89 height 30
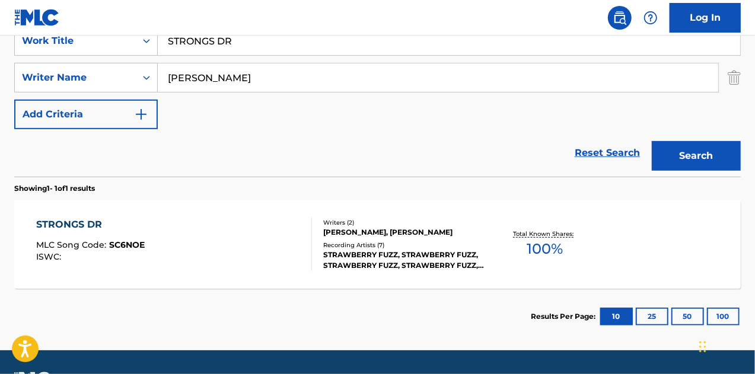
drag, startPoint x: 120, startPoint y: 188, endPoint x: 142, endPoint y: 174, distance: 26.3
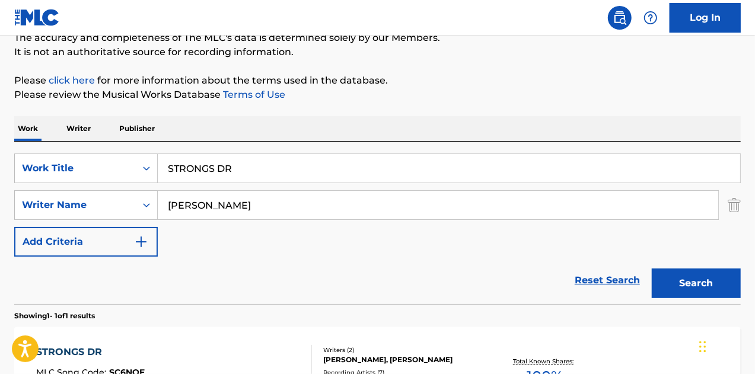
scroll to position [91, 0]
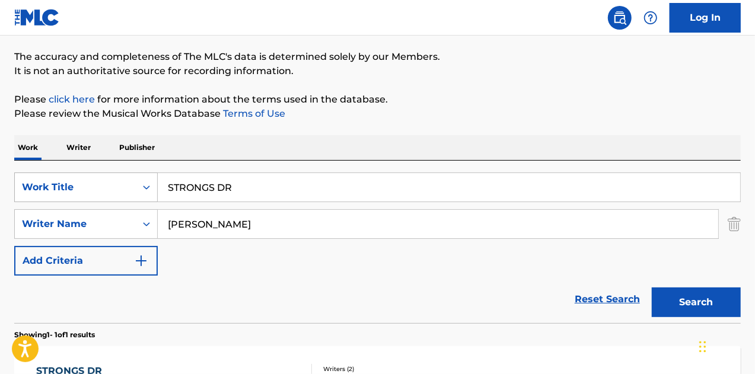
click at [83, 186] on div "SearchWithCriteriae4513636-23df-4e1e-b463-34663ec23ee6 Work Title STRONGS DR" at bounding box center [377, 188] width 726 height 30
paste input "I Love Los Angeles"
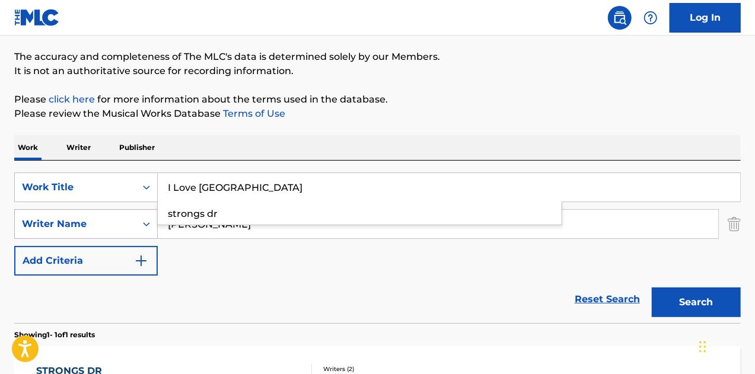
type input "I Love Los Angeles"
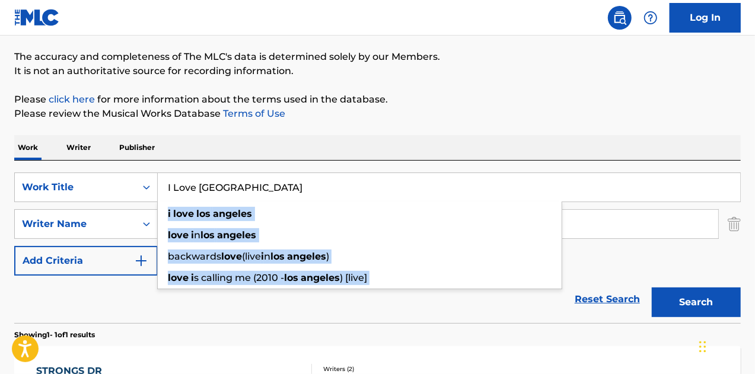
drag, startPoint x: 47, startPoint y: 218, endPoint x: 0, endPoint y: 216, distance: 47.4
click at [0, 216] on div "The MLC Public Work Search The accuracy and completeness of The MLC's data is d…" at bounding box center [377, 232] width 755 height 517
click at [396, 100] on p "Please click here for more information about the terms used in the database." at bounding box center [377, 99] width 726 height 14
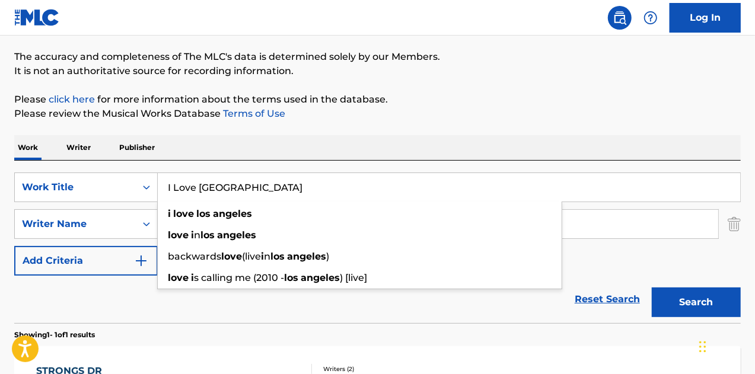
click at [531, 106] on p "Please click here for more information about the terms used in the database." at bounding box center [377, 99] width 726 height 14
click at [449, 304] on div "Reset Search Search" at bounding box center [377, 299] width 726 height 47
click at [605, 264] on div "SearchWithCriteriae4513636-23df-4e1e-b463-34663ec23ee6 Work Title I Love Los An…" at bounding box center [377, 224] width 726 height 103
click at [408, 125] on div "The MLC Public Work Search The accuracy and completeness of The MLC's data is d…" at bounding box center [377, 232] width 755 height 517
click at [649, 214] on input "colby rodgers" at bounding box center [438, 224] width 560 height 28
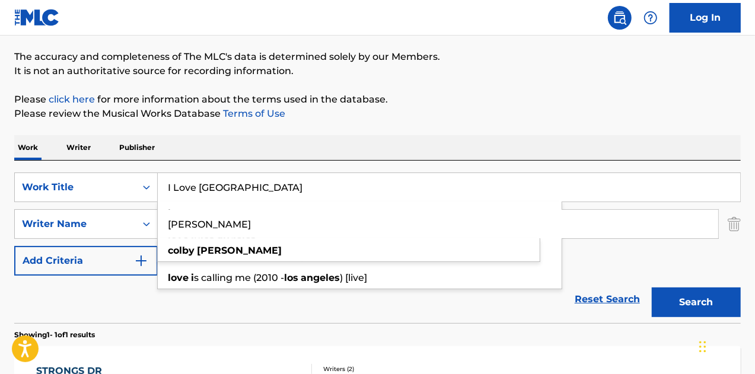
drag, startPoint x: 606, startPoint y: 225, endPoint x: 74, endPoint y: 207, distance: 532.7
click at [66, 211] on div "SearchWithCriteria9c112f33-78f7-49fb-bb86-4cbebe6eb69f Writer Name colby rodger…" at bounding box center [377, 224] width 726 height 30
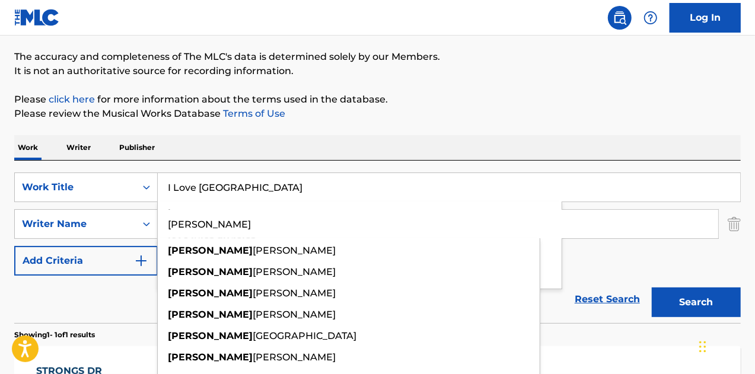
type input "jOSH HOGAN"
click at [652, 288] on button "Search" at bounding box center [696, 303] width 89 height 30
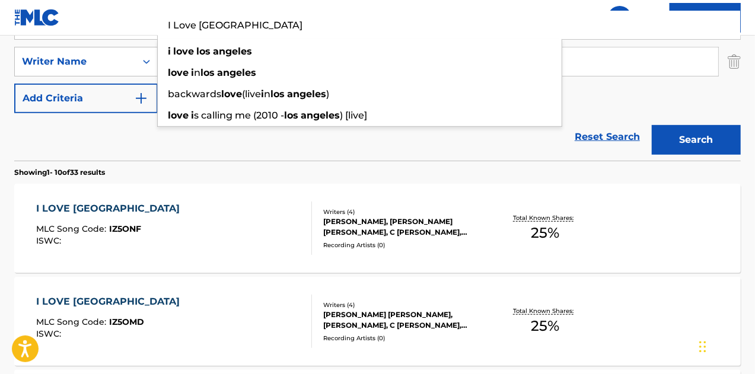
scroll to position [210, 0]
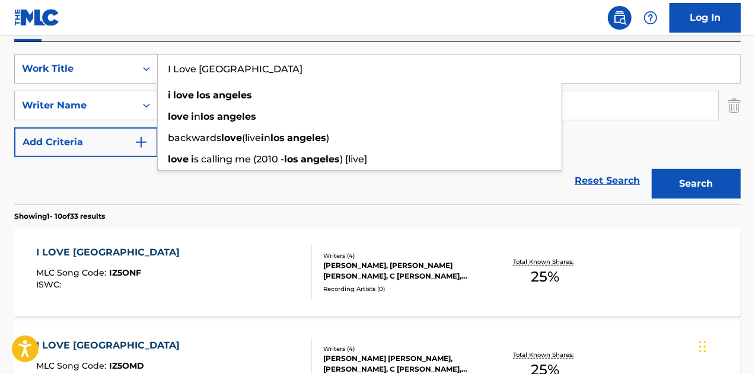
drag, startPoint x: 245, startPoint y: 64, endPoint x: 66, endPoint y: 58, distance: 179.2
click at [66, 58] on div "SearchWithCriteriae4513636-23df-4e1e-b463-34663ec23ee6 Work Title I Love Los An…" at bounding box center [377, 69] width 726 height 30
paste input "BENDING LIKE THE WIND"
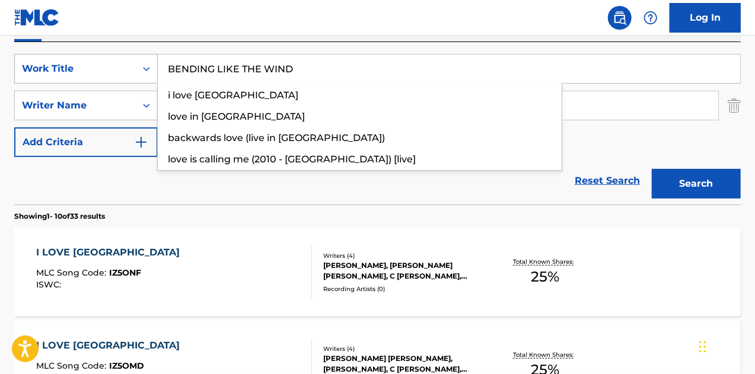
click at [652, 169] on button "Search" at bounding box center [696, 184] width 89 height 30
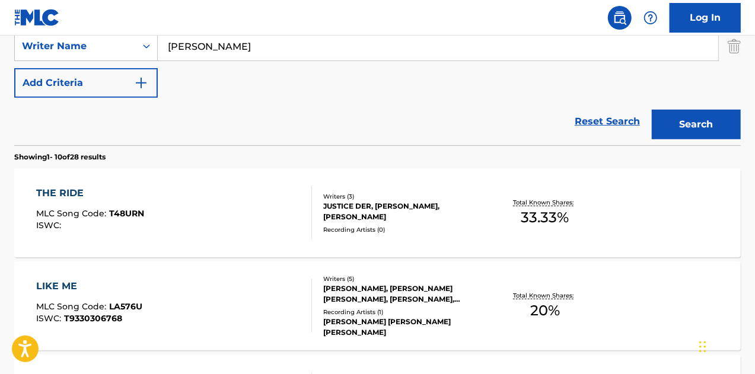
drag, startPoint x: 313, startPoint y: 110, endPoint x: 411, endPoint y: 116, distance: 98.6
click at [319, 110] on div "Reset Search Search" at bounding box center [377, 121] width 726 height 47
click at [692, 120] on button "Search" at bounding box center [696, 125] width 89 height 30
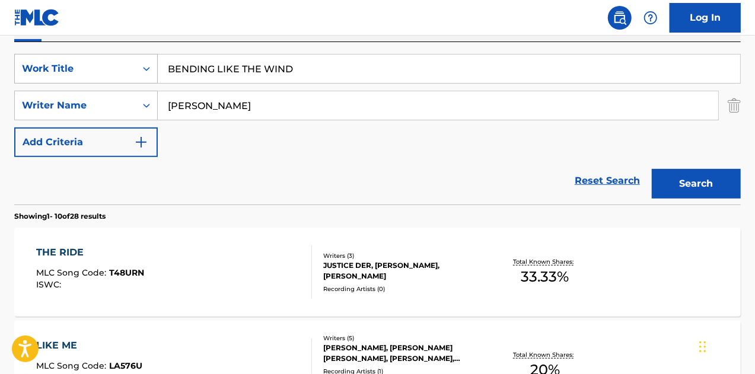
paste input "California Gold"
click at [34, 56] on div "SearchWithCriteriae4513636-23df-4e1e-b463-34663ec23ee6 Work Title BENDING LIKE …" at bounding box center [377, 69] width 726 height 30
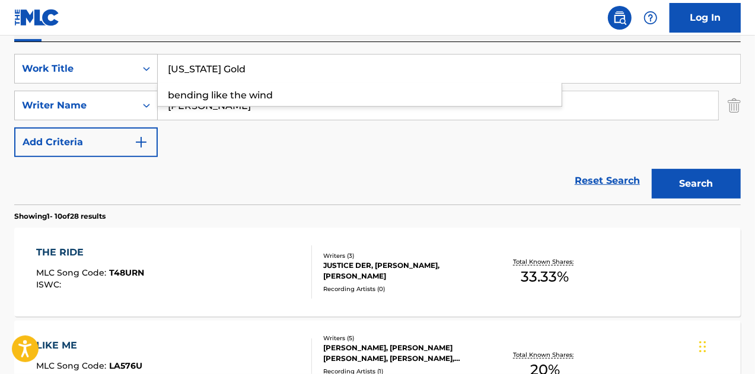
click at [652, 169] on button "Search" at bounding box center [696, 184] width 89 height 30
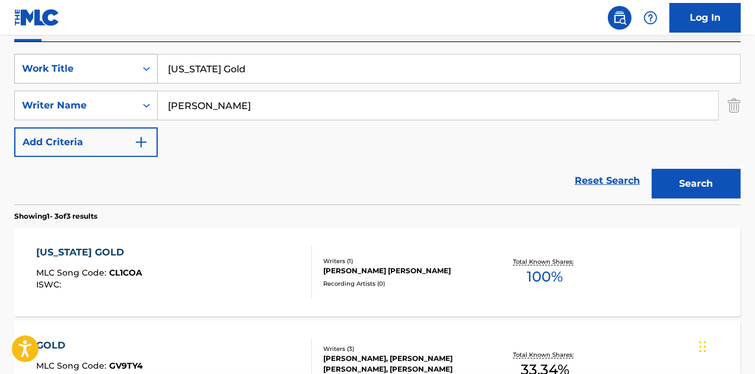
drag, startPoint x: 199, startPoint y: 75, endPoint x: 110, endPoint y: 72, distance: 88.4
click at [128, 75] on div "SearchWithCriteriae4513636-23df-4e1e-b463-34663ec23ee6 Work Title California Go…" at bounding box center [377, 69] width 726 height 30
paste input "THE STATIC"
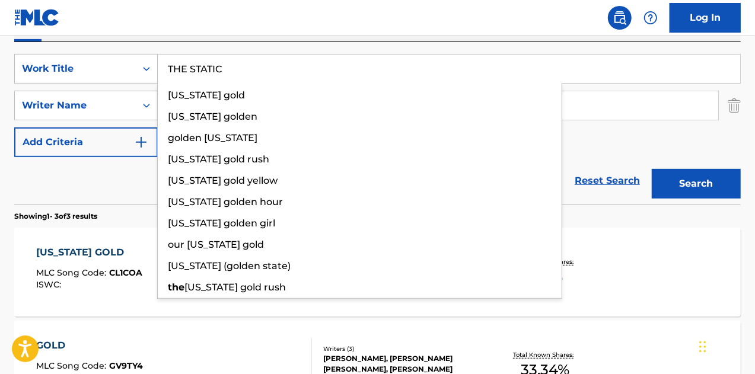
click at [652, 169] on button "Search" at bounding box center [696, 184] width 89 height 30
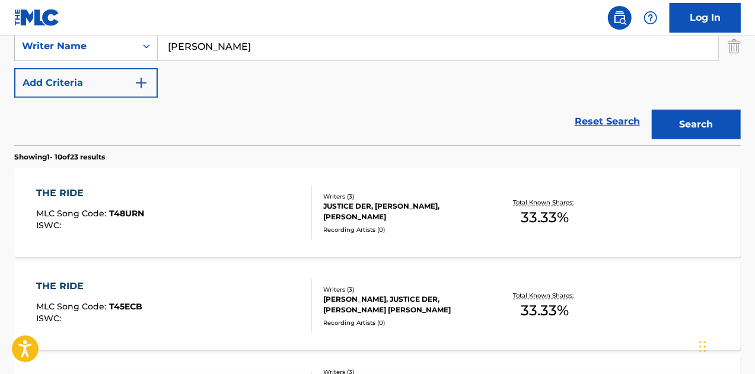
scroll to position [151, 0]
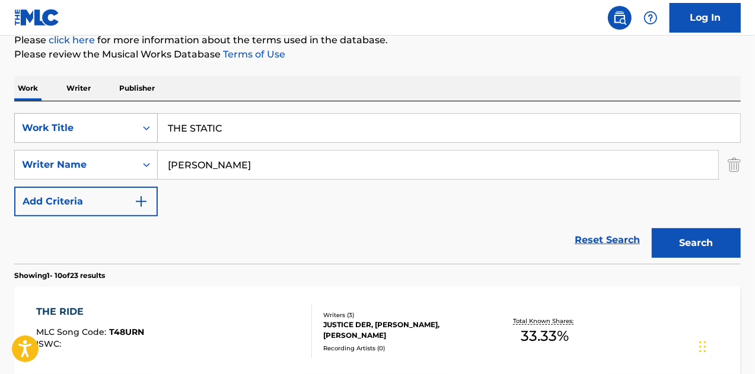
drag, startPoint x: 280, startPoint y: 138, endPoint x: 132, endPoint y: 119, distance: 148.8
click at [132, 119] on div "SearchWithCriteriae4513636-23df-4e1e-b463-34663ec23ee6 Work Title THE STATIC" at bounding box center [377, 128] width 726 height 30
paste input "Would You Stay"
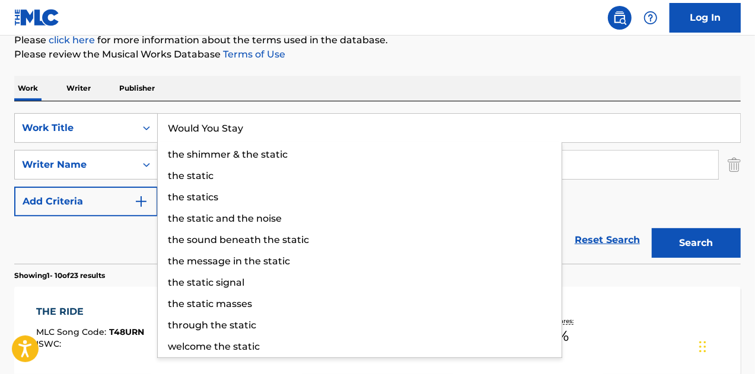
type input "Would You Stay"
click at [652, 228] on button "Search" at bounding box center [696, 243] width 89 height 30
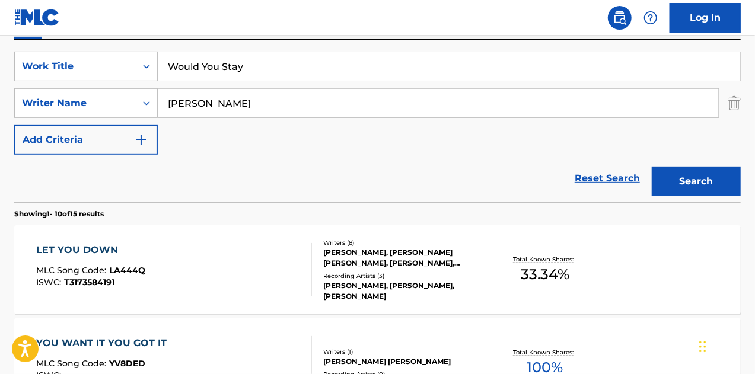
scroll to position [238, 0]
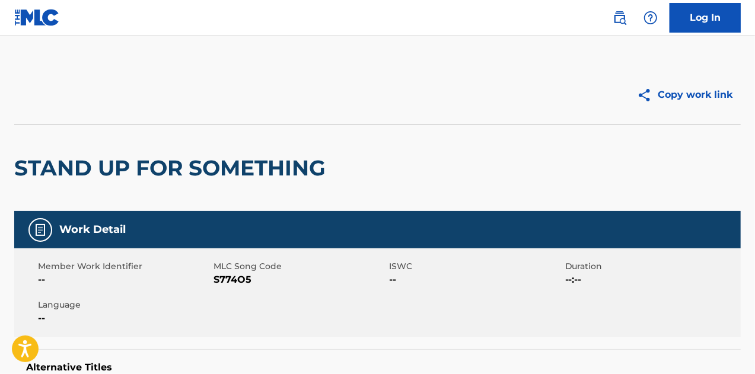
click at [242, 280] on span "S774O5" at bounding box center [299, 280] width 173 height 14
drag, startPoint x: 242, startPoint y: 280, endPoint x: 498, endPoint y: 373, distance: 271.7
click at [244, 280] on span "S774O5" at bounding box center [299, 280] width 173 height 14
copy span "S774O5"
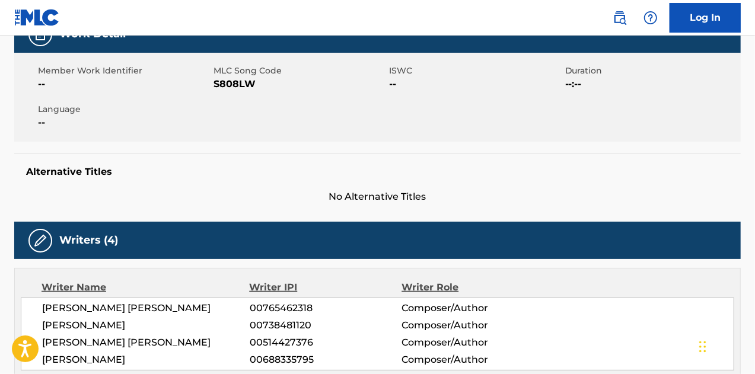
scroll to position [178, 0]
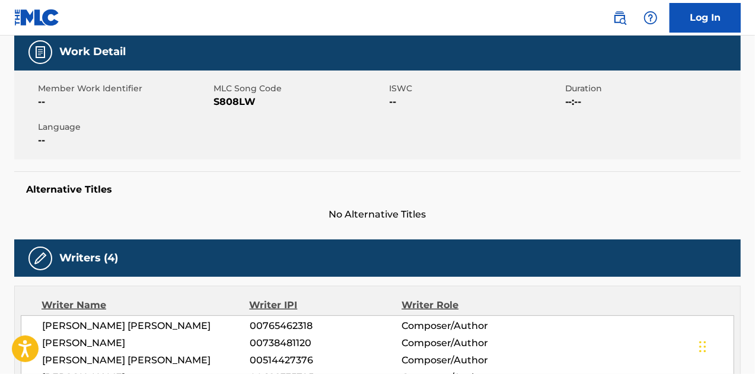
click at [244, 103] on span "S808LW" at bounding box center [299, 102] width 173 height 14
copy span "S808LW"
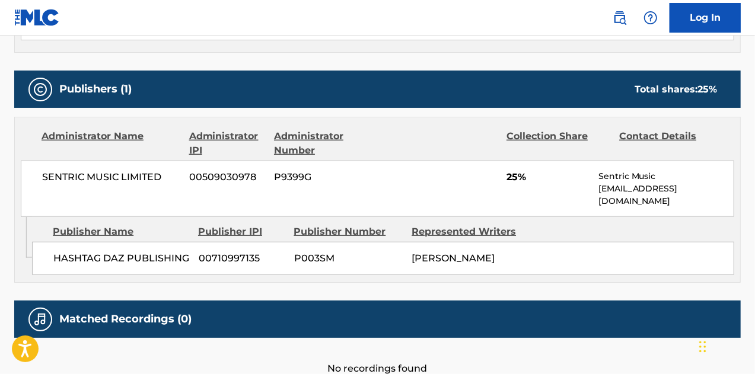
scroll to position [587, 0]
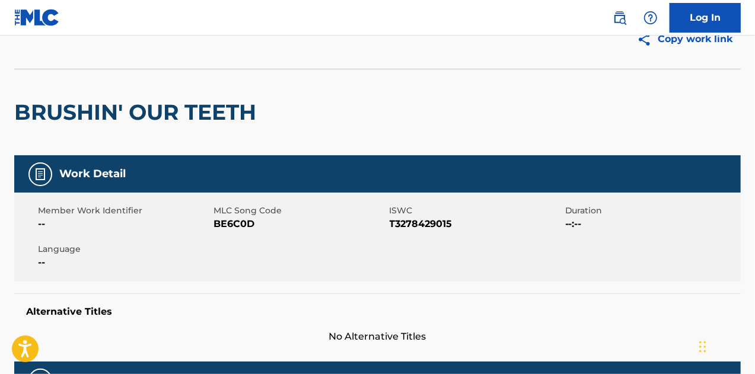
scroll to position [119, 0]
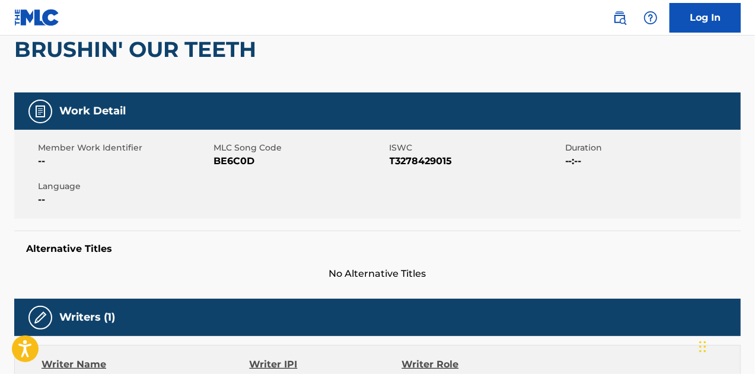
click at [249, 163] on span "BE6C0D" at bounding box center [299, 161] width 173 height 14
copy span "BE6C0D"
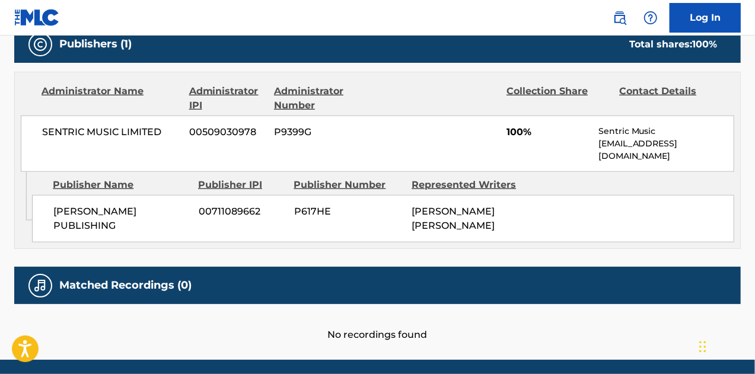
scroll to position [555, 0]
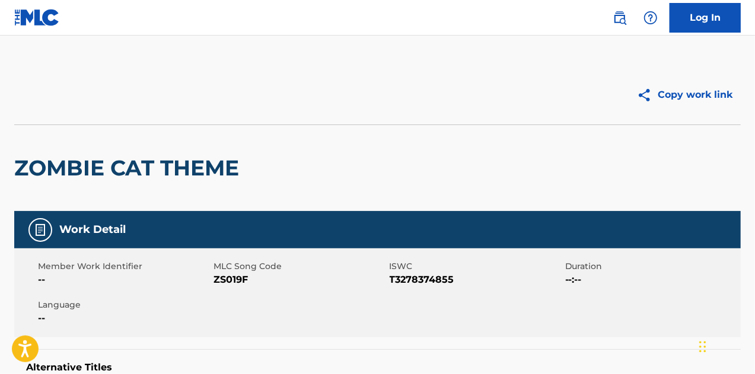
click at [228, 279] on span "ZS019F" at bounding box center [299, 280] width 173 height 14
copy span "ZS019F"
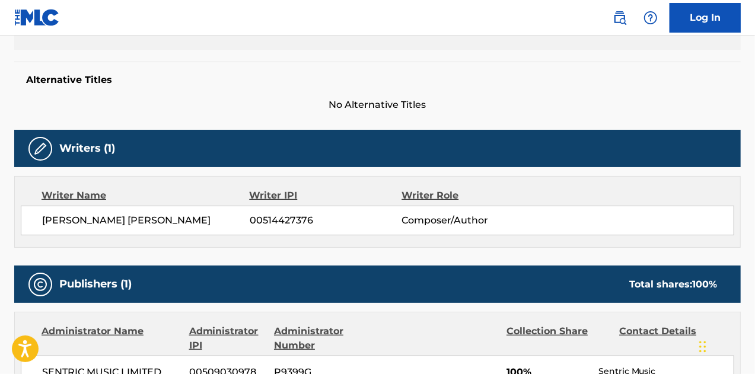
scroll to position [178, 0]
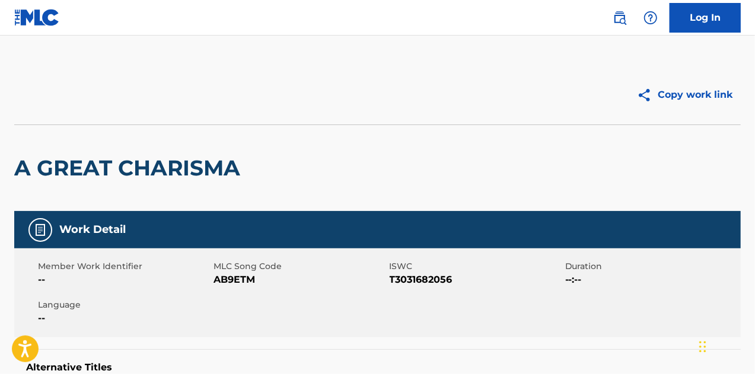
scroll to position [119, 0]
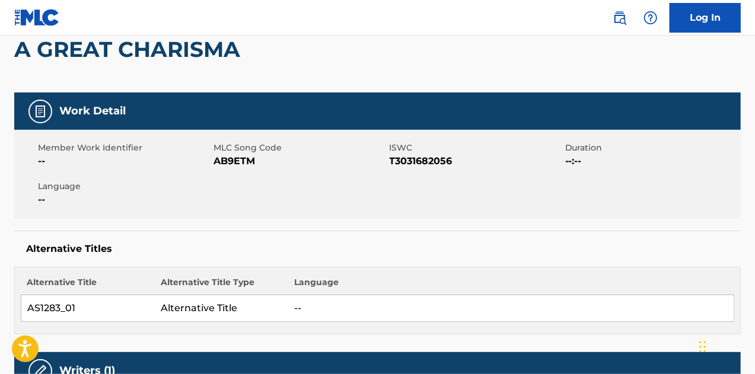
click at [237, 162] on span "AB9ETM" at bounding box center [299, 161] width 173 height 14
copy span "AB9ETM"
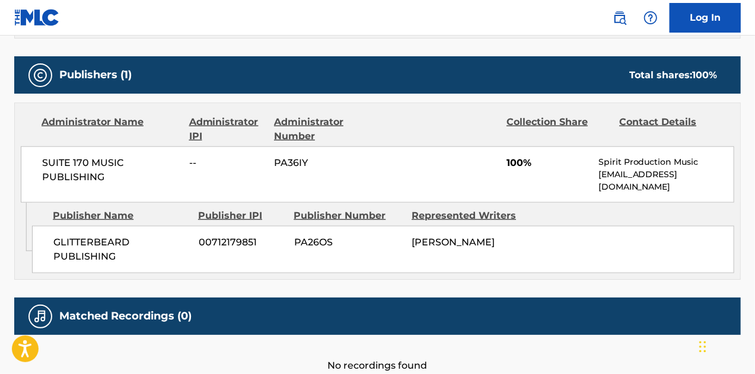
scroll to position [621, 0]
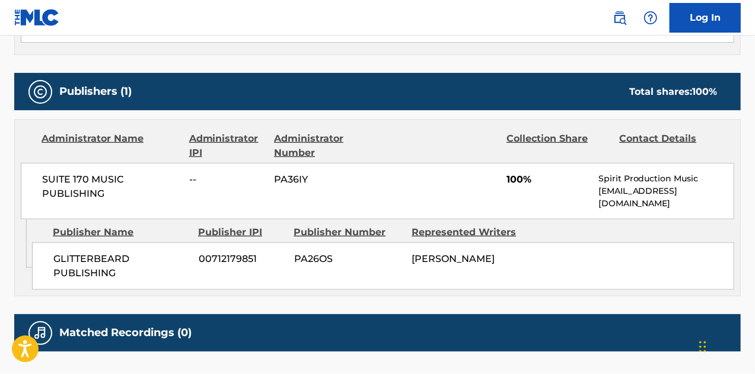
scroll to position [237, 0]
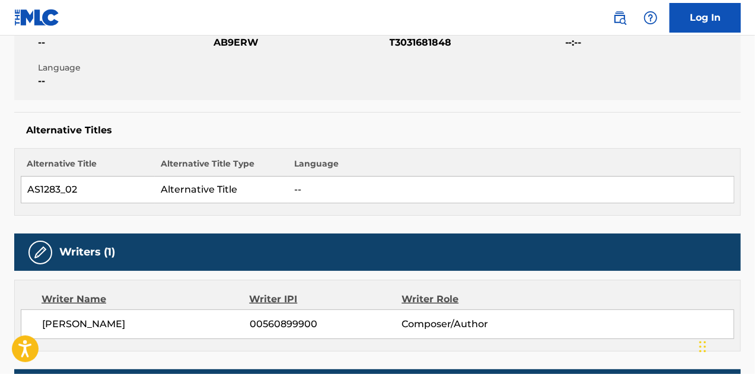
click at [232, 40] on span "AB9ERW" at bounding box center [299, 43] width 173 height 14
copy span "AB9ERW"
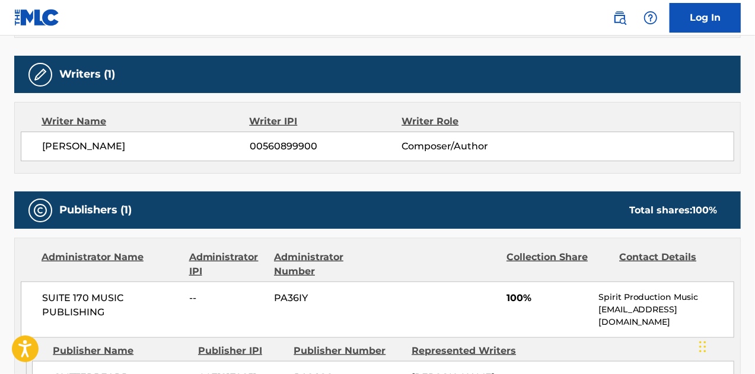
scroll to position [178, 0]
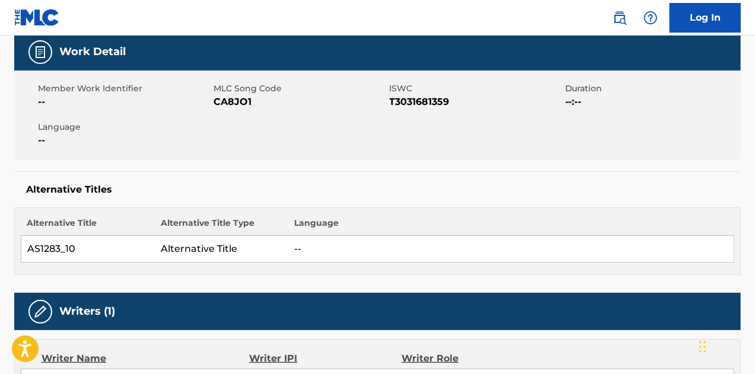
click at [236, 101] on span "CA8JO1" at bounding box center [299, 102] width 173 height 14
copy span "CA8JO1"
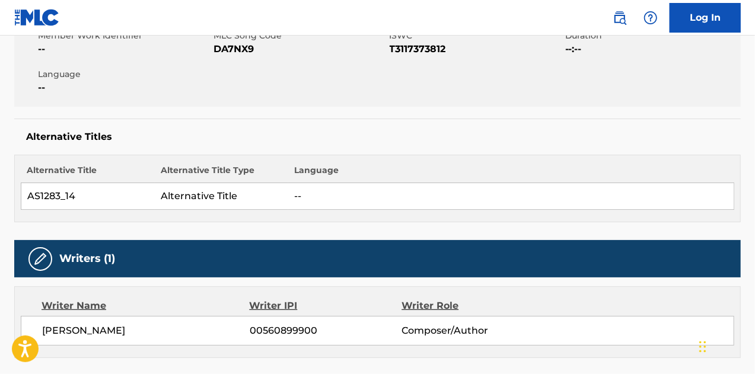
scroll to position [119, 0]
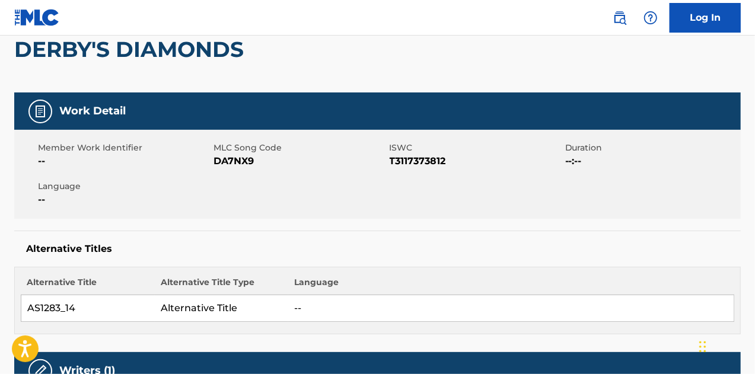
click at [243, 161] on span "DA7NX9" at bounding box center [299, 161] width 173 height 14
copy span "DA7NX9"
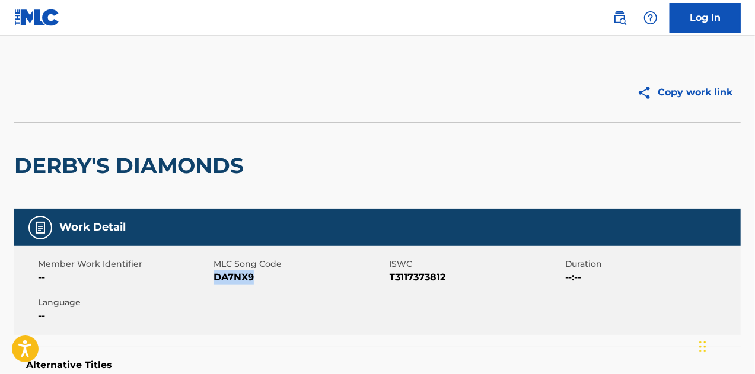
scroll to position [0, 0]
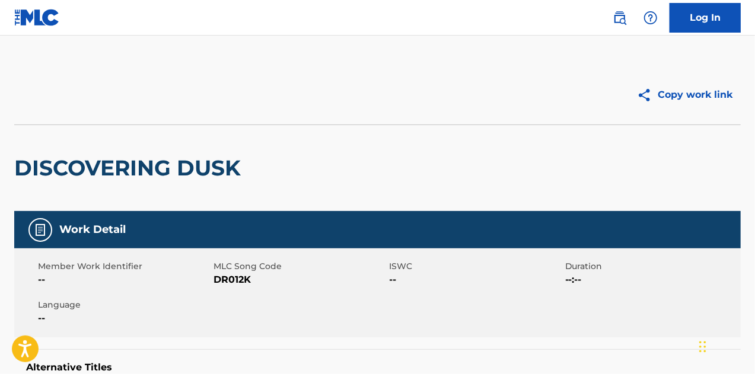
click at [224, 283] on span "DR012K" at bounding box center [299, 280] width 173 height 14
copy span "DR012K"
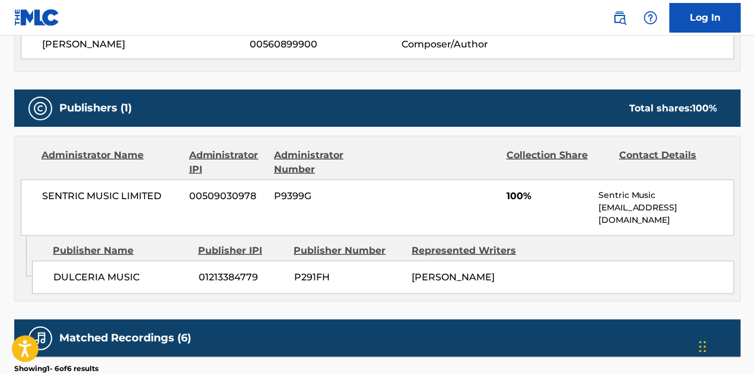
scroll to position [356, 0]
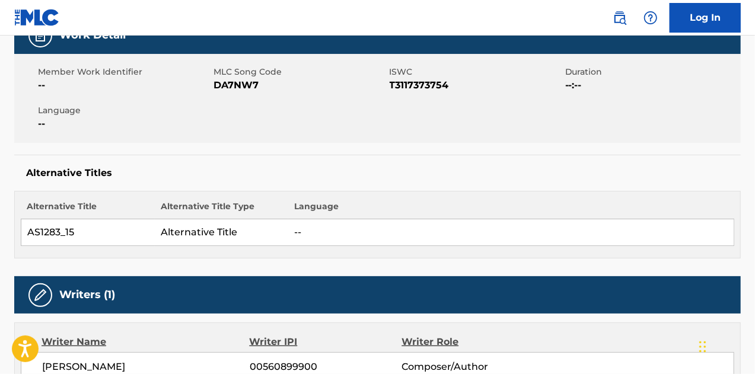
scroll to position [59, 0]
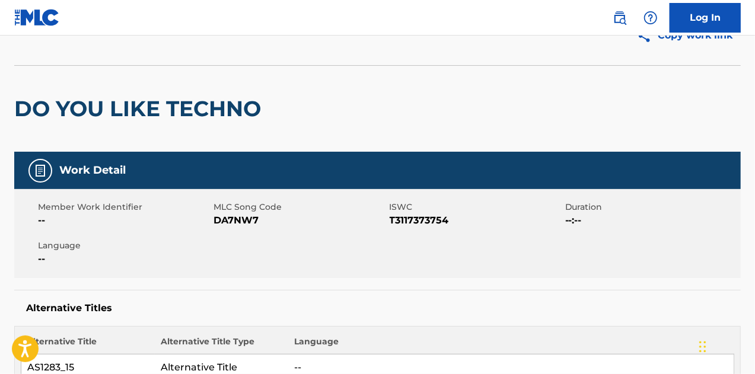
click at [231, 219] on span "DA7NW7" at bounding box center [299, 220] width 173 height 14
copy span "DA7NW7"
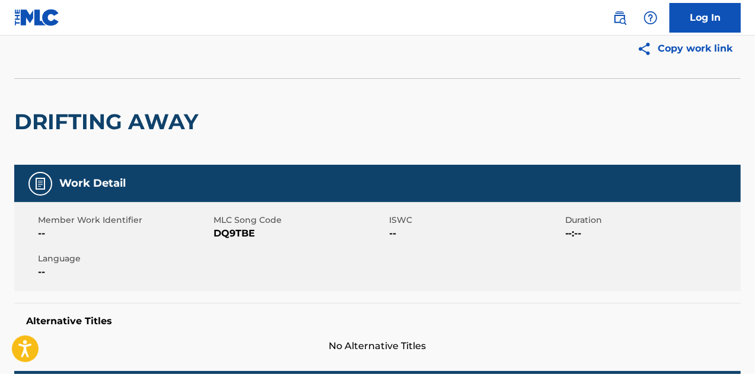
scroll to position [119, 0]
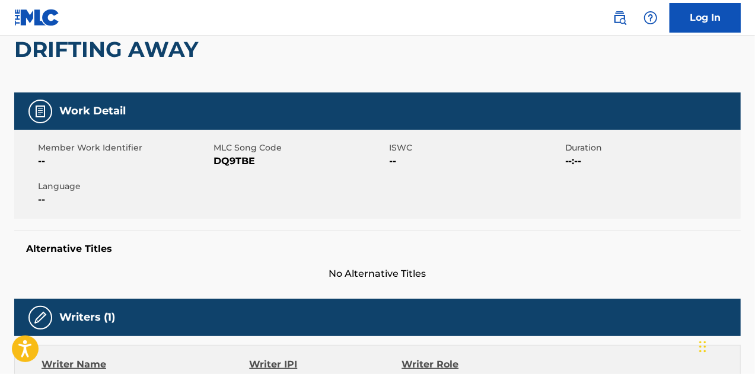
click at [225, 156] on span "DQ9TBE" at bounding box center [299, 161] width 173 height 14
copy span "DQ9TBE"
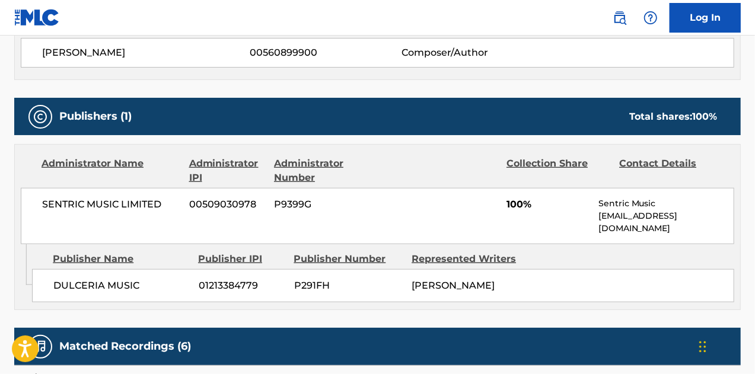
scroll to position [474, 0]
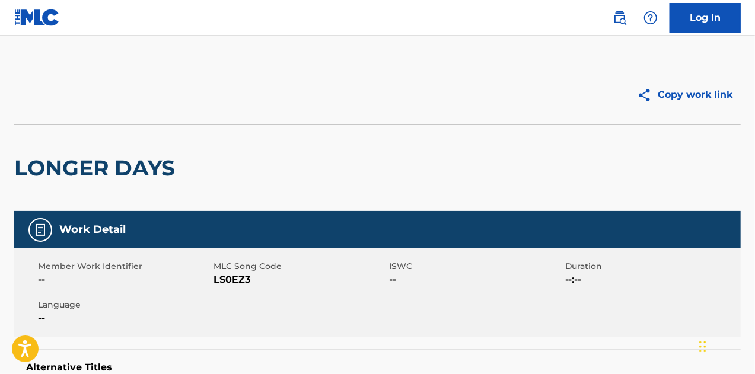
click at [238, 278] on span "LS0EZ3" at bounding box center [299, 280] width 173 height 14
copy span "LS0EZ3"
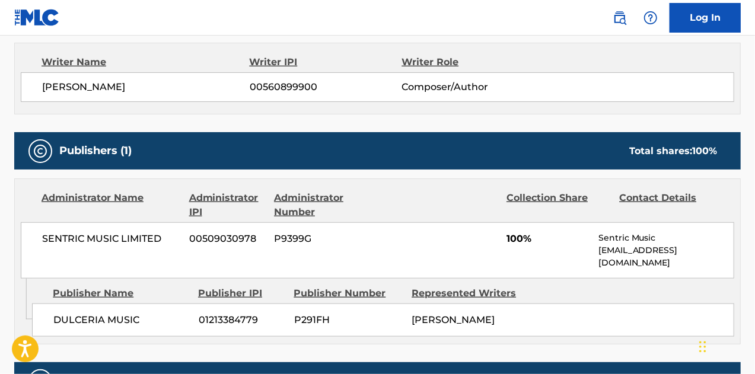
scroll to position [478, 0]
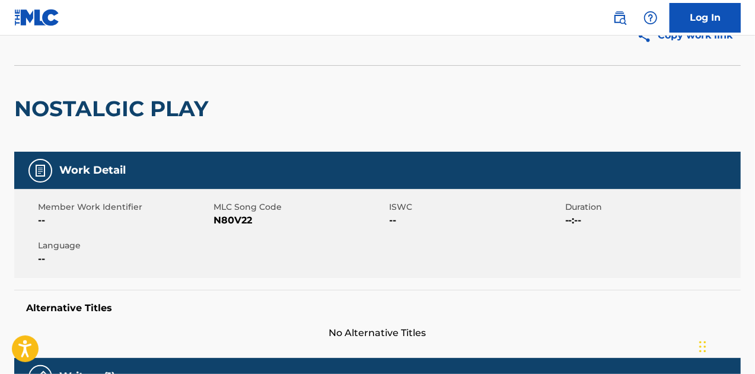
click at [227, 222] on span "N80V22" at bounding box center [299, 220] width 173 height 14
copy span "N80V22"
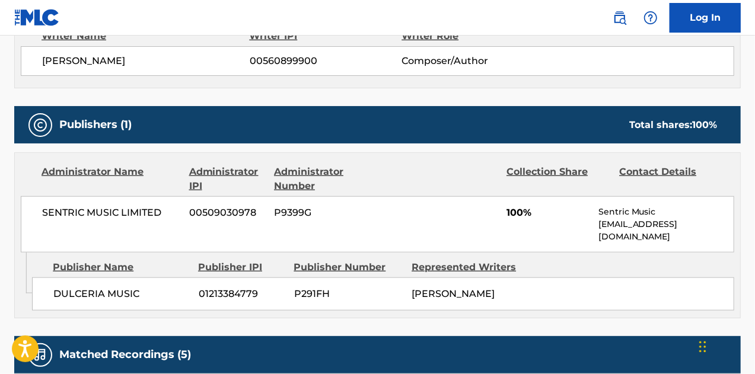
scroll to position [474, 0]
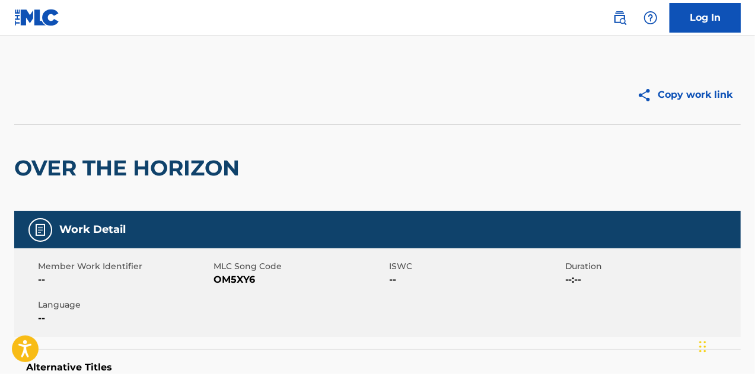
click at [239, 277] on span "OM5XY6" at bounding box center [299, 280] width 173 height 14
copy span "OM5XY6"
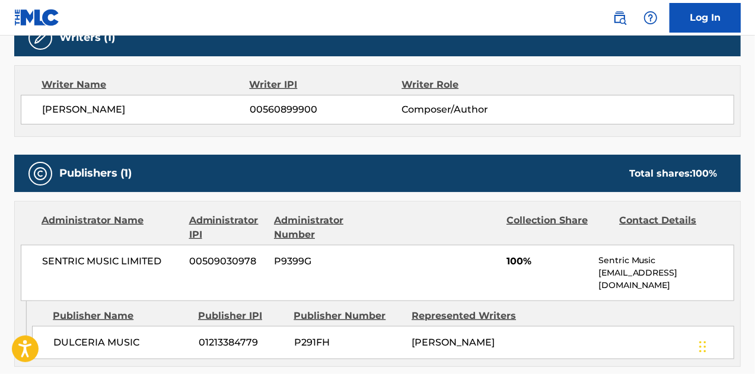
scroll to position [415, 0]
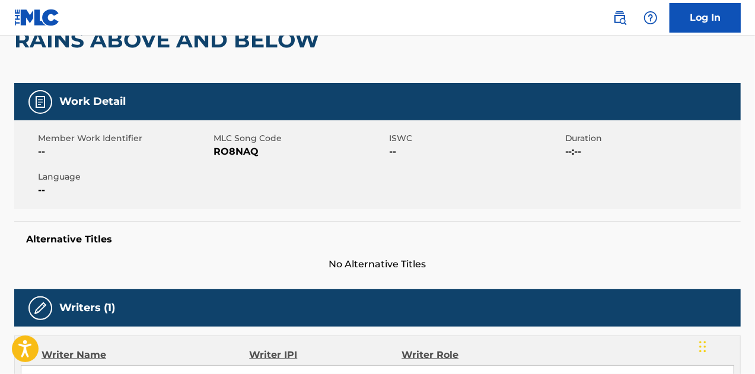
scroll to position [59, 0]
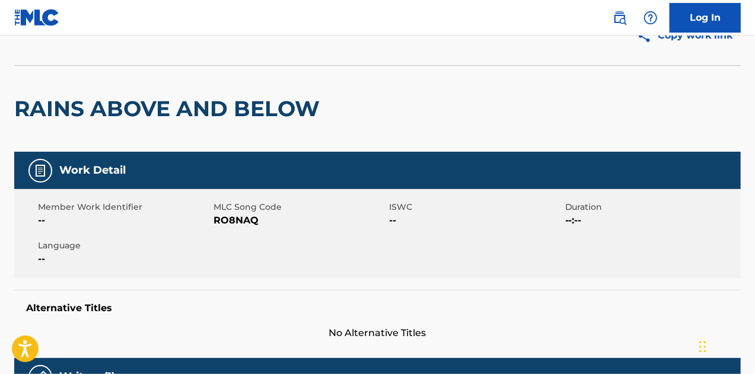
click at [240, 221] on span "RO8NAQ" at bounding box center [299, 220] width 173 height 14
copy span "RO8NAQ"
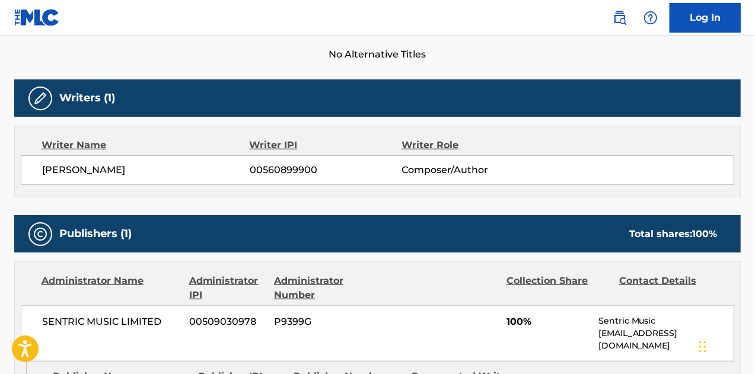
scroll to position [356, 0]
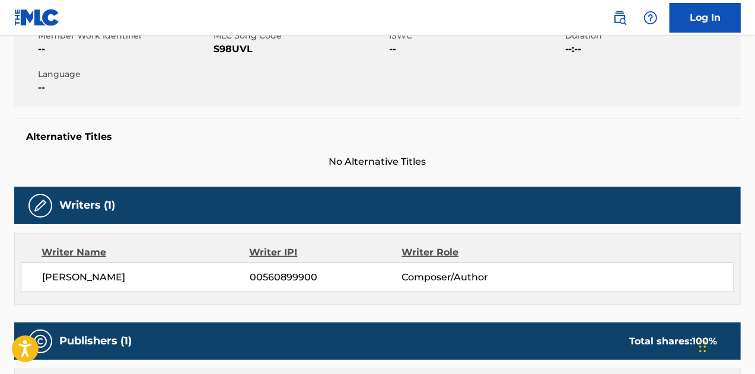
scroll to position [119, 0]
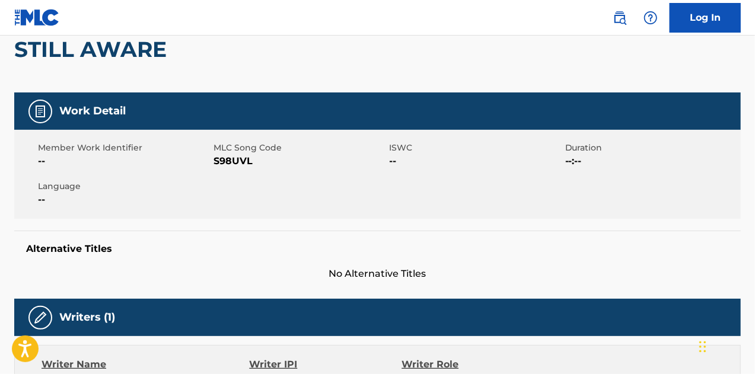
click at [228, 164] on span "S98UVL" at bounding box center [299, 161] width 173 height 14
copy span "S98UVL"
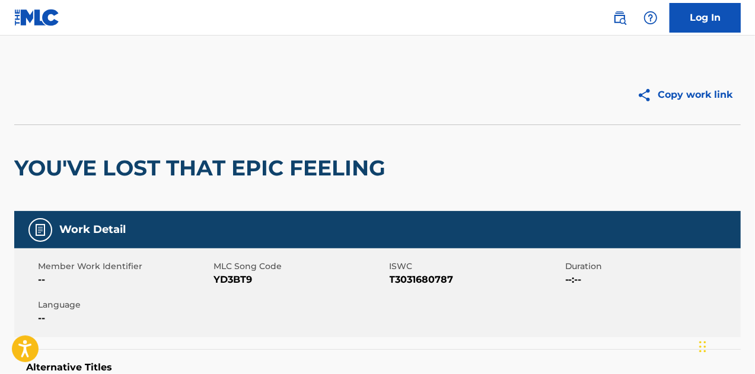
click at [245, 277] on span "YD3BT9" at bounding box center [299, 280] width 173 height 14
copy span "YD3BT9"
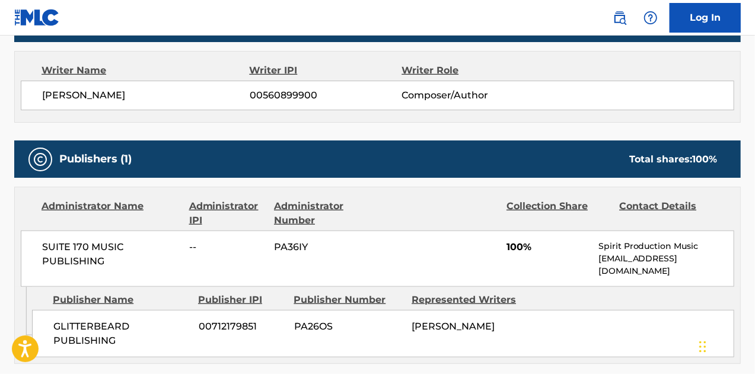
scroll to position [534, 0]
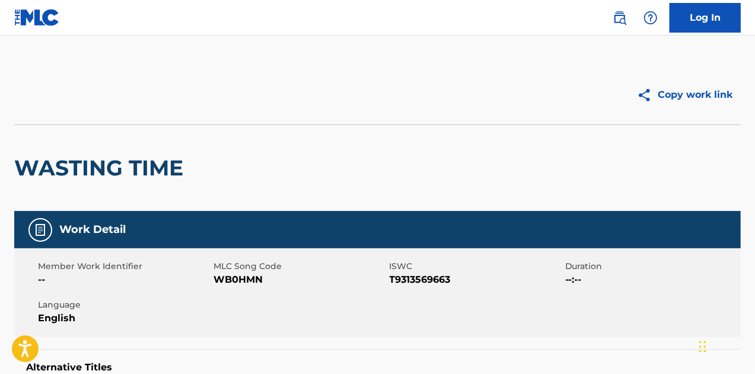
click at [248, 279] on span "WB0HMN" at bounding box center [299, 280] width 173 height 14
copy span "WB0HMN"
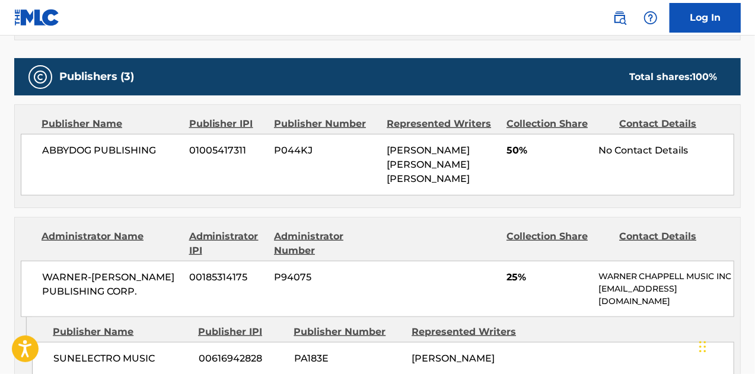
scroll to position [415, 0]
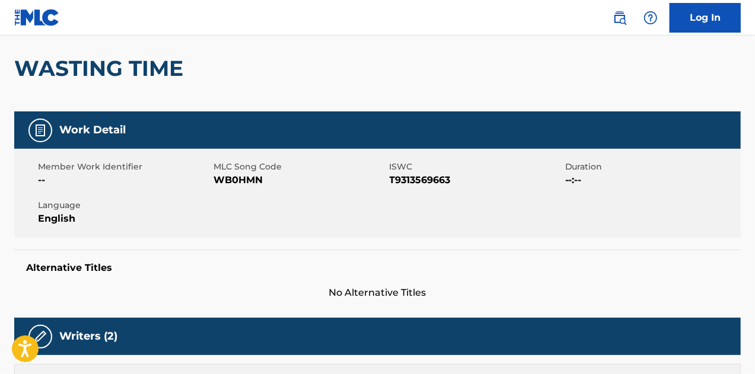
scroll to position [119, 0]
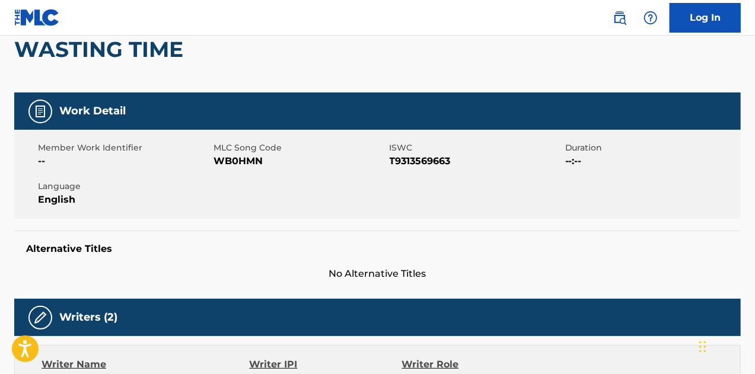
click at [228, 159] on span "WB0HMN" at bounding box center [299, 161] width 173 height 14
drag, startPoint x: 228, startPoint y: 159, endPoint x: 256, endPoint y: 173, distance: 31.3
click at [228, 159] on span "WB0HMN" at bounding box center [299, 161] width 173 height 14
copy span "WB0HMN"
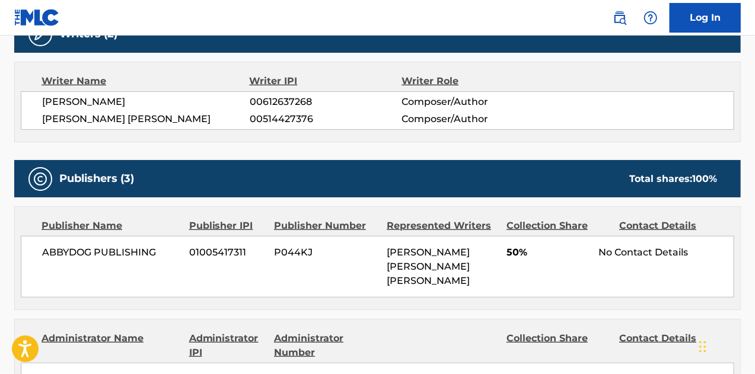
scroll to position [474, 0]
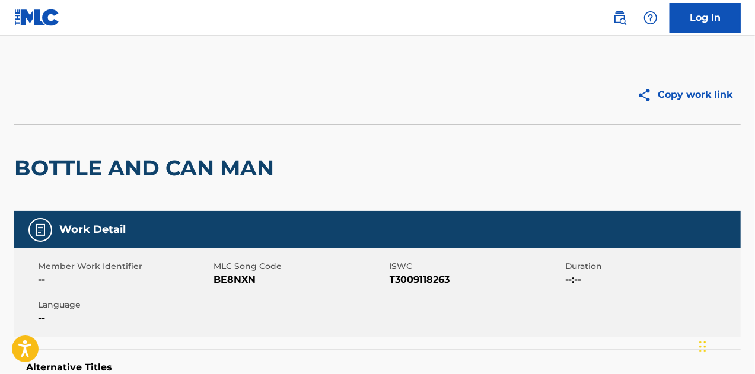
click at [240, 276] on span "BE8NXN" at bounding box center [299, 280] width 173 height 14
copy span "BE8NXN"
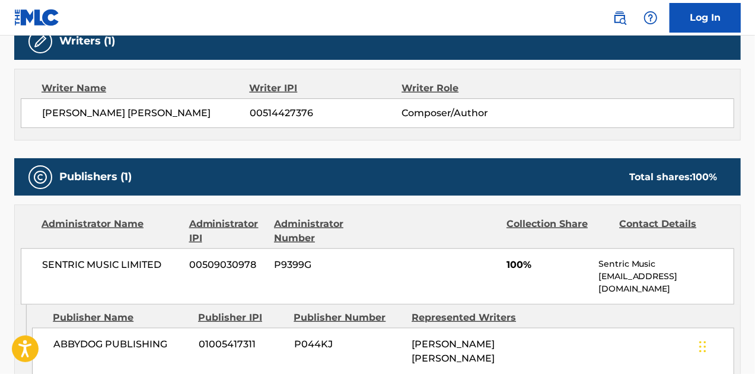
scroll to position [474, 0]
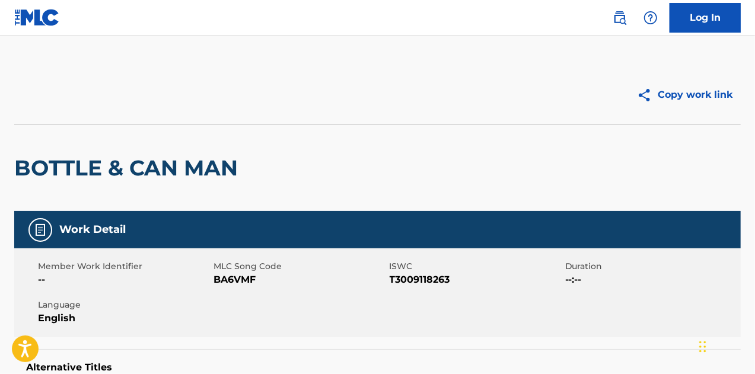
click at [228, 277] on span "BA6VMF" at bounding box center [299, 280] width 173 height 14
copy span "BA6VMF"
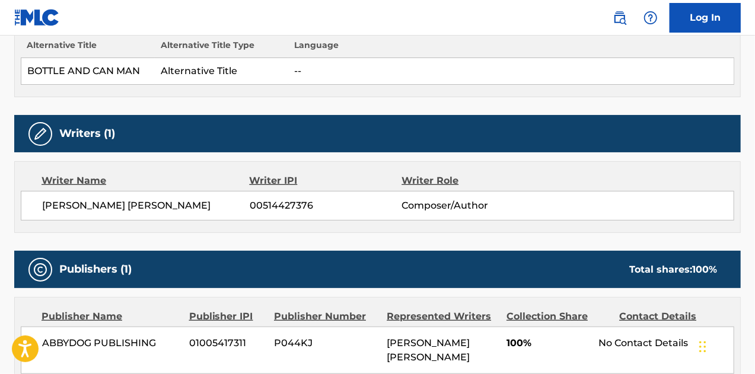
scroll to position [415, 0]
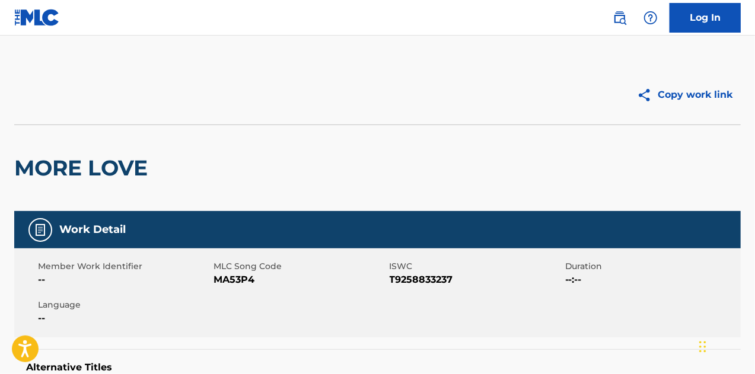
click at [226, 284] on span "MA53P4" at bounding box center [299, 280] width 173 height 14
copy span "MA53P4"
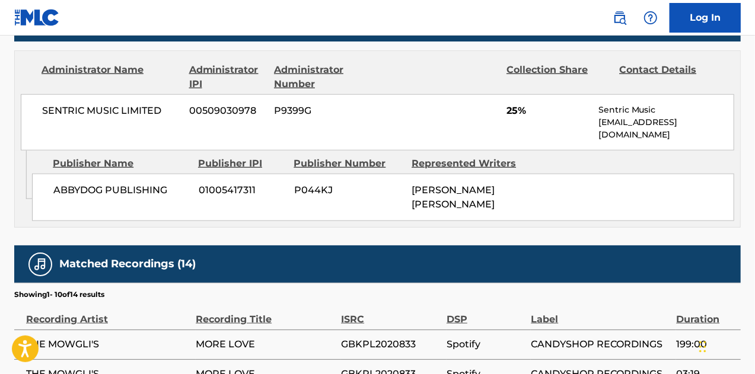
scroll to position [593, 0]
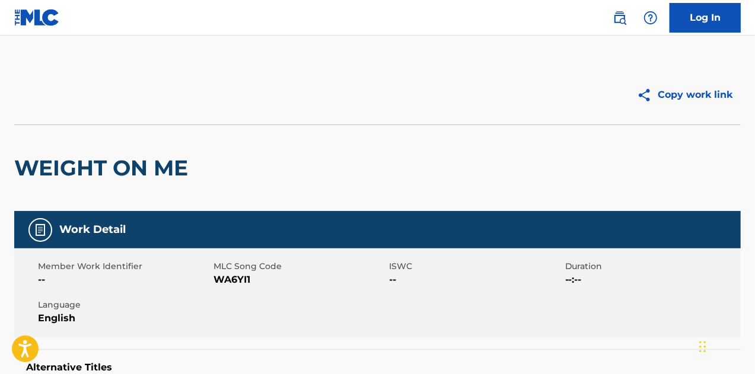
click at [227, 277] on span "WA6YI1" at bounding box center [299, 280] width 173 height 14
drag, startPoint x: 227, startPoint y: 277, endPoint x: 420, endPoint y: 344, distance: 204.2
click at [229, 278] on span "WA6YI1" at bounding box center [299, 280] width 173 height 14
copy span "WA6YI1"
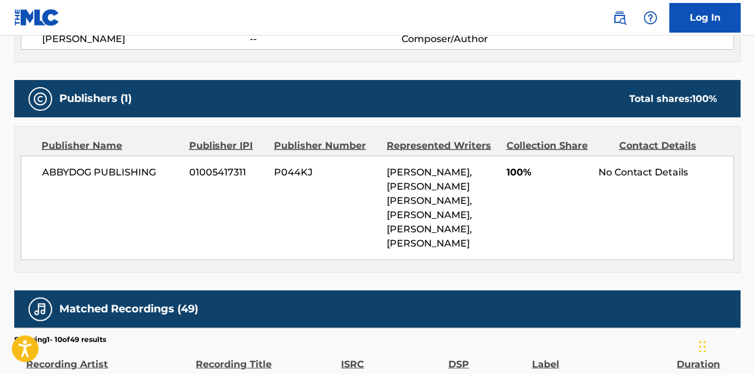
scroll to position [593, 0]
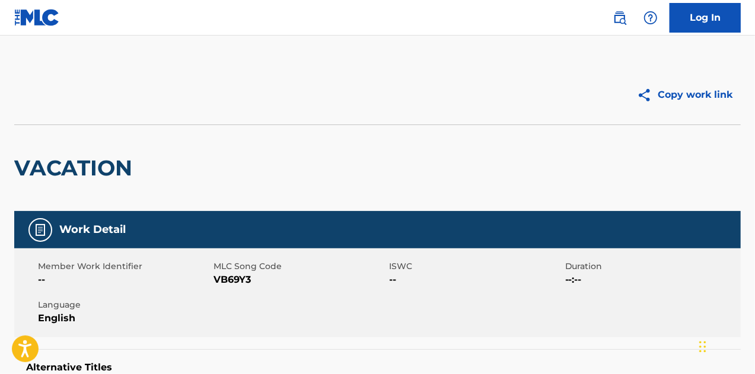
click at [234, 273] on span "VB69Y3" at bounding box center [299, 280] width 173 height 14
copy span "VB69Y3"
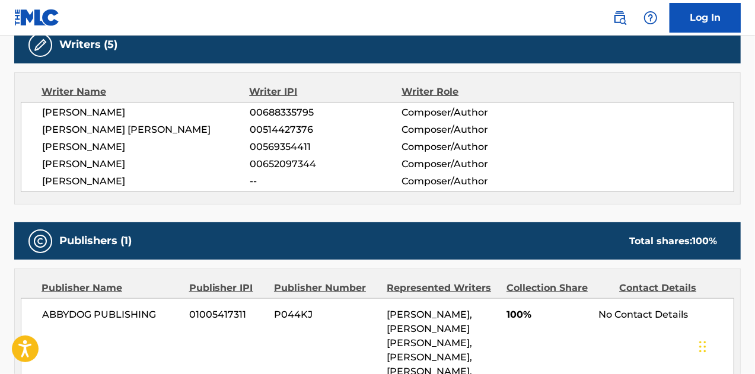
scroll to position [356, 0]
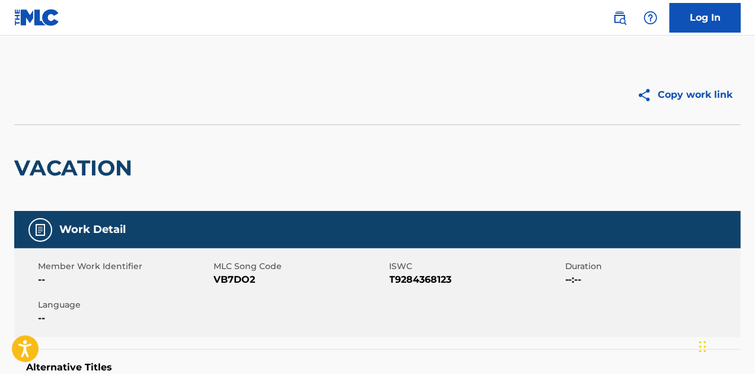
click at [234, 277] on span "VB7DO2" at bounding box center [299, 280] width 173 height 14
copy span "VB7DO2"
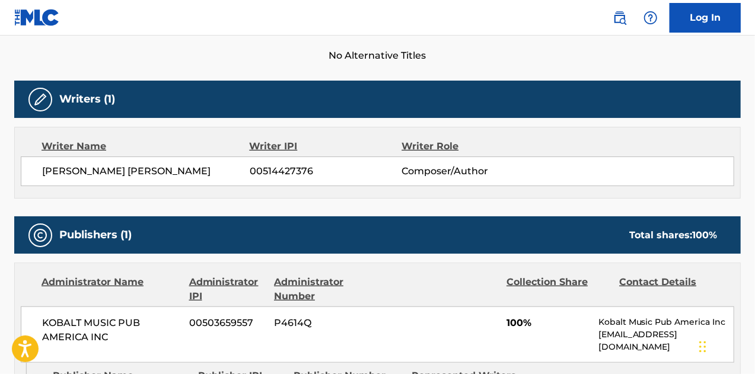
scroll to position [272, 0]
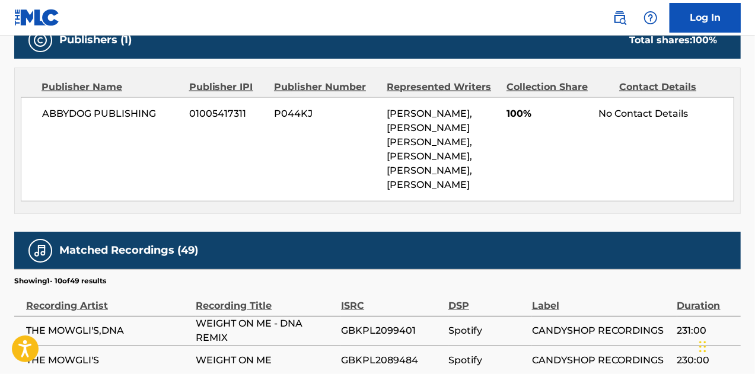
scroll to position [593, 0]
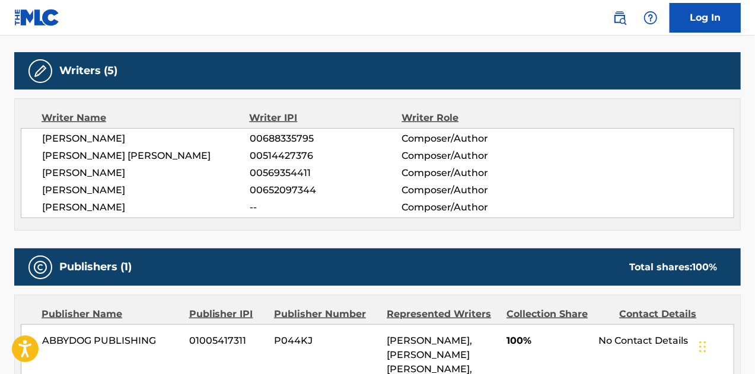
scroll to position [474, 0]
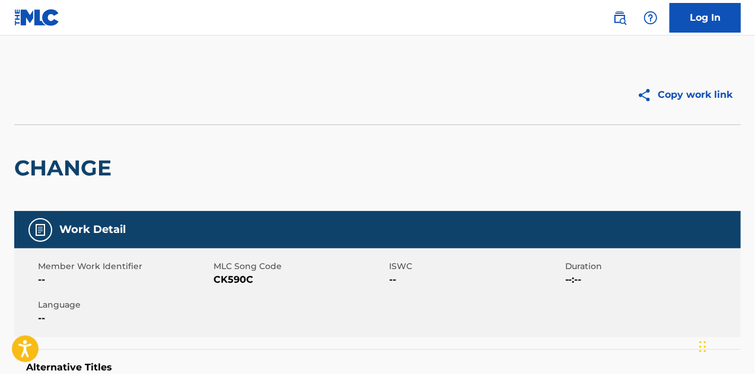
click at [223, 285] on span "CK590C" at bounding box center [299, 280] width 173 height 14
click at [224, 285] on span "CK590C" at bounding box center [299, 280] width 173 height 14
click at [232, 274] on span "CK590C" at bounding box center [299, 280] width 173 height 14
copy span "CK590C"
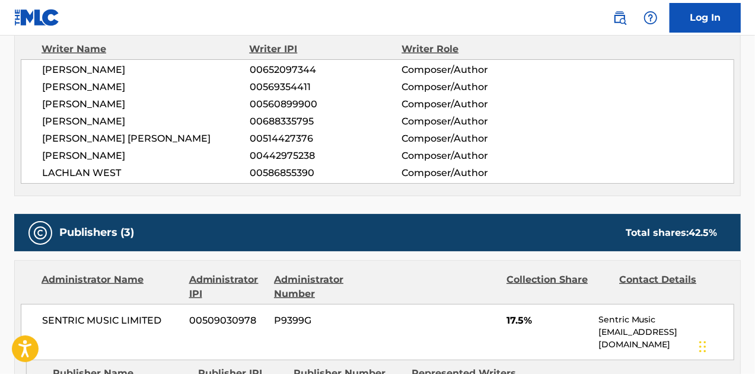
scroll to position [415, 0]
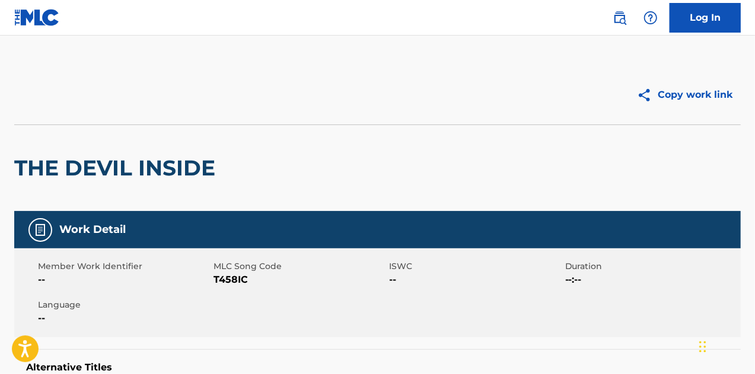
click at [226, 283] on span "T458IC" at bounding box center [299, 280] width 173 height 14
click at [225, 283] on span "T458IC" at bounding box center [299, 280] width 173 height 14
copy span "T458IC"
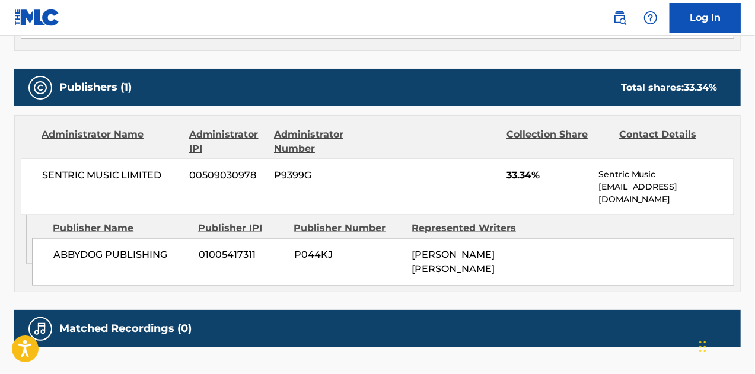
scroll to position [534, 0]
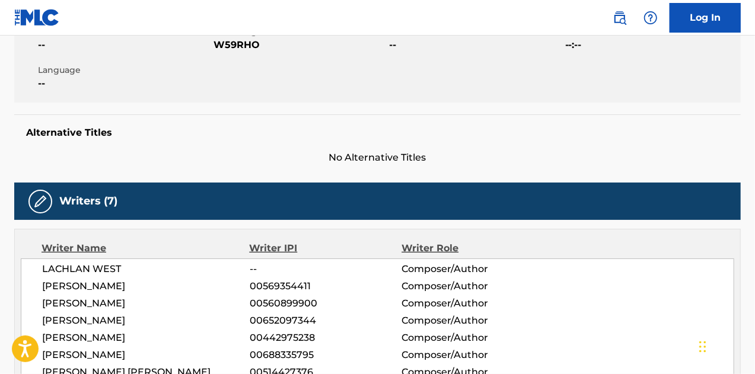
scroll to position [57, 0]
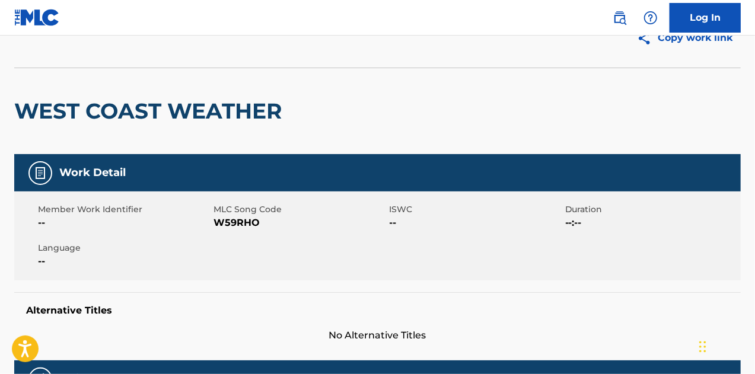
click at [237, 229] on div "Member Work Identifier -- MLC Song Code W59RHO ISWC -- Duration --:-- Language …" at bounding box center [377, 235] width 726 height 89
copy span "W59RHO"
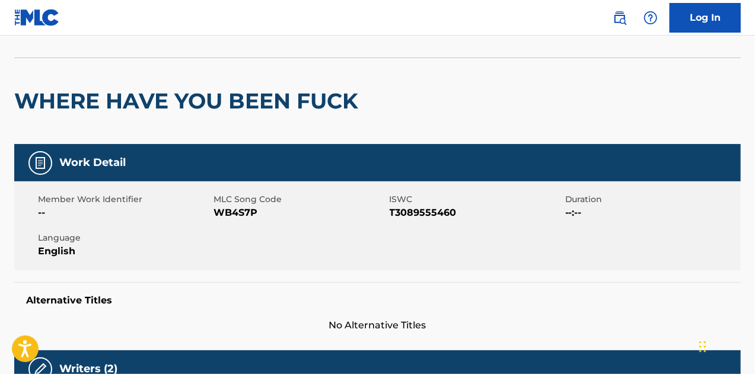
scroll to position [119, 0]
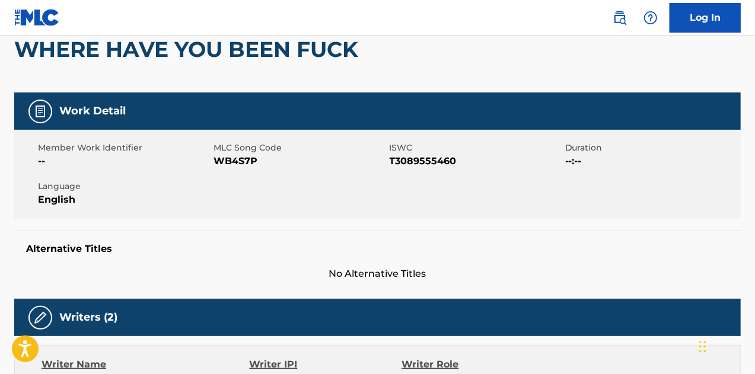
click at [238, 164] on span "WB4S7P" at bounding box center [299, 161] width 173 height 14
copy span "WB4S7P"
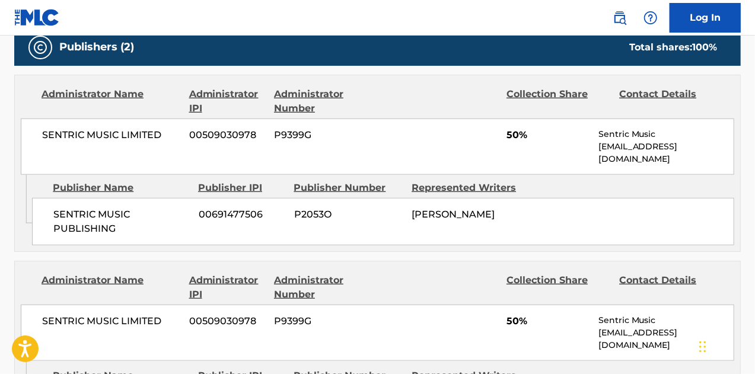
scroll to position [593, 0]
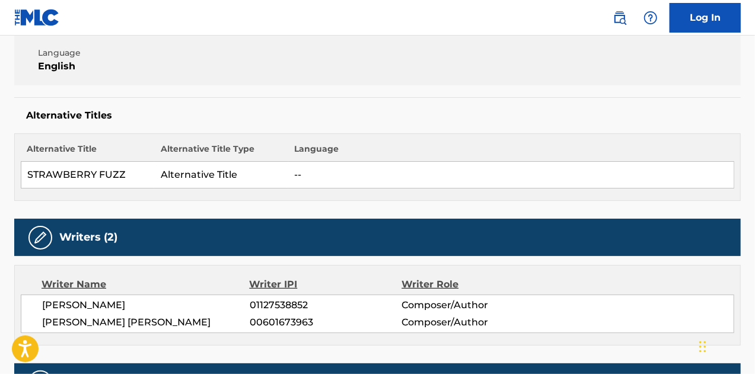
scroll to position [178, 0]
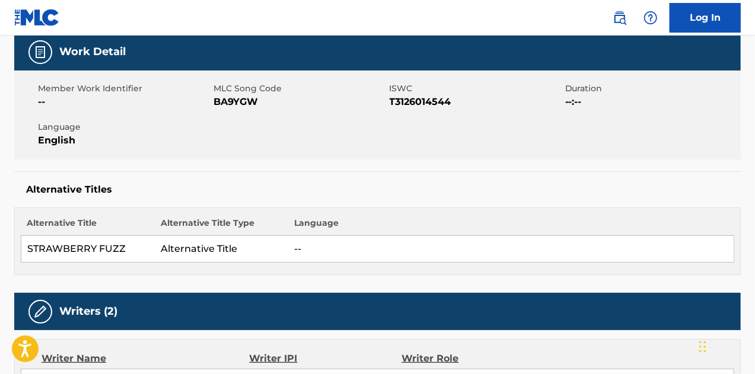
click at [240, 105] on span "BA9YGW" at bounding box center [299, 102] width 173 height 14
copy span "BA9YGW"
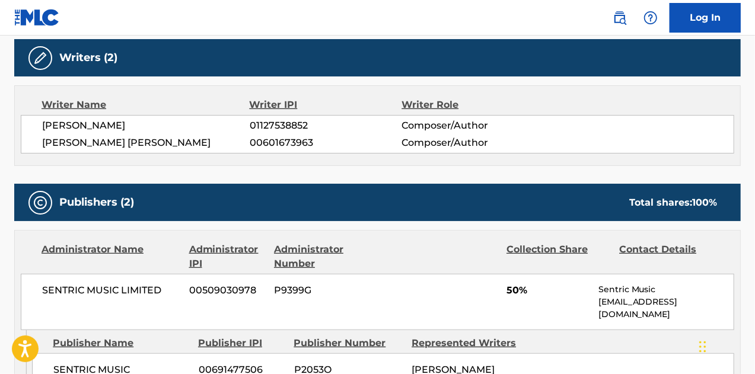
scroll to position [178, 0]
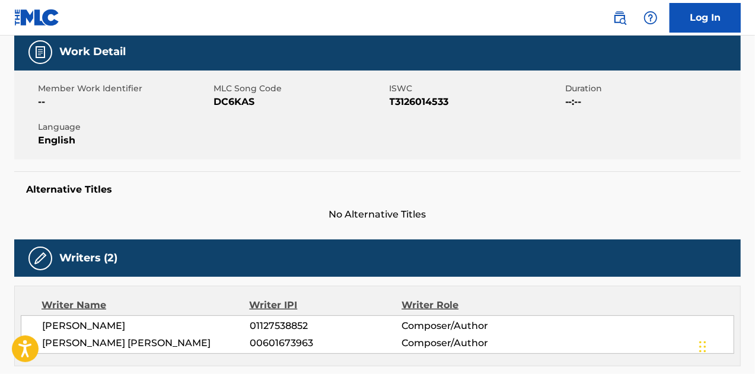
click at [237, 103] on span "DC6KAS" at bounding box center [299, 102] width 173 height 14
copy span "DC6KAS"
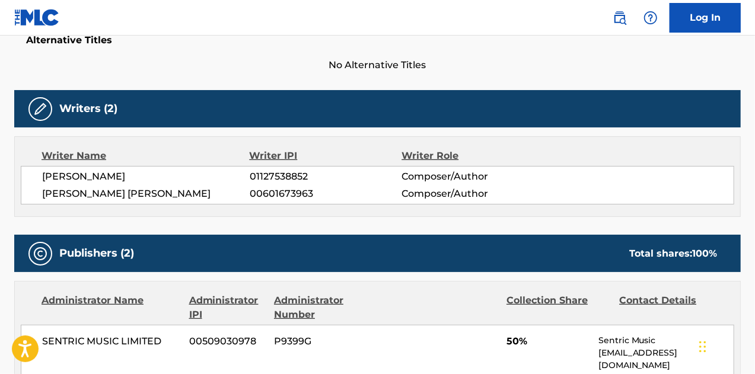
scroll to position [317, 0]
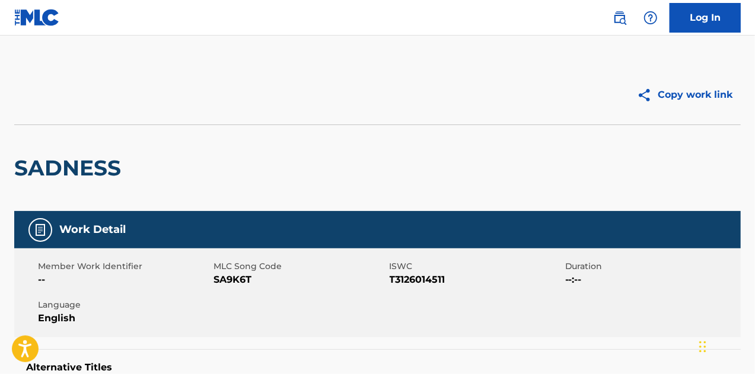
click at [231, 289] on div "Member Work Identifier -- MLC Song Code SA9K6T ISWC T3126014511 Duration --:-- …" at bounding box center [377, 292] width 726 height 89
click at [230, 289] on div "Member Work Identifier -- MLC Song Code SA9K6T ISWC T3126014511 Duration --:-- …" at bounding box center [377, 292] width 726 height 89
copy span "SA9K6T"
click at [230, 276] on span "S64V96" at bounding box center [299, 280] width 173 height 14
drag, startPoint x: 230, startPoint y: 276, endPoint x: 445, endPoint y: 373, distance: 235.9
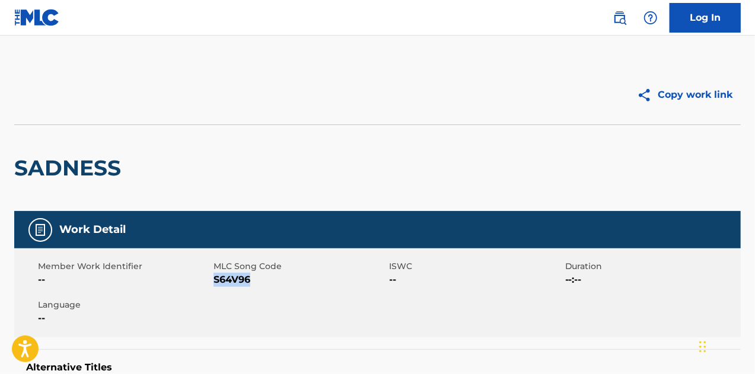
click at [230, 276] on span "S64V96" at bounding box center [299, 280] width 173 height 14
copy span "S64V96"
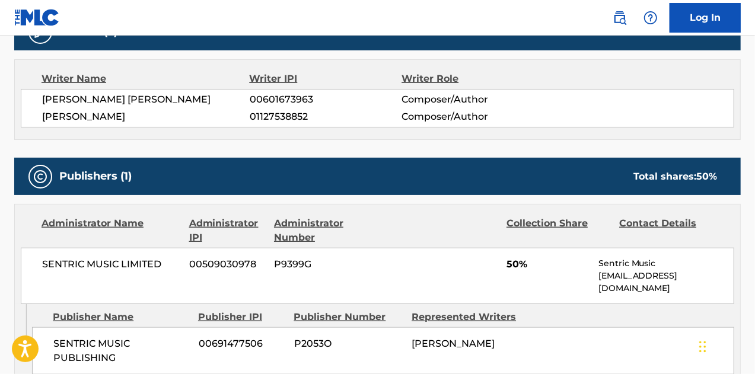
scroll to position [453, 0]
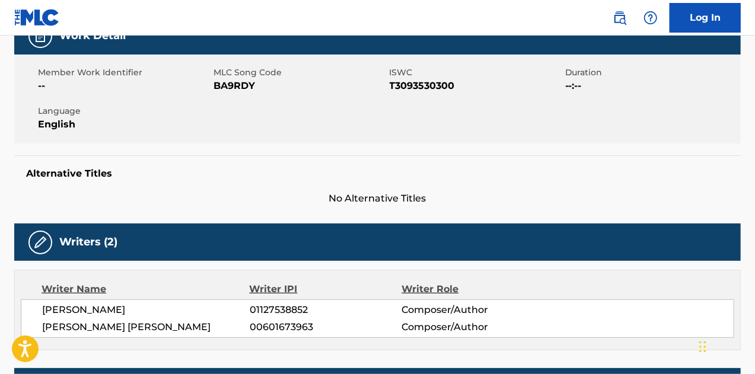
scroll to position [59, 0]
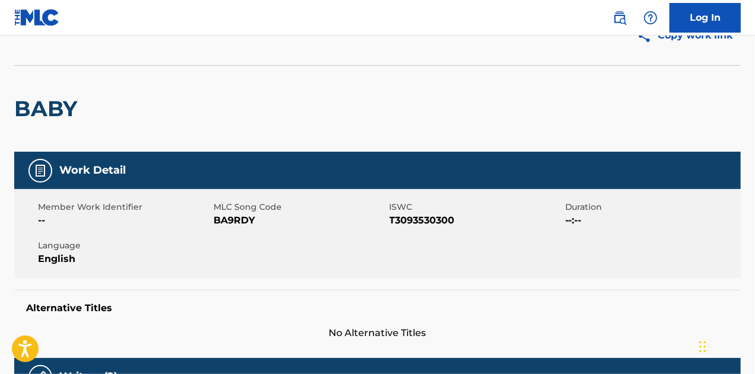
click at [221, 216] on span "BA9RDY" at bounding box center [299, 220] width 173 height 14
copy span "BA9RDY"
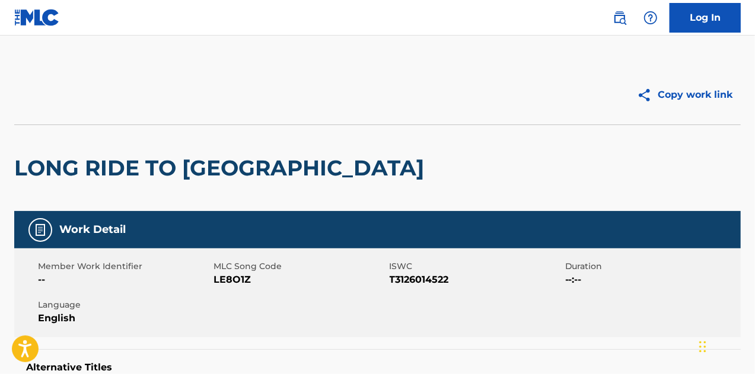
click at [229, 276] on span "LE8O1Z" at bounding box center [299, 280] width 173 height 14
copy span "LE8O1Z"
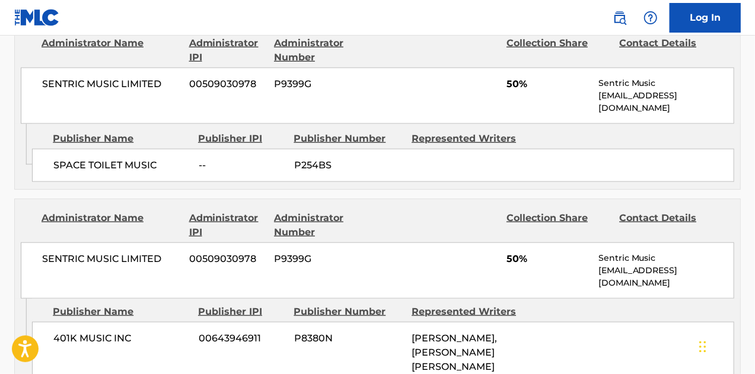
scroll to position [534, 0]
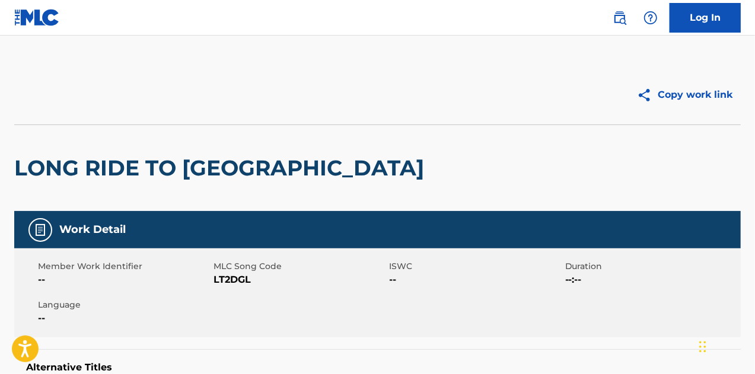
click at [229, 273] on span "LT2DGL" at bounding box center [299, 280] width 173 height 14
copy span "LT2DGL"
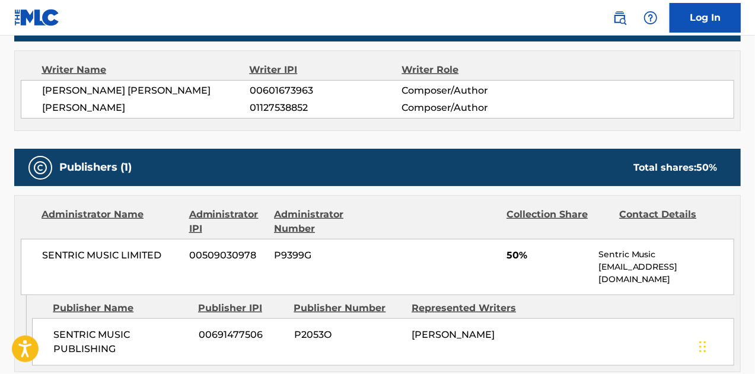
scroll to position [534, 0]
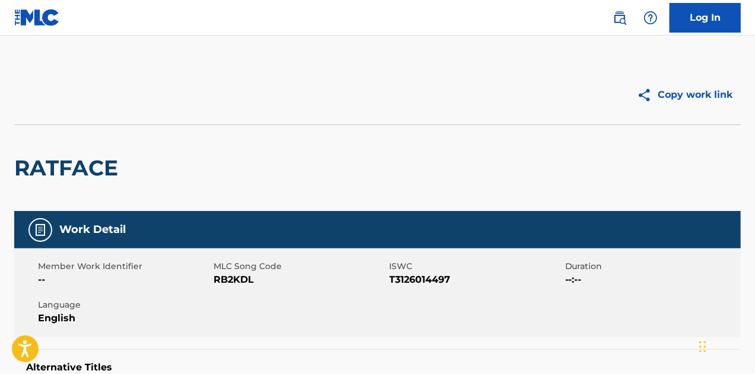
click at [242, 278] on span "RB2KDL" at bounding box center [299, 280] width 173 height 14
copy span "RB2KDL"
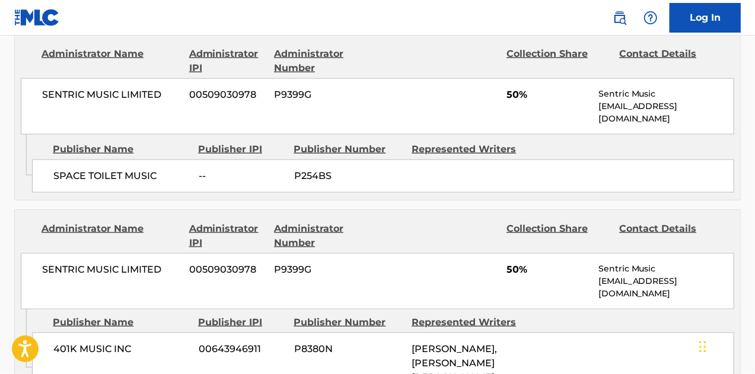
scroll to position [593, 0]
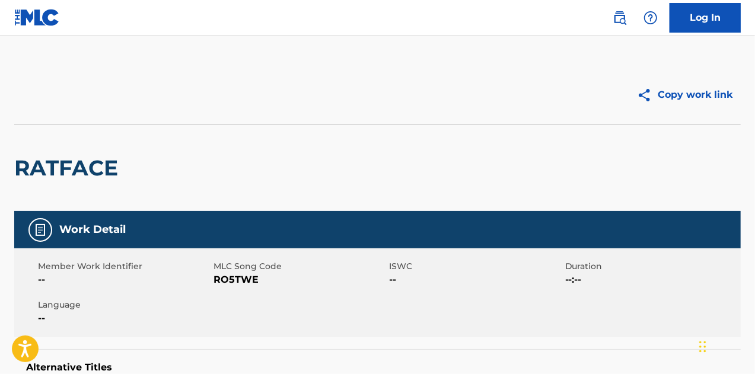
click at [234, 279] on span "RO5TWE" at bounding box center [299, 280] width 173 height 14
copy span "RO5TWE"
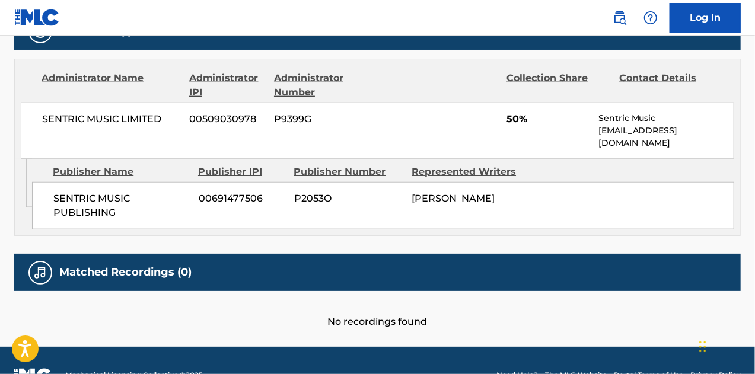
scroll to position [564, 0]
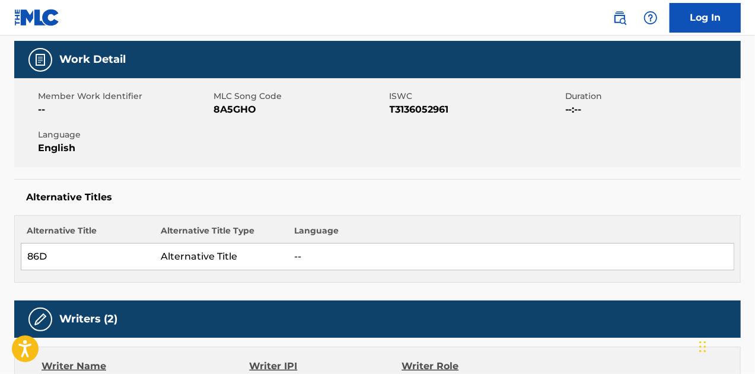
scroll to position [119, 0]
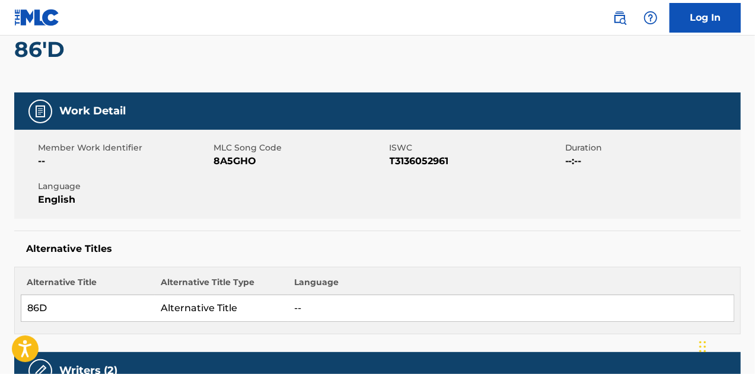
click at [231, 159] on span "8A5GHO" at bounding box center [299, 161] width 173 height 14
drag, startPoint x: 231, startPoint y: 159, endPoint x: 467, endPoint y: 354, distance: 305.3
click at [234, 159] on span "8A5GHO" at bounding box center [299, 161] width 173 height 14
copy span "8A5GHO"
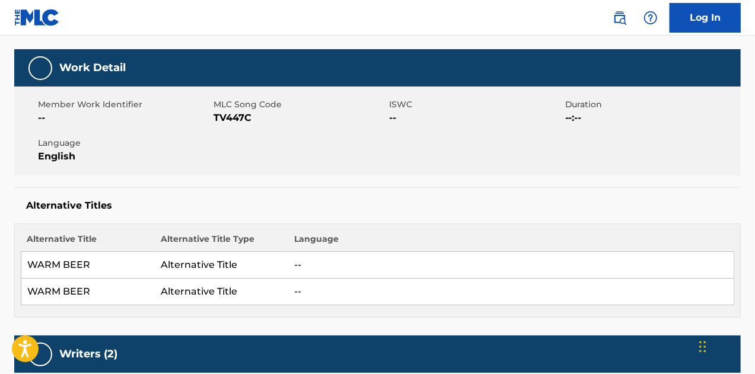
scroll to position [119, 0]
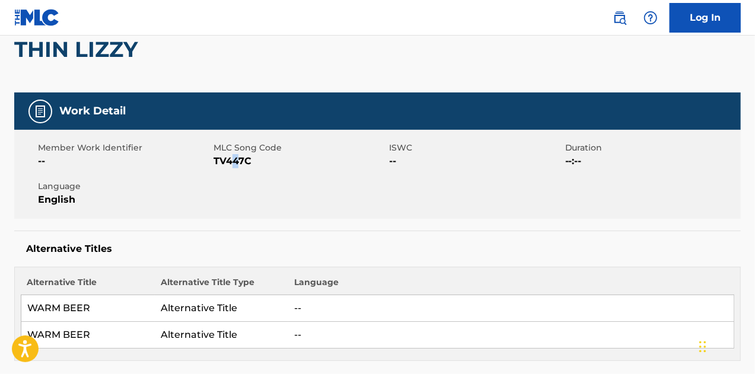
click at [235, 162] on span "TV447C" at bounding box center [299, 161] width 173 height 14
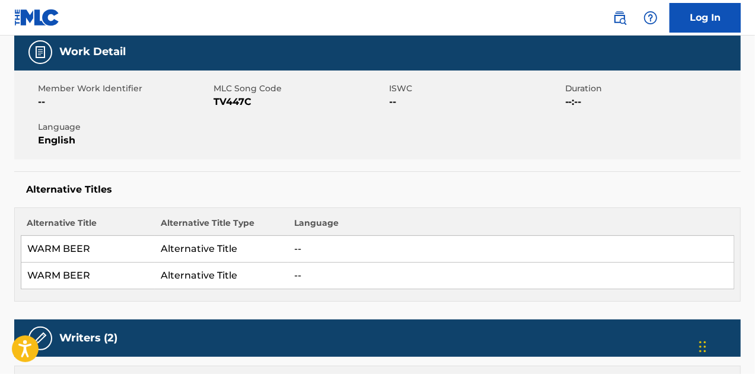
click at [228, 98] on span "TV447C" at bounding box center [299, 102] width 173 height 14
copy span "TV447C"
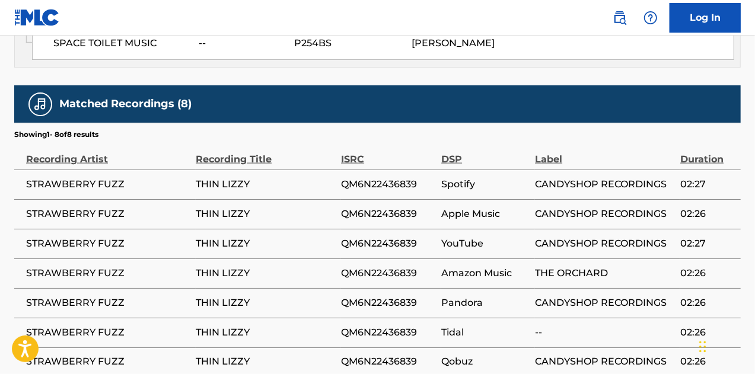
scroll to position [830, 0]
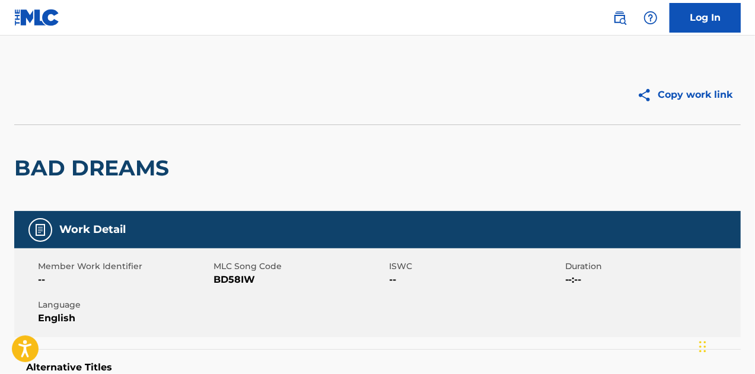
click at [240, 282] on span "BD58IW" at bounding box center [299, 280] width 173 height 14
copy span "BD58IW"
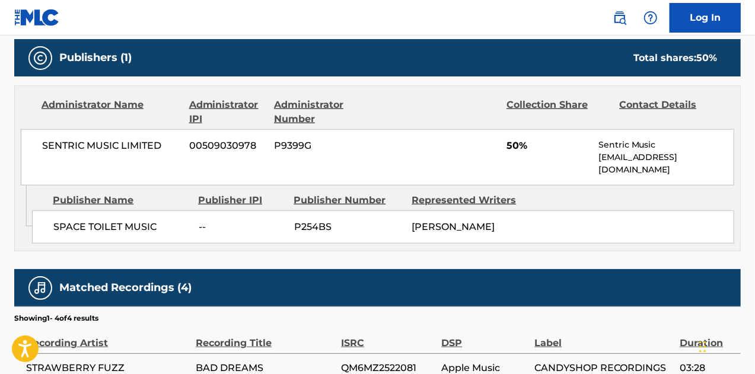
scroll to position [237, 0]
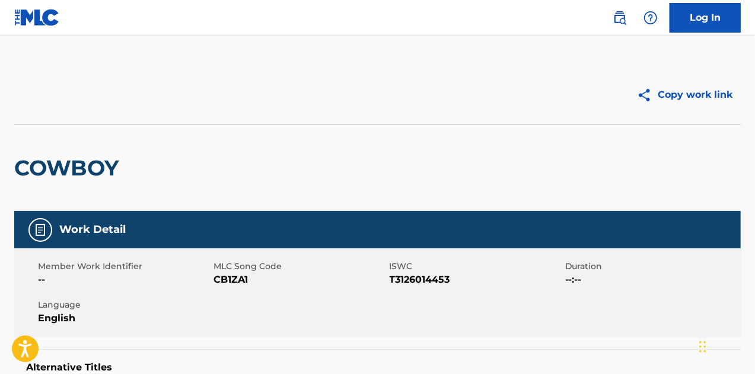
click at [241, 279] on span "CB1ZA1" at bounding box center [299, 280] width 173 height 14
copy span "CB1ZA1"
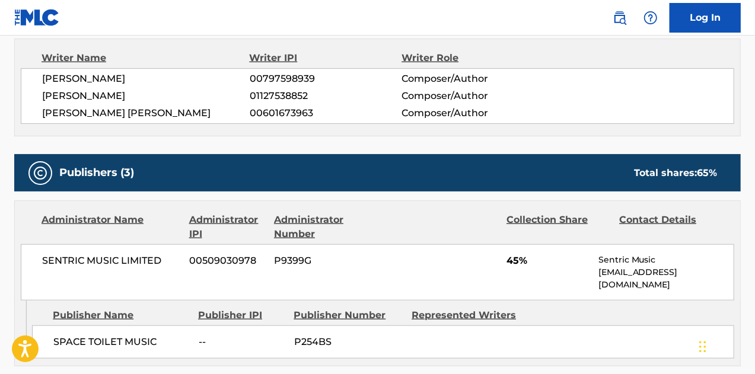
scroll to position [474, 0]
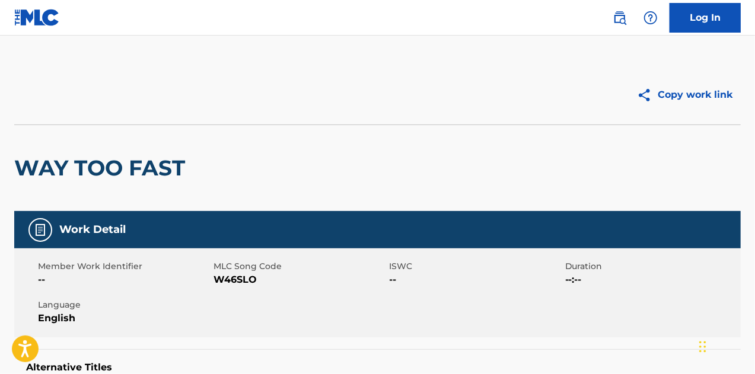
click at [251, 276] on span "W46SLO" at bounding box center [299, 280] width 173 height 14
copy span "W46SLO"
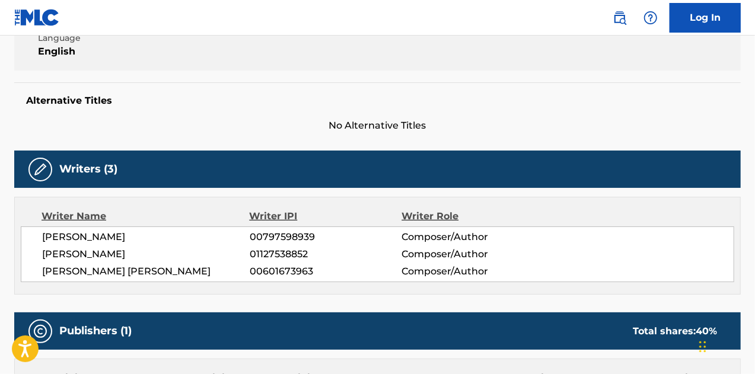
scroll to position [148, 0]
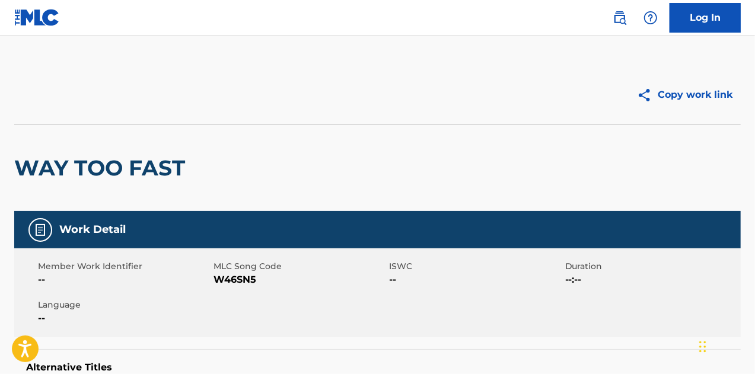
click at [231, 276] on span "W46SN5" at bounding box center [299, 280] width 173 height 14
copy span "W46SN5"
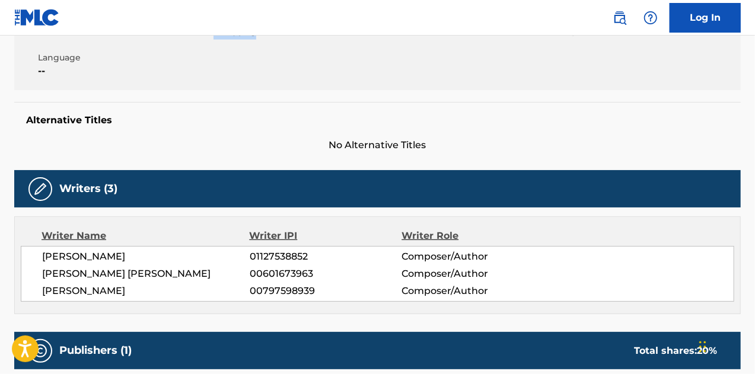
scroll to position [235, 0]
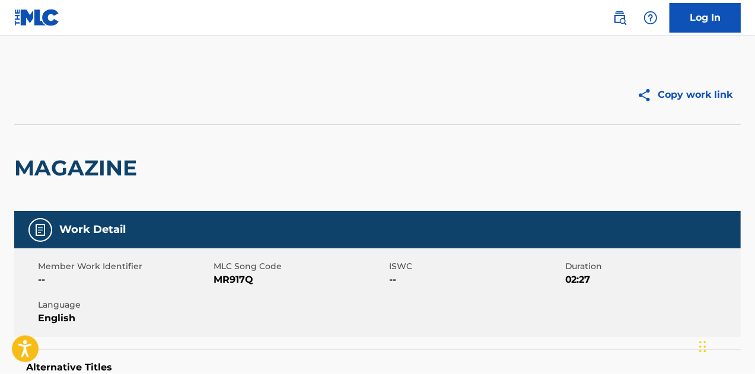
click at [237, 282] on span "MR917Q" at bounding box center [299, 280] width 173 height 14
copy span "MR917Q"
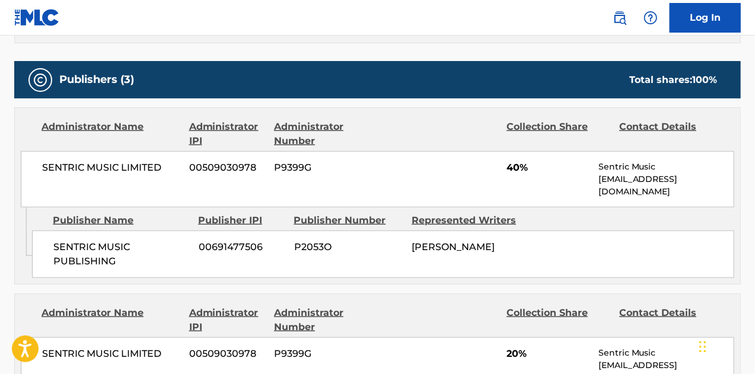
scroll to position [534, 0]
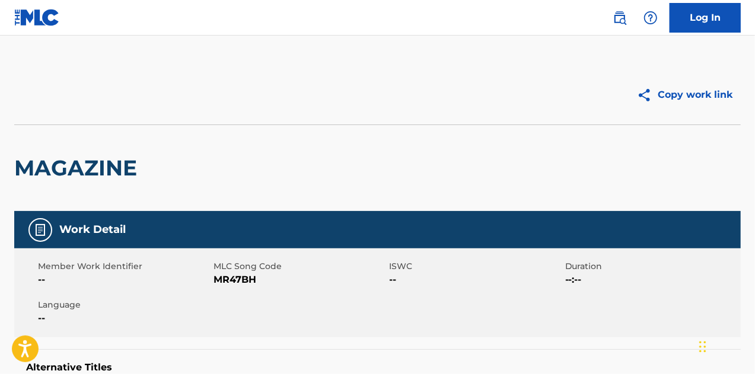
click at [245, 282] on span "MR47BH" at bounding box center [299, 280] width 173 height 14
copy span "MR47BH"
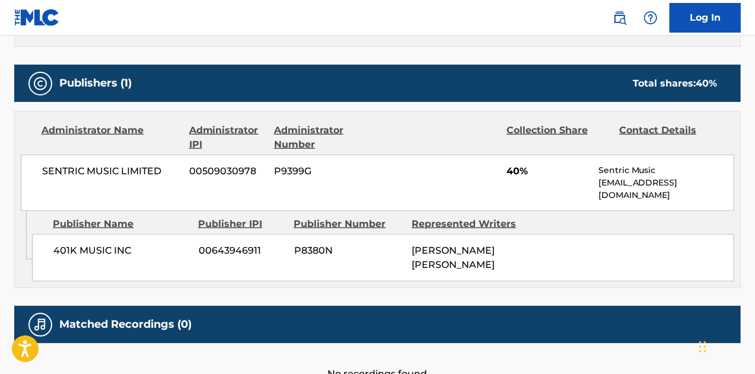
scroll to position [534, 0]
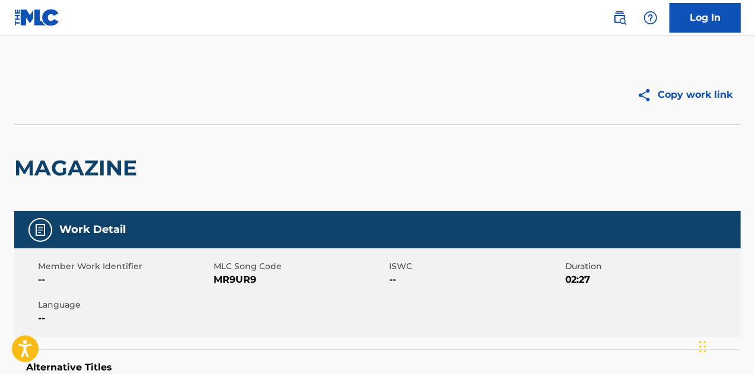
click at [231, 282] on span "MR9UR9" at bounding box center [299, 280] width 173 height 14
copy span "MR9UR9"
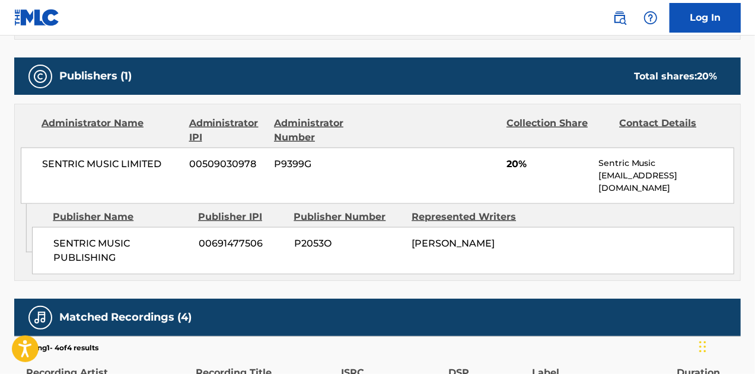
scroll to position [415, 0]
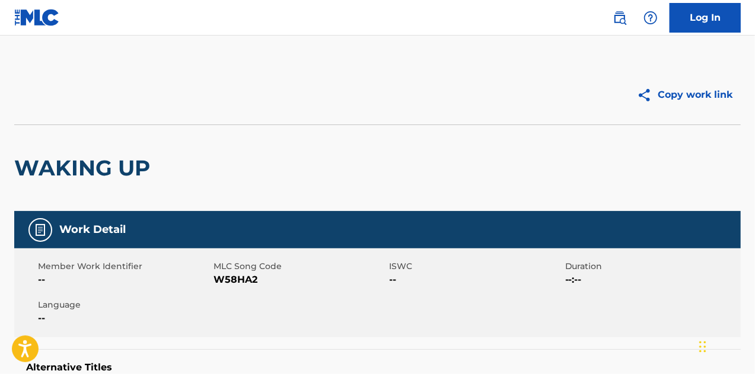
click at [241, 275] on span "W58HA2" at bounding box center [299, 280] width 173 height 14
copy span "W58HA2"
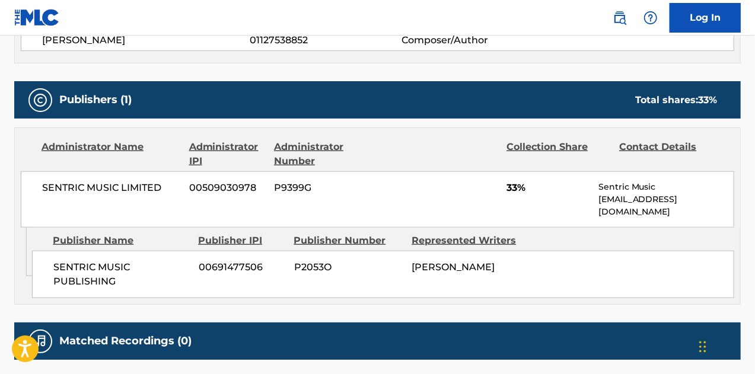
scroll to position [534, 0]
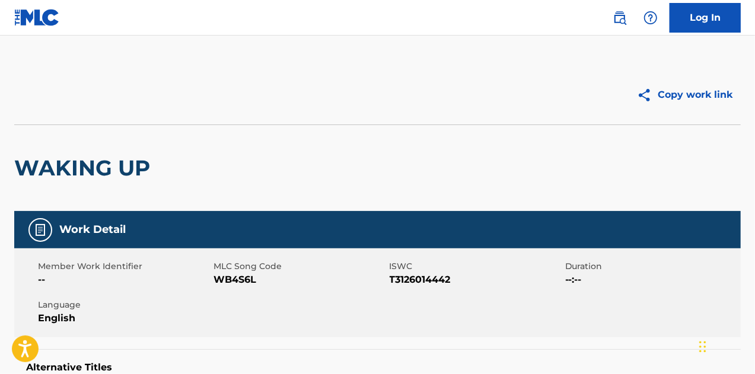
click at [229, 279] on span "WB4S6L" at bounding box center [299, 280] width 173 height 14
drag, startPoint x: 229, startPoint y: 279, endPoint x: 353, endPoint y: 330, distance: 133.8
click at [229, 280] on span "WB4S6L" at bounding box center [299, 280] width 173 height 14
copy span "WB4S6L"
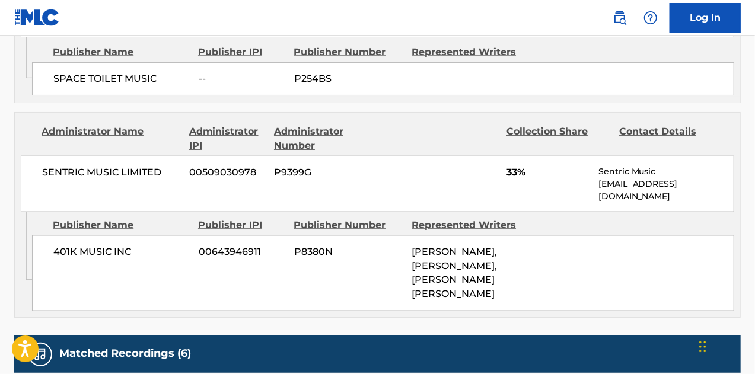
scroll to position [889, 0]
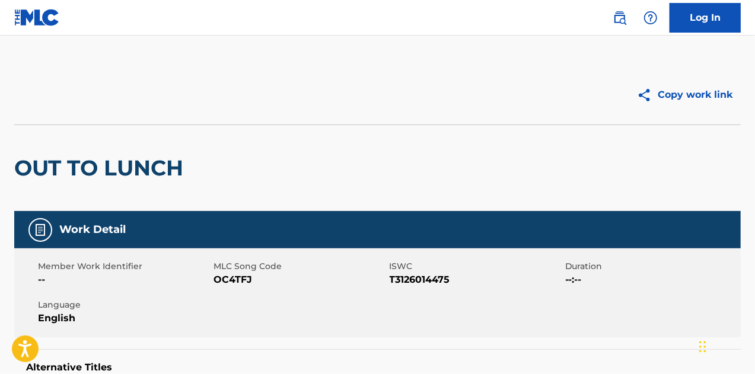
click at [244, 274] on span "OC4TFJ" at bounding box center [299, 280] width 173 height 14
copy span "OC4TFJ"
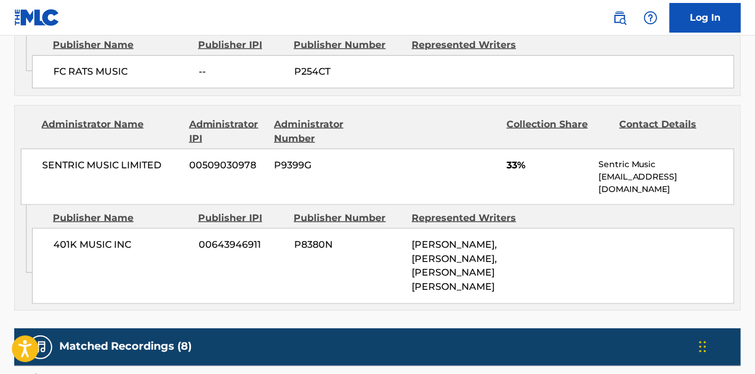
scroll to position [889, 0]
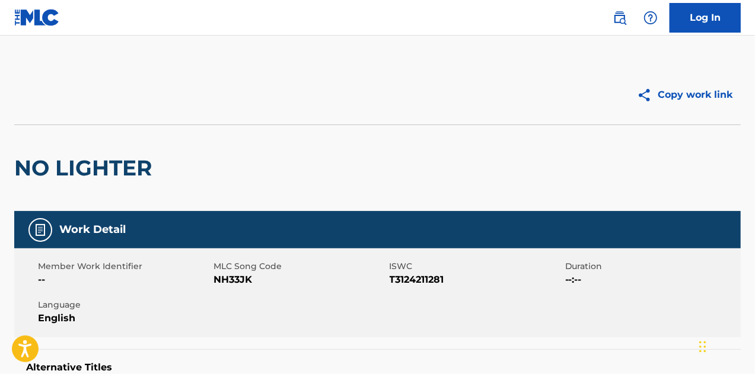
click at [244, 277] on span "NH33JK" at bounding box center [299, 280] width 173 height 14
copy span "NH33JK"
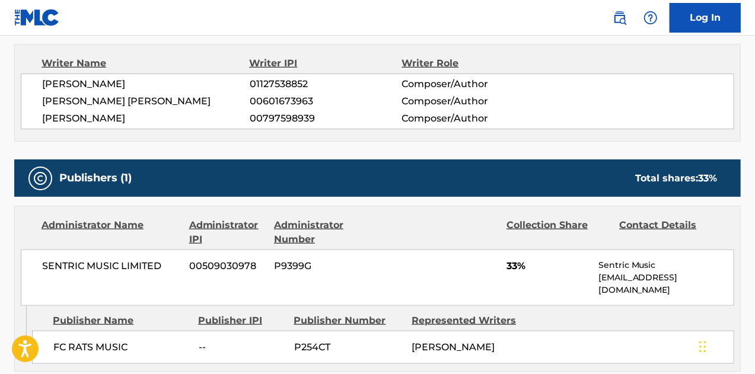
scroll to position [474, 0]
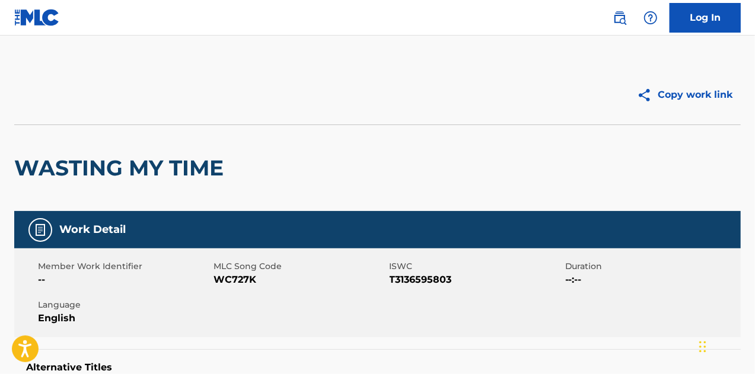
click at [242, 279] on span "WC727K" at bounding box center [299, 280] width 173 height 14
copy span "WC727K"
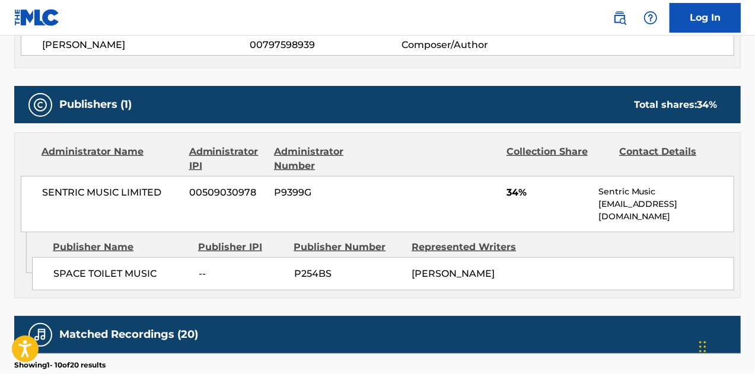
scroll to position [415, 0]
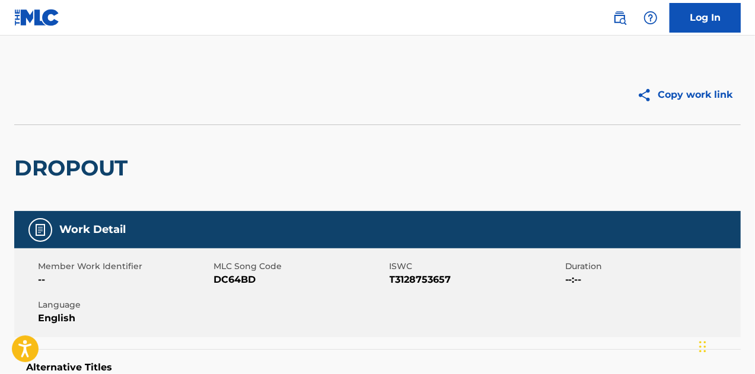
click at [229, 279] on span "DC64BD" at bounding box center [299, 280] width 173 height 14
copy span "DC64BD"
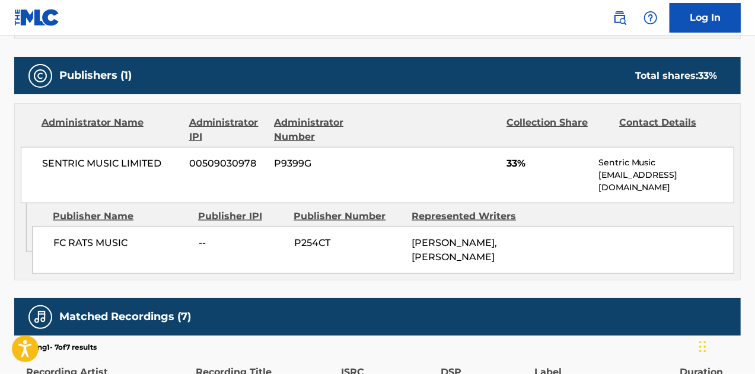
scroll to position [415, 0]
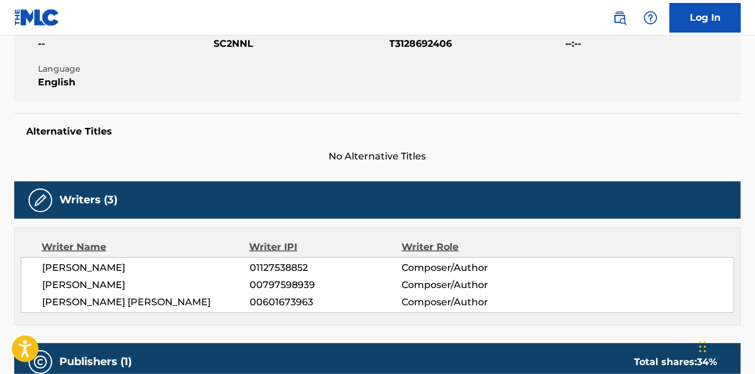
scroll to position [237, 0]
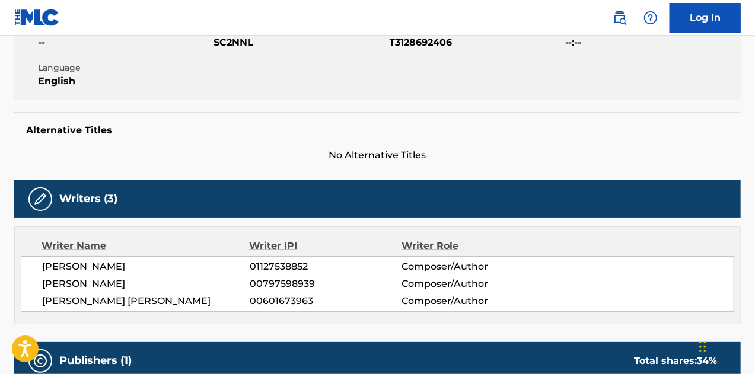
click at [236, 46] on span "SC2NNL" at bounding box center [299, 43] width 173 height 14
copy span "SC2NNL"
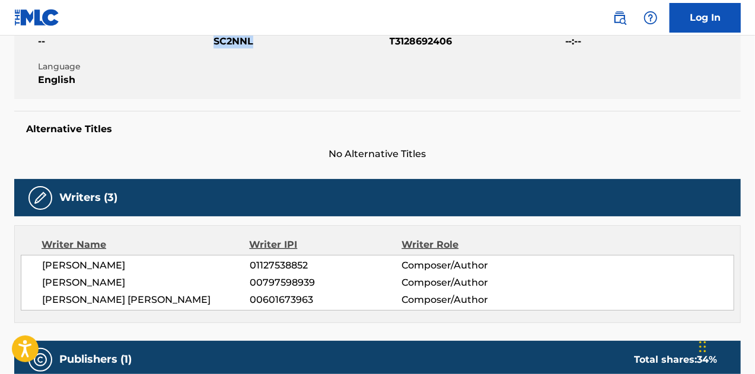
scroll to position [59, 0]
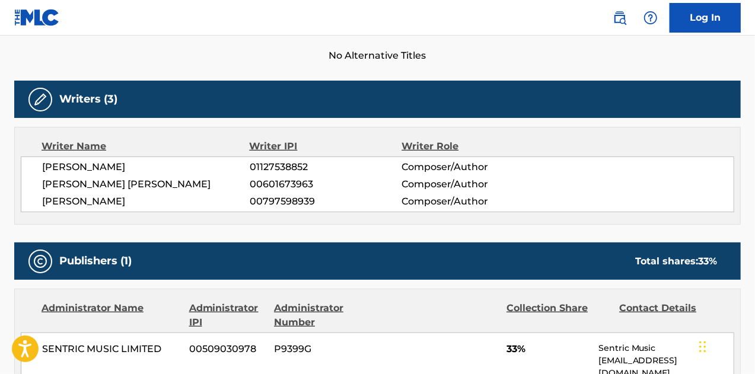
scroll to position [155, 0]
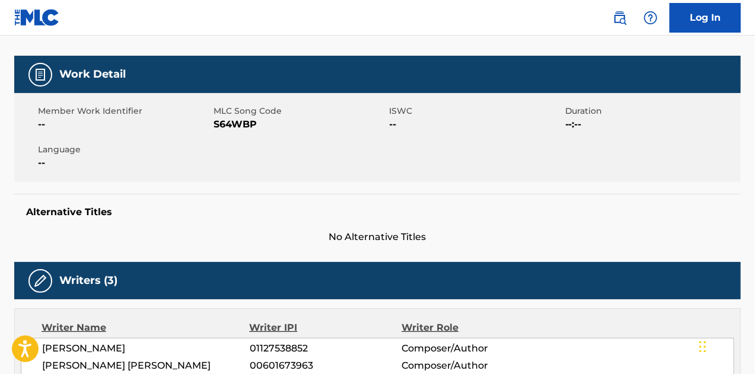
click at [240, 126] on span "S64WBP" at bounding box center [299, 124] width 173 height 14
copy span "S64WBP"
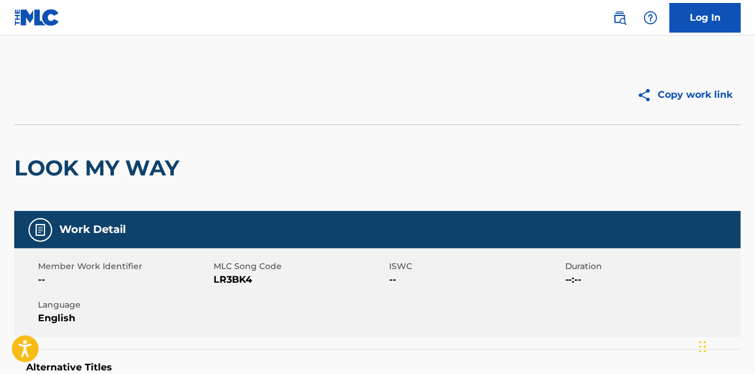
click at [235, 278] on span "LR3BK4" at bounding box center [299, 280] width 173 height 14
copy span "LR3BK4"
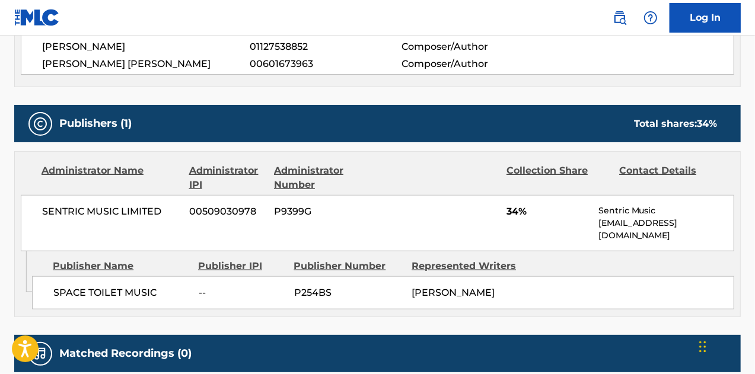
scroll to position [356, 0]
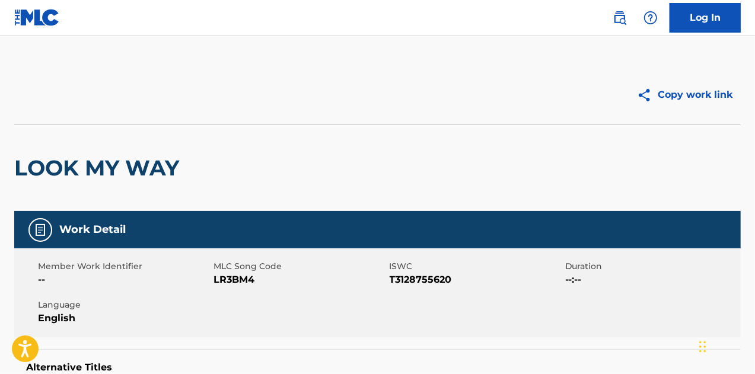
click at [238, 286] on div "Member Work Identifier -- MLC Song Code LR3BM4 ISWC T3128755620 Duration --:-- …" at bounding box center [377, 292] width 726 height 89
click at [238, 280] on span "LR3BM4" at bounding box center [299, 280] width 173 height 14
copy span "LR3BM4"
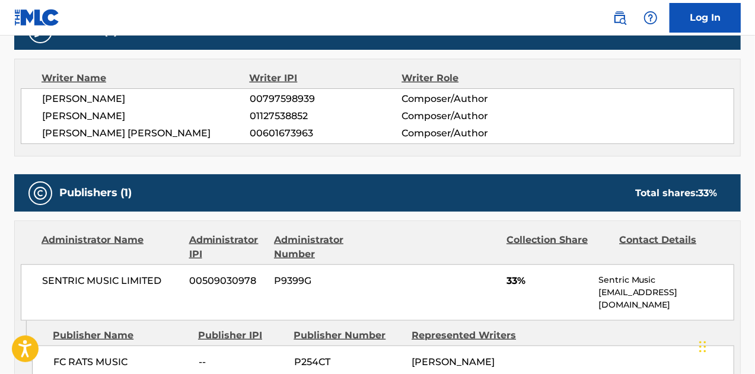
scroll to position [474, 0]
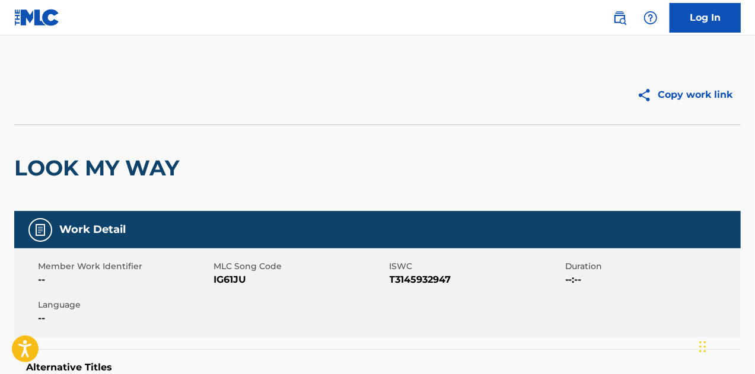
click at [222, 280] on span "IG61JU" at bounding box center [299, 280] width 173 height 14
copy span "IG61JU"
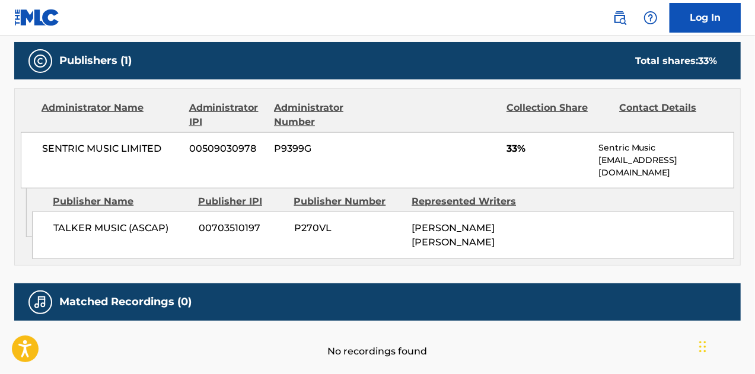
scroll to position [593, 0]
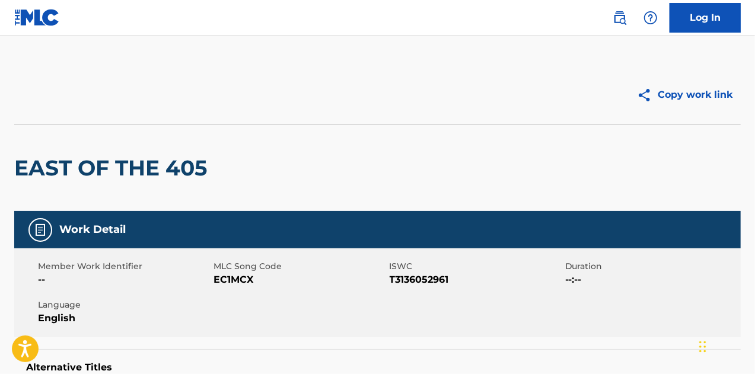
click at [230, 282] on span "EC1MCX" at bounding box center [299, 280] width 173 height 14
copy span "EC1MCX"
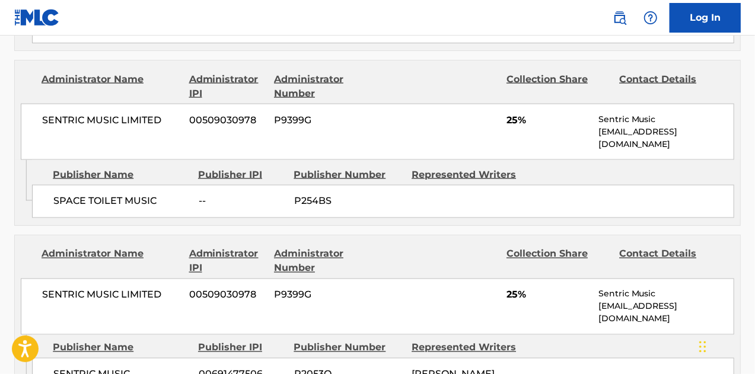
scroll to position [949, 0]
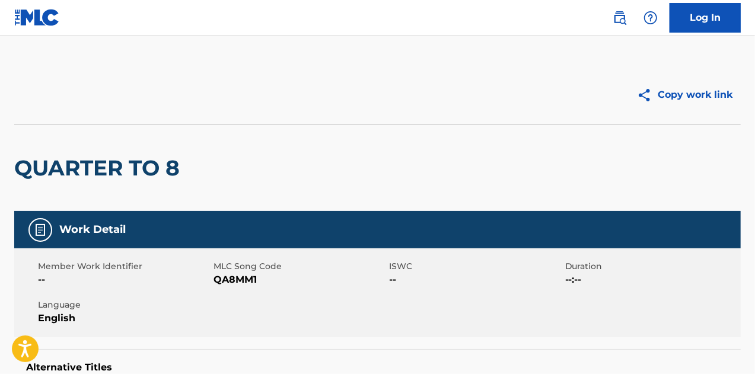
click at [231, 280] on span "QA8MM1" at bounding box center [299, 280] width 173 height 14
drag, startPoint x: 231, startPoint y: 280, endPoint x: 421, endPoint y: 357, distance: 204.8
click at [233, 280] on span "QA8MM1" at bounding box center [299, 280] width 173 height 14
copy span "QA8MM1"
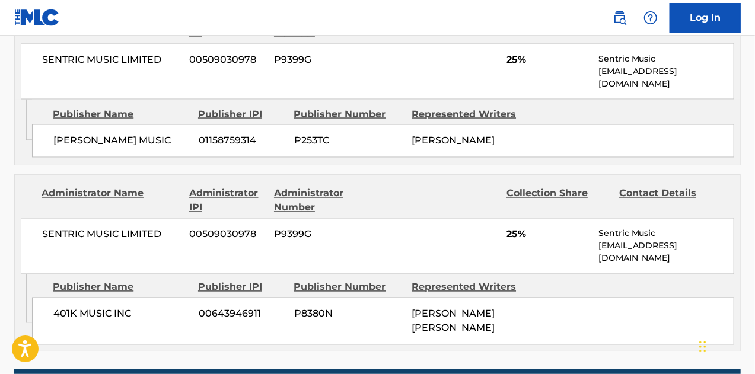
scroll to position [1008, 0]
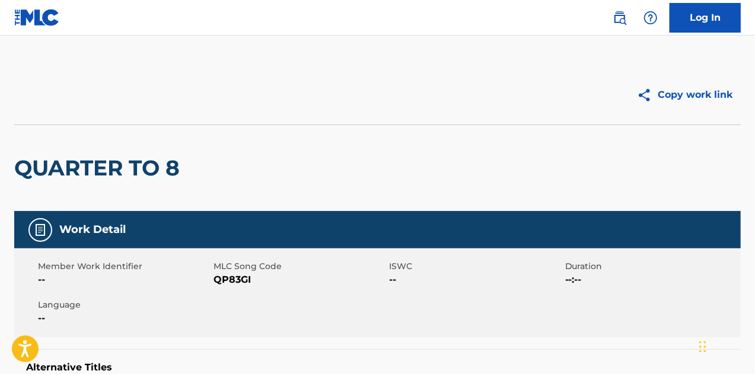
click at [232, 283] on span "QP83GI" at bounding box center [299, 280] width 173 height 14
copy span "QP83GI"
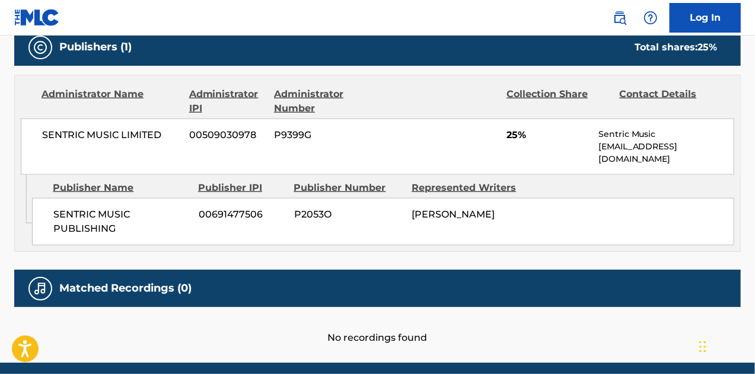
scroll to position [599, 0]
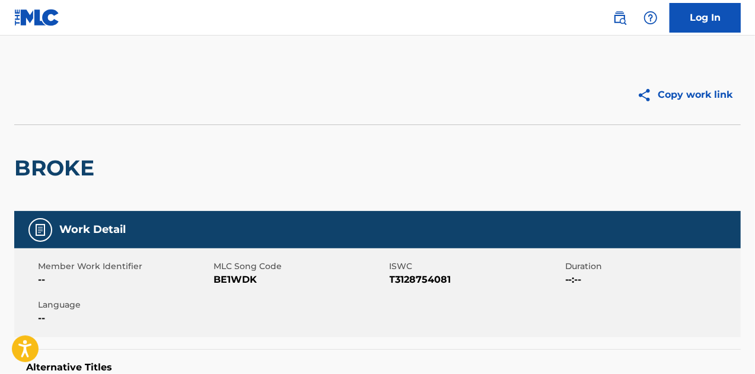
click at [251, 276] on span "BE1WDK" at bounding box center [299, 280] width 173 height 14
copy span "BE1WDK"
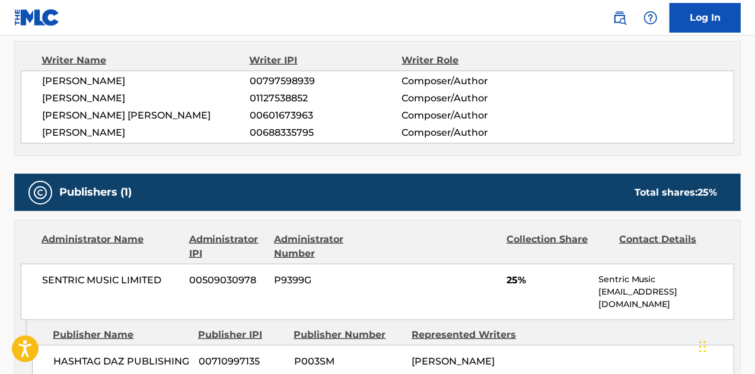
scroll to position [410, 0]
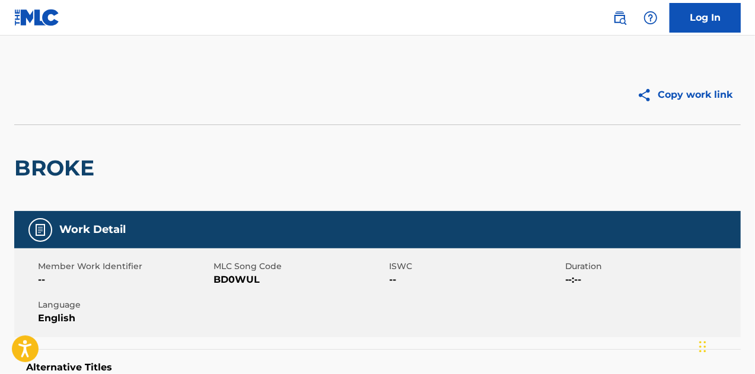
click at [235, 278] on span "BD0WUL" at bounding box center [299, 280] width 173 height 14
drag, startPoint x: 235, startPoint y: 278, endPoint x: 488, endPoint y: 372, distance: 270.7
click at [235, 278] on span "BD0WUL" at bounding box center [299, 280] width 173 height 14
copy span "BD0WUL"
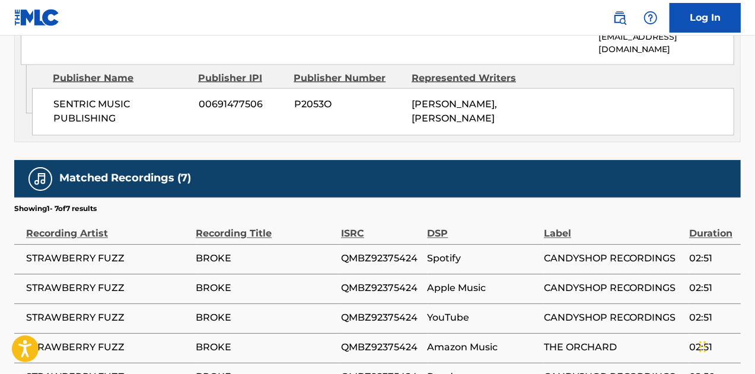
scroll to position [1126, 0]
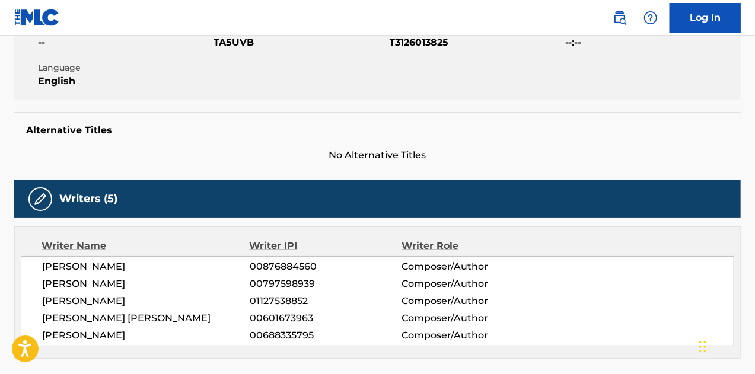
scroll to position [59, 0]
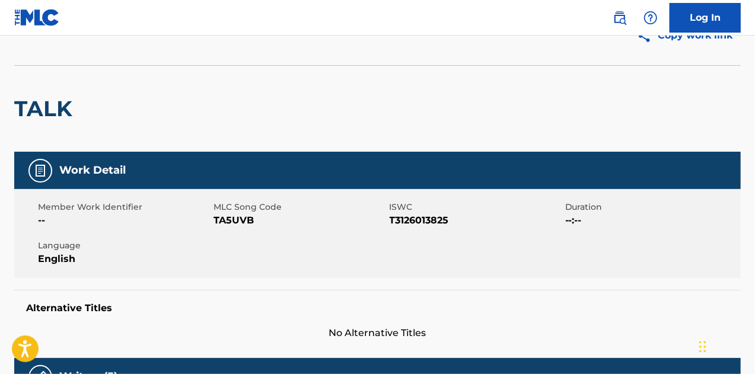
click at [229, 219] on span "TA5UVB" at bounding box center [299, 220] width 173 height 14
copy span "TA5UVB"
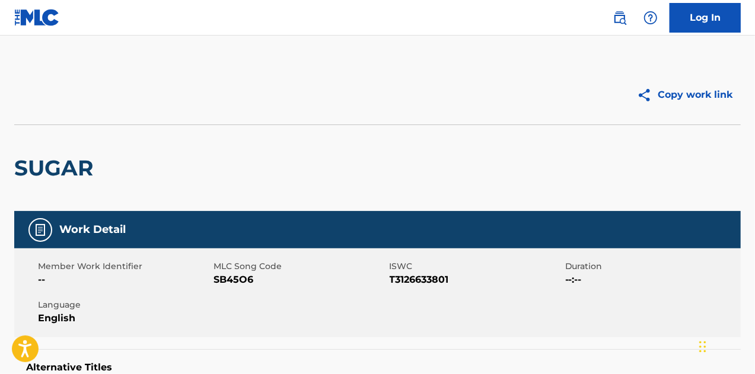
click at [237, 279] on span "SB45O6" at bounding box center [299, 280] width 173 height 14
copy span "SB45O6"
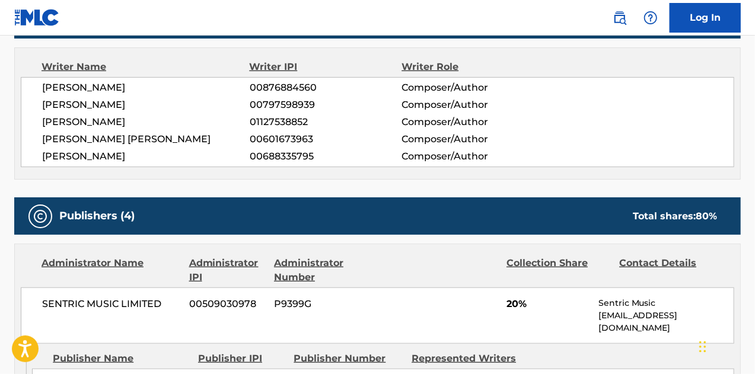
scroll to position [415, 0]
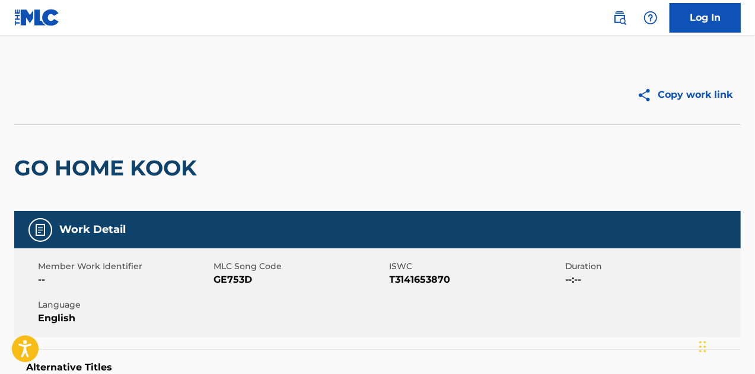
click at [243, 276] on span "GE753D" at bounding box center [299, 280] width 173 height 14
copy span "GE753D"
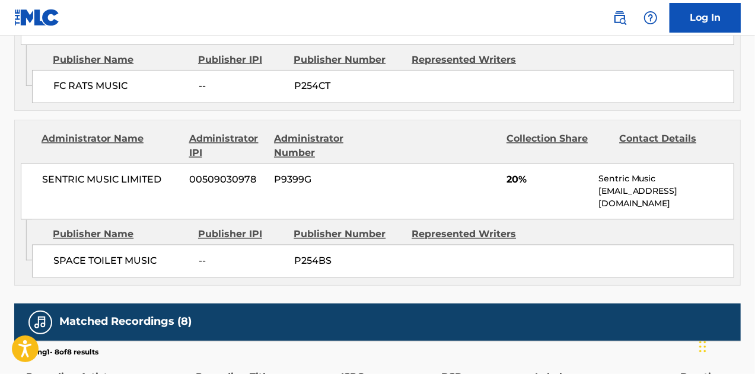
scroll to position [1067, 0]
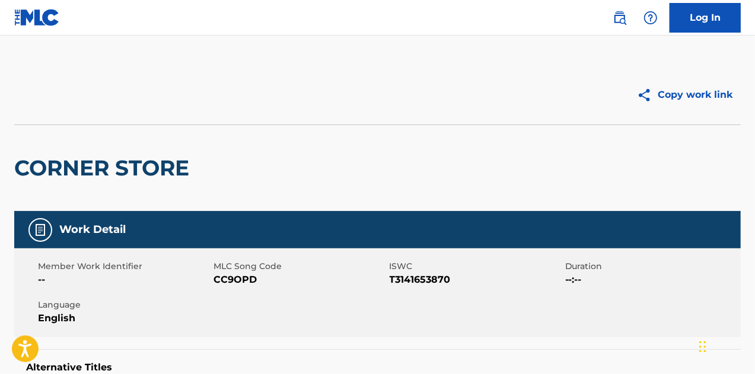
click at [232, 277] on span "CC9OPD" at bounding box center [299, 280] width 173 height 14
copy span "CC9OPD"
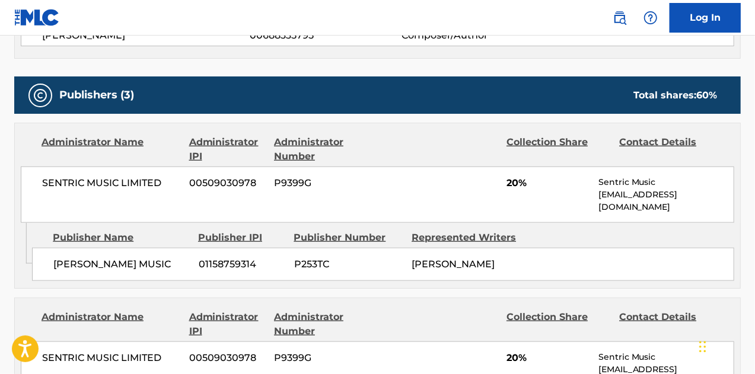
scroll to position [711, 0]
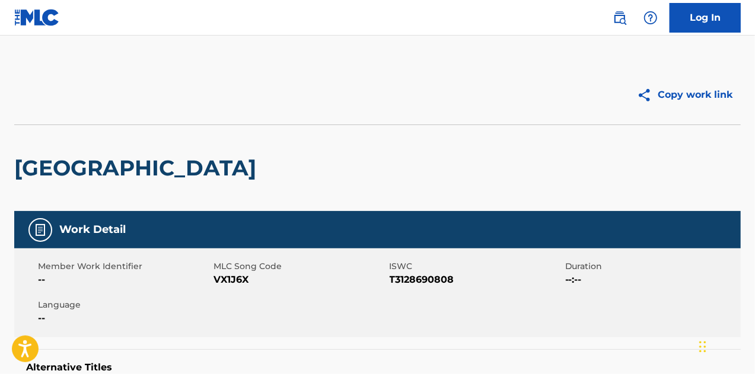
click at [237, 277] on span "VX1J6X" at bounding box center [299, 280] width 173 height 14
copy span "VX1J6X"
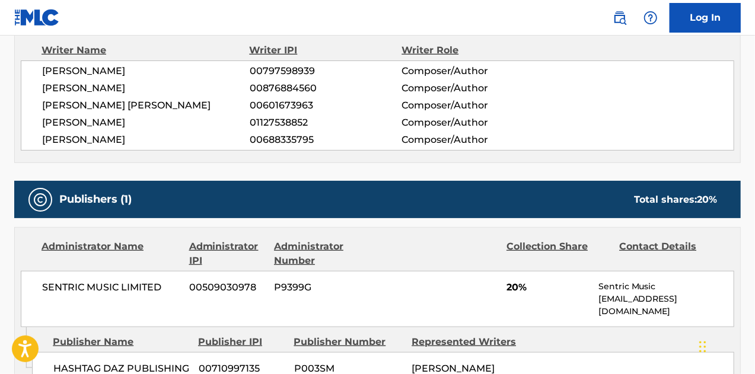
scroll to position [427, 0]
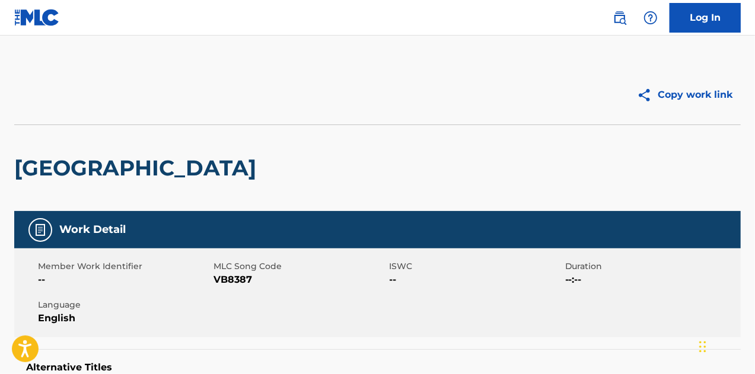
click at [241, 285] on span "VB8387" at bounding box center [299, 280] width 173 height 14
copy span "VB8387"
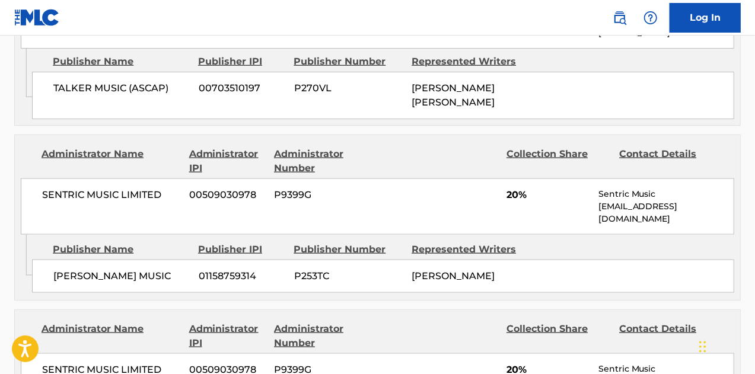
scroll to position [652, 0]
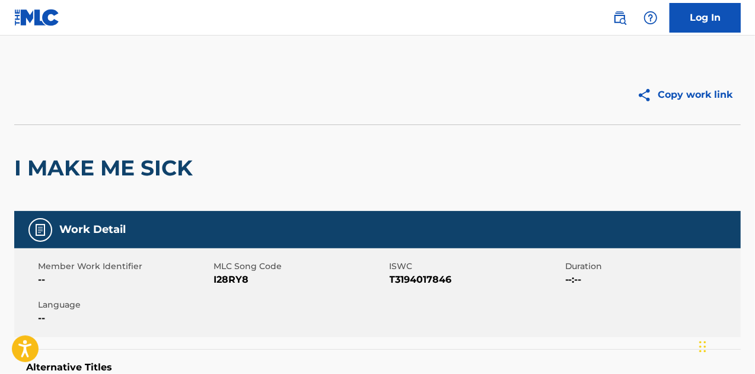
click at [228, 279] on span "I28RY8" at bounding box center [299, 280] width 173 height 14
copy span "I28RY8"
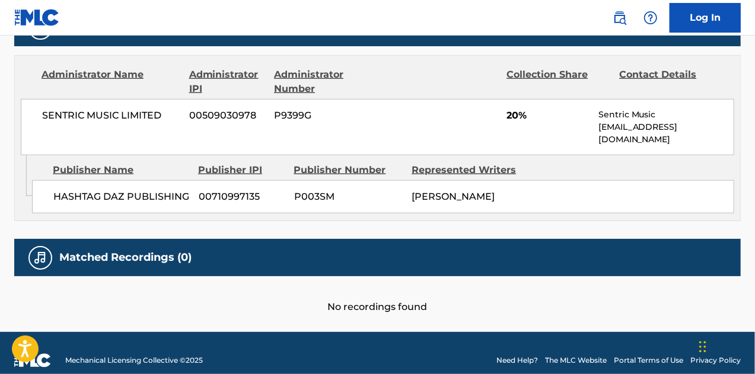
scroll to position [368, 0]
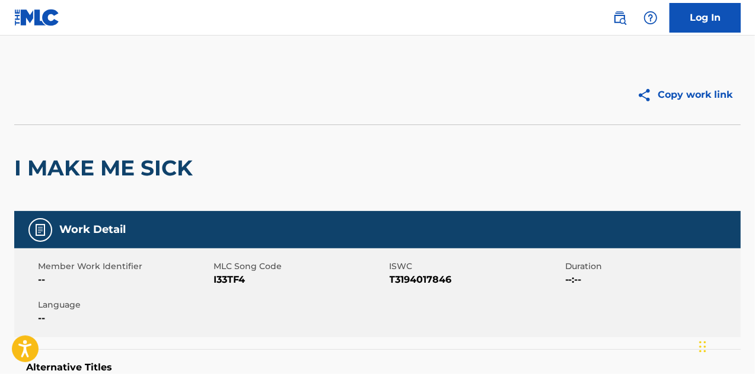
click at [231, 280] on span "I33TF4" at bounding box center [299, 280] width 173 height 14
copy span "I33TF4"
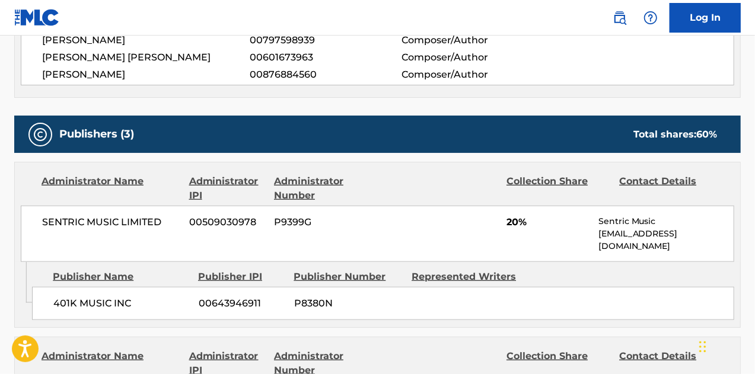
scroll to position [593, 0]
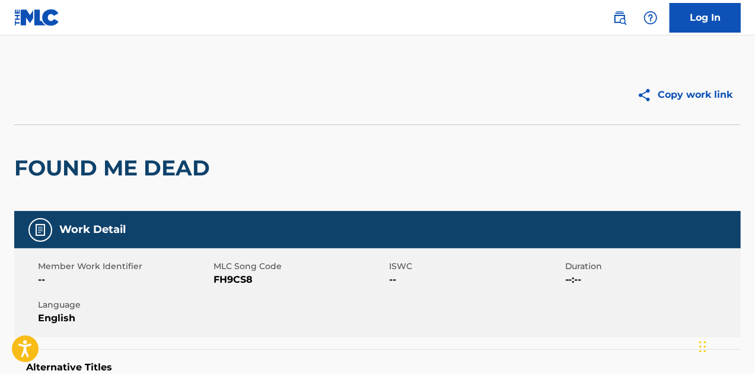
click at [237, 279] on span "FH9CS8" at bounding box center [299, 280] width 173 height 14
copy span "FH9CS8"
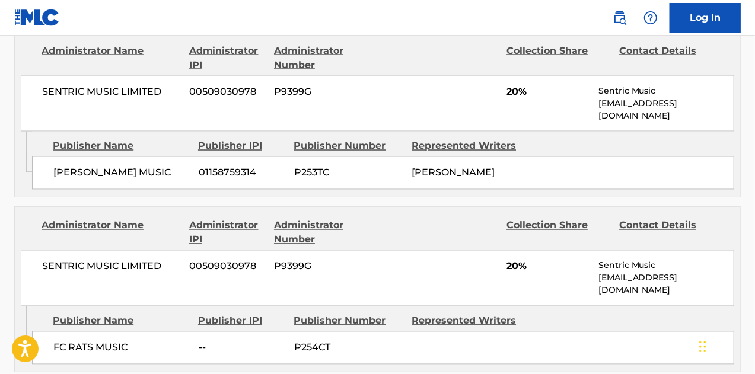
scroll to position [1008, 0]
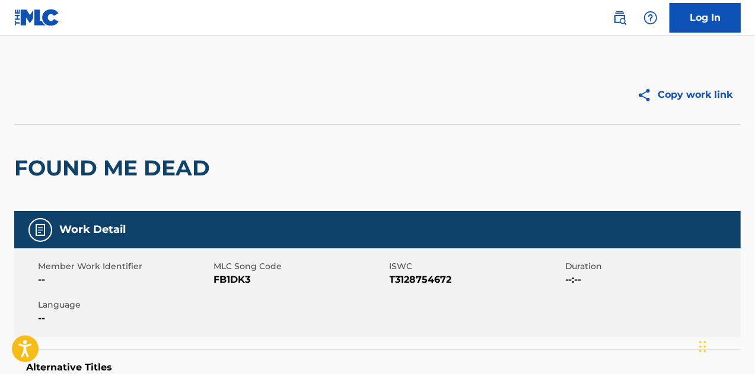
click at [232, 288] on div "Member Work Identifier -- MLC Song Code FB1DK3 ISWC T3128754672 Duration --:-- …" at bounding box center [377, 292] width 726 height 89
click at [232, 282] on span "FB1DK3" at bounding box center [299, 280] width 173 height 14
copy span "FB1DK3"
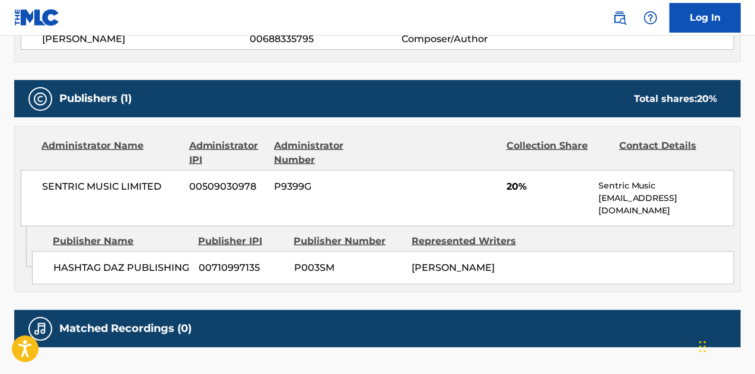
scroll to position [605, 0]
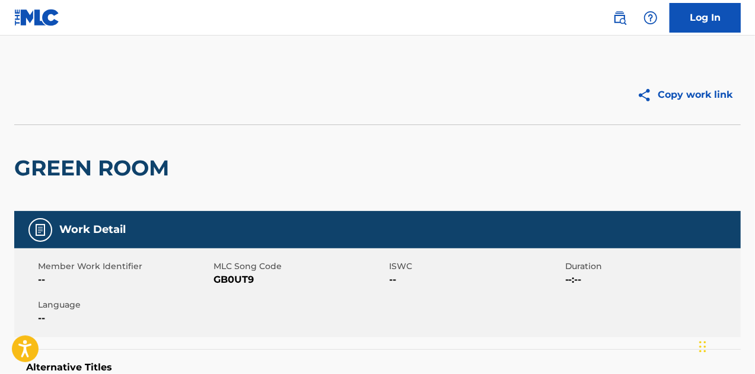
click at [237, 285] on span "GB0UT9" at bounding box center [299, 280] width 173 height 14
copy span "GB0UT9"
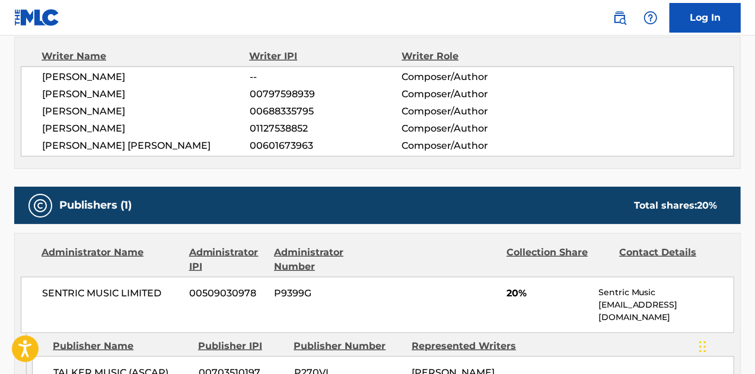
scroll to position [486, 0]
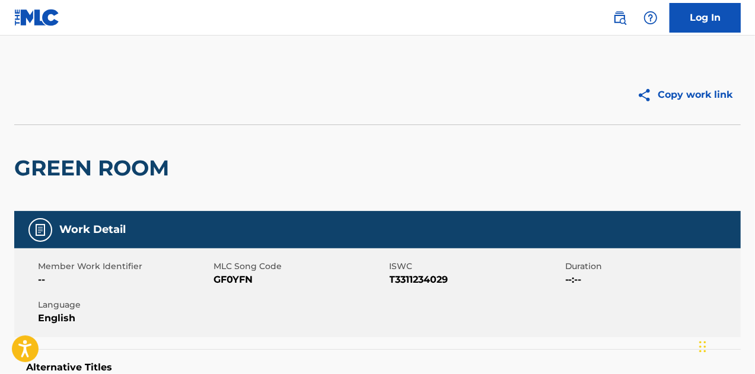
click at [239, 279] on span "GF0YFN" at bounding box center [299, 280] width 173 height 14
copy span "GF0YFN"
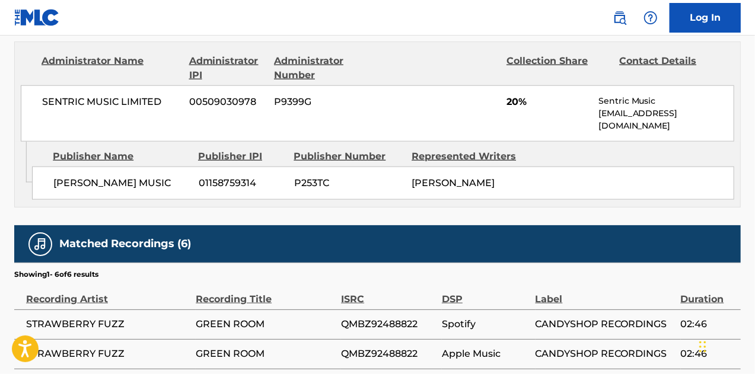
scroll to position [614, 0]
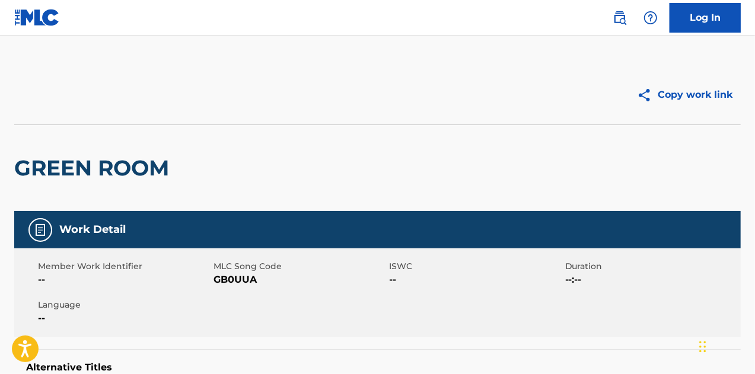
click at [229, 279] on span "GB0UUA" at bounding box center [299, 280] width 173 height 14
copy span "GB0UUA"
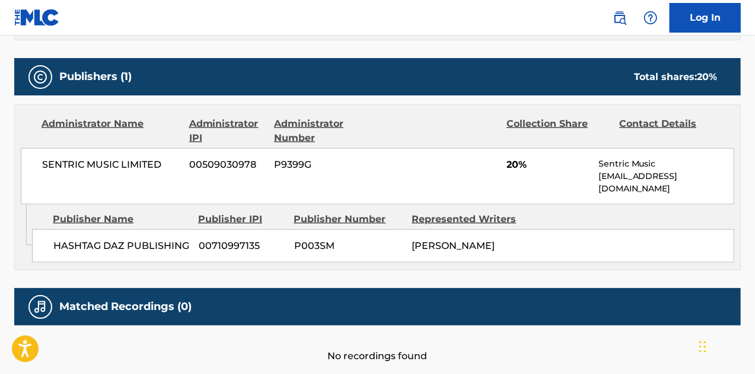
scroll to position [486, 0]
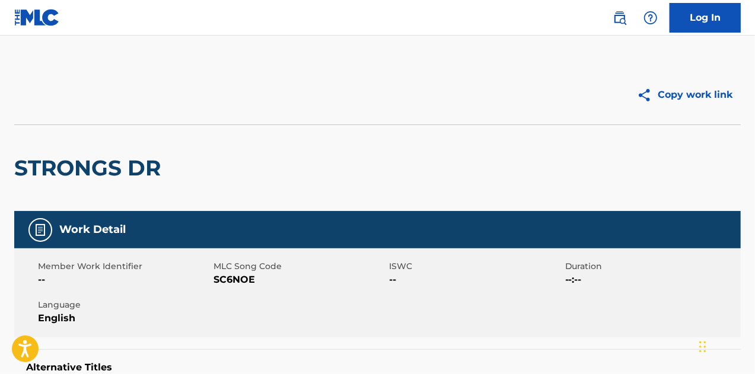
click at [239, 277] on span "SC6NOE" at bounding box center [299, 280] width 173 height 14
copy span "SC6NOE"
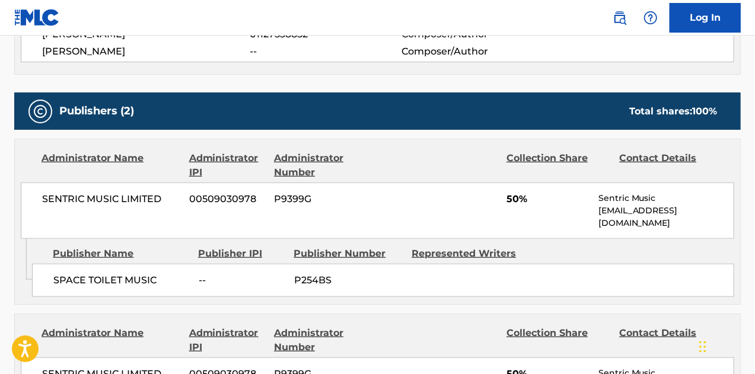
scroll to position [474, 0]
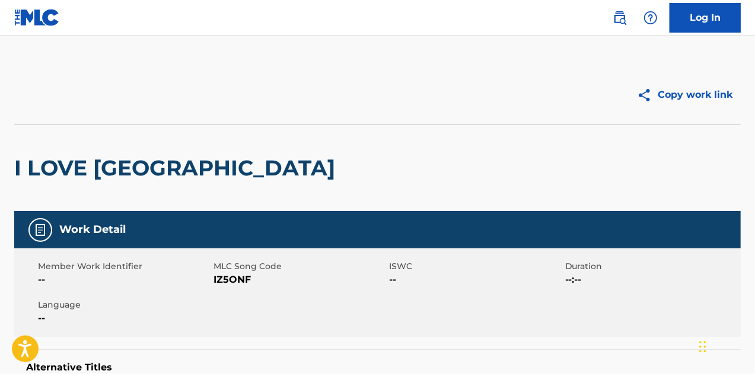
click at [230, 277] on span "IZ5ONF" at bounding box center [299, 280] width 173 height 14
copy span "IZ5ONF"
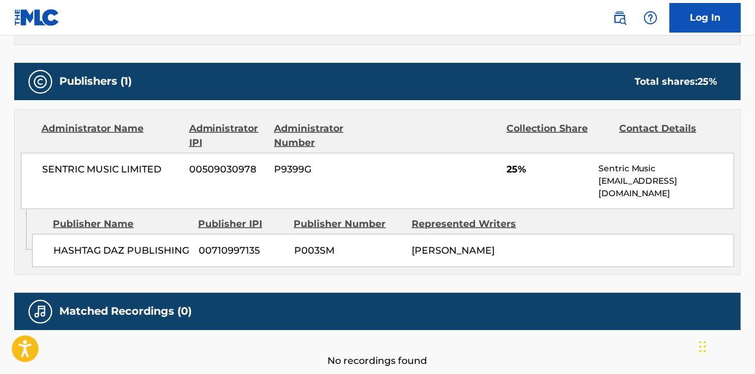
scroll to position [296, 0]
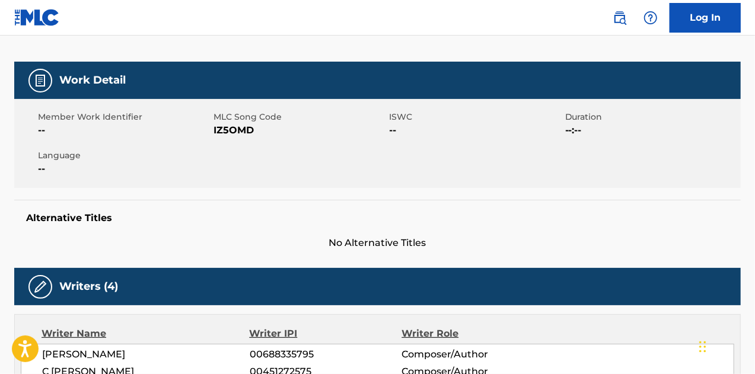
scroll to position [124, 0]
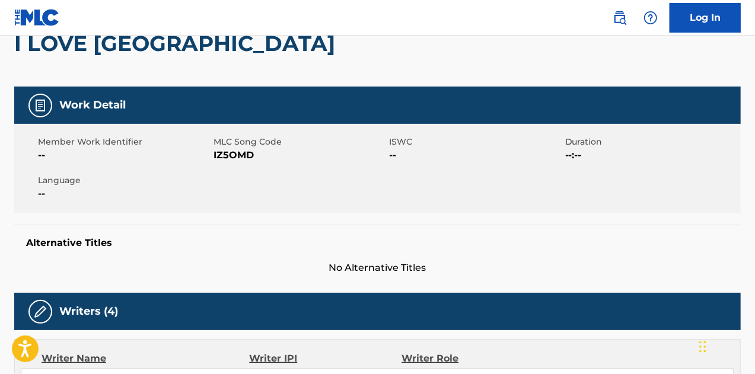
click at [243, 158] on span "IZ5OMD" at bounding box center [299, 155] width 173 height 14
drag, startPoint x: 243, startPoint y: 158, endPoint x: 343, endPoint y: 237, distance: 127.4
click at [243, 157] on span "IZ5OMD" at bounding box center [299, 155] width 173 height 14
copy span "IZ5OMD"
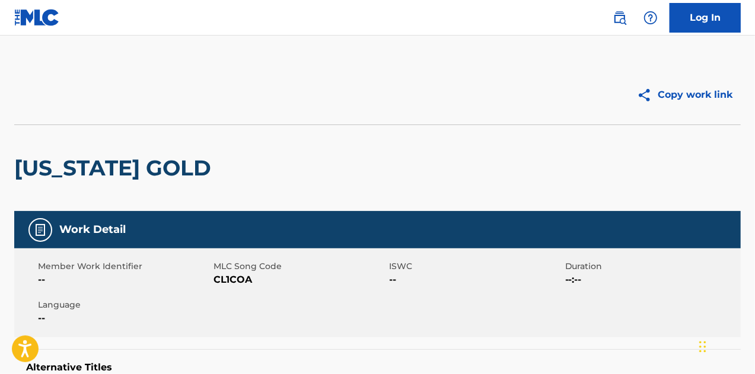
click at [241, 284] on span "CL1COA" at bounding box center [299, 280] width 173 height 14
copy span "CL1COA"
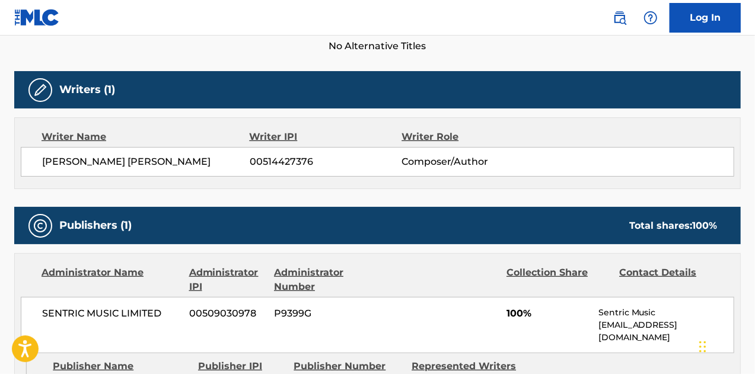
scroll to position [415, 0]
